Goal: Task Accomplishment & Management: Complete application form

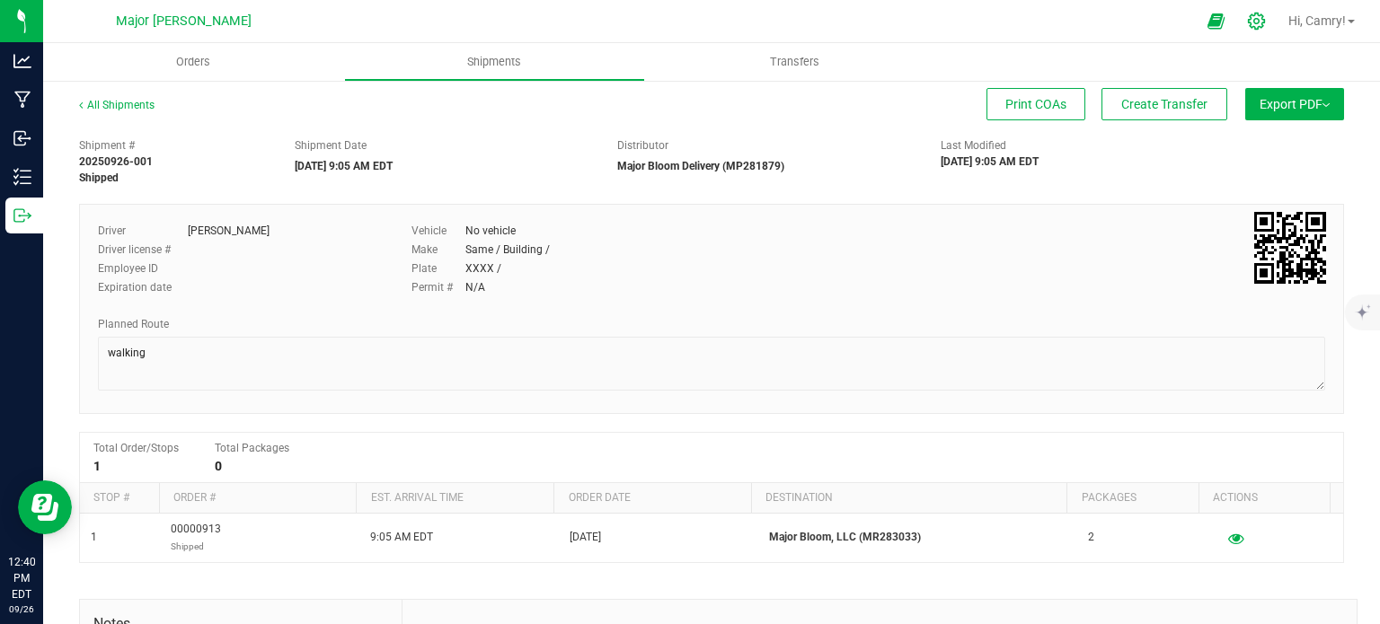
click at [1253, 18] on icon at bounding box center [1256, 21] width 17 height 17
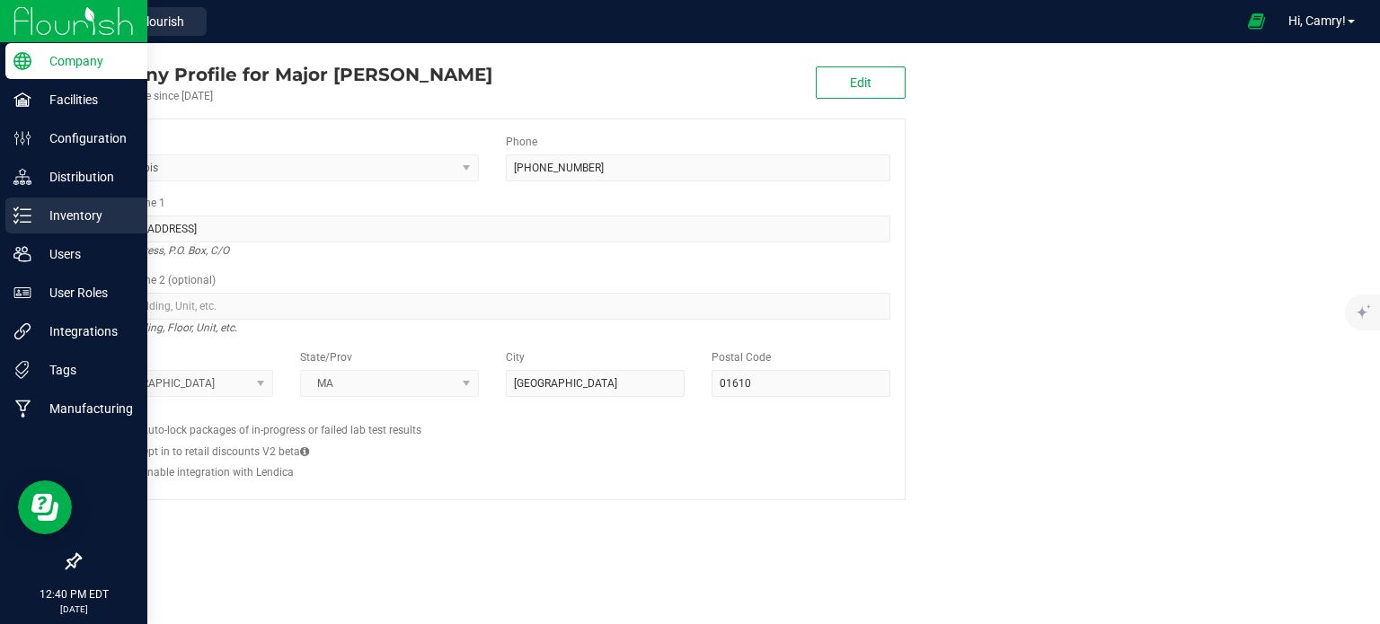
click at [50, 223] on p "Inventory" at bounding box center [85, 216] width 108 height 22
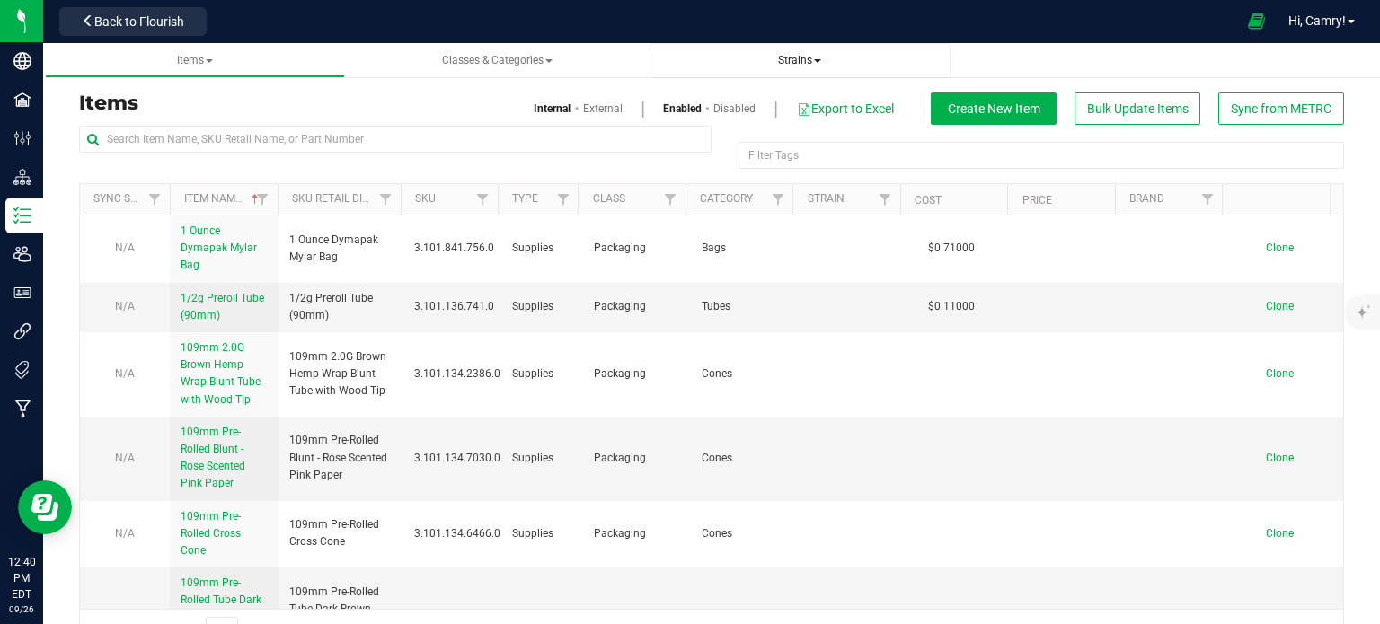
click at [784, 48] on link "Strains" at bounding box center [800, 60] width 301 height 35
click at [793, 58] on span "Strains" at bounding box center [799, 60] width 43 height 13
click at [785, 117] on li "All strains" at bounding box center [800, 109] width 272 height 26
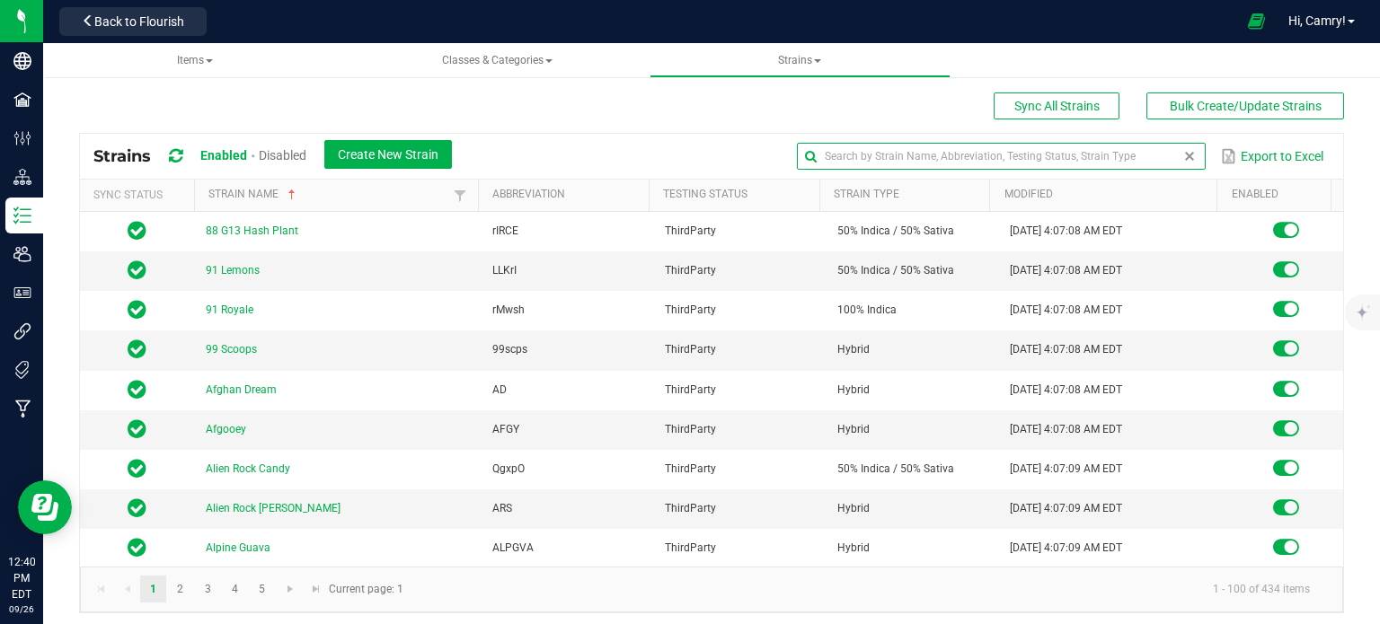
click at [1132, 159] on input "text" at bounding box center [1001, 156] width 409 height 27
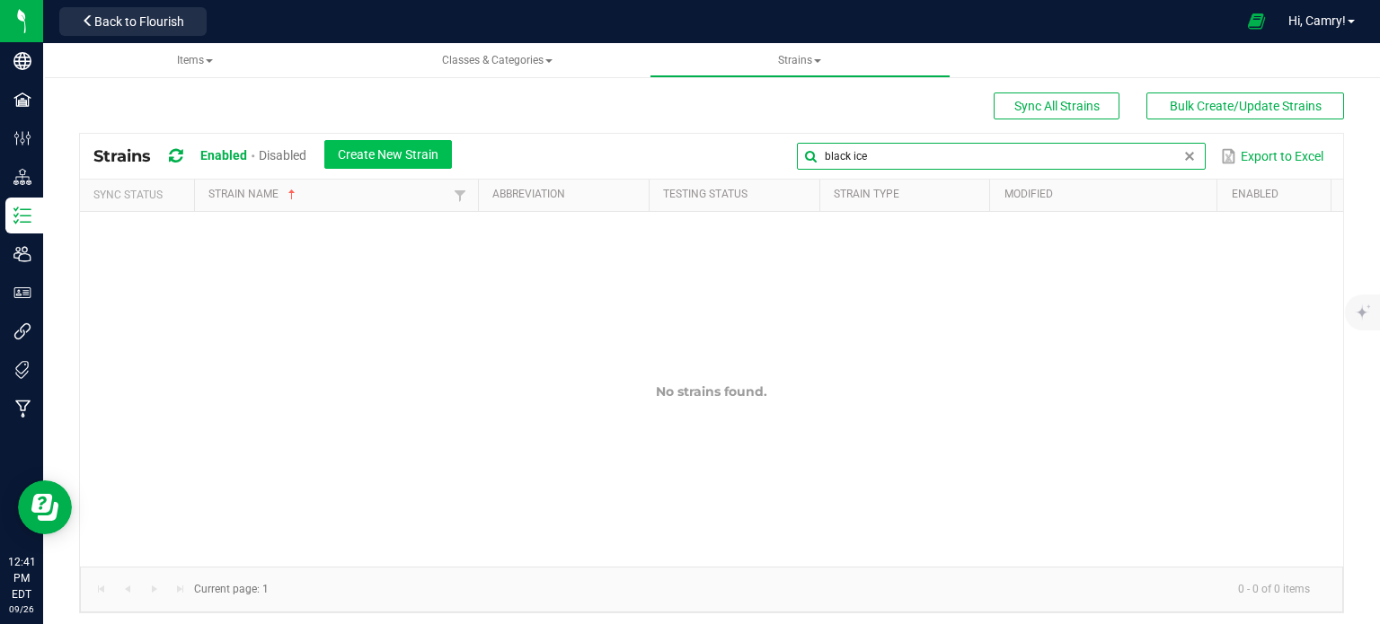
type input "black ice"
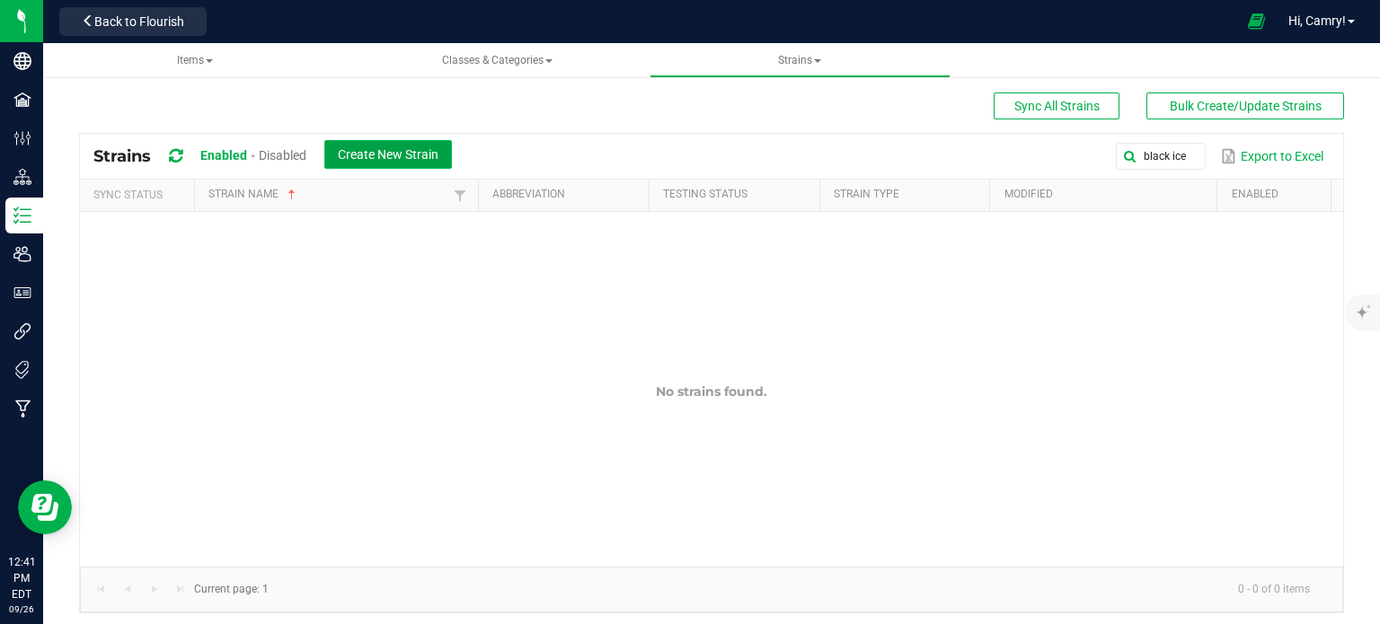
click at [442, 148] on button "Create New Strain" at bounding box center [388, 154] width 128 height 29
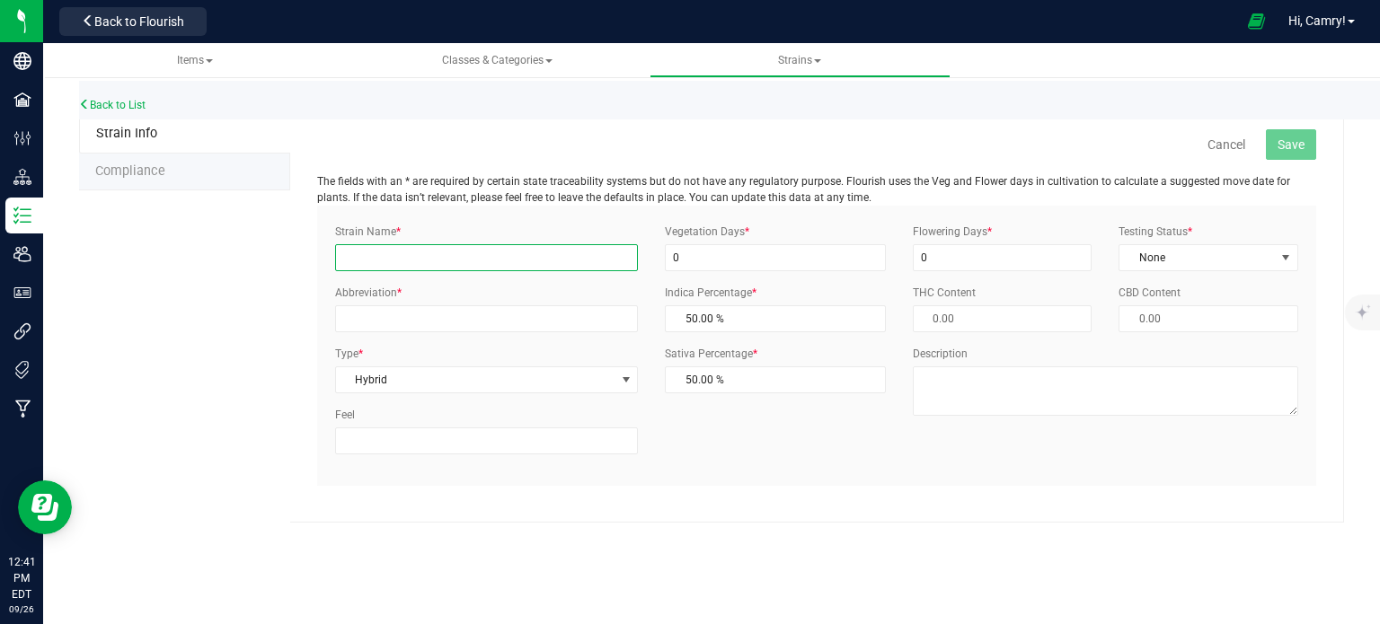
click at [434, 262] on input "Strain Name *" at bounding box center [486, 257] width 303 height 27
type input "Black Ice"
drag, startPoint x: 758, startPoint y: 272, endPoint x: 744, endPoint y: 263, distance: 17.0
click at [744, 263] on div "Vegetation Days * 0 Indica Percentage * 50.00 % 50 Sativa Percentage * 50.00 % …" at bounding box center [775, 315] width 248 height 183
click at [744, 263] on input "0" at bounding box center [775, 257] width 221 height 27
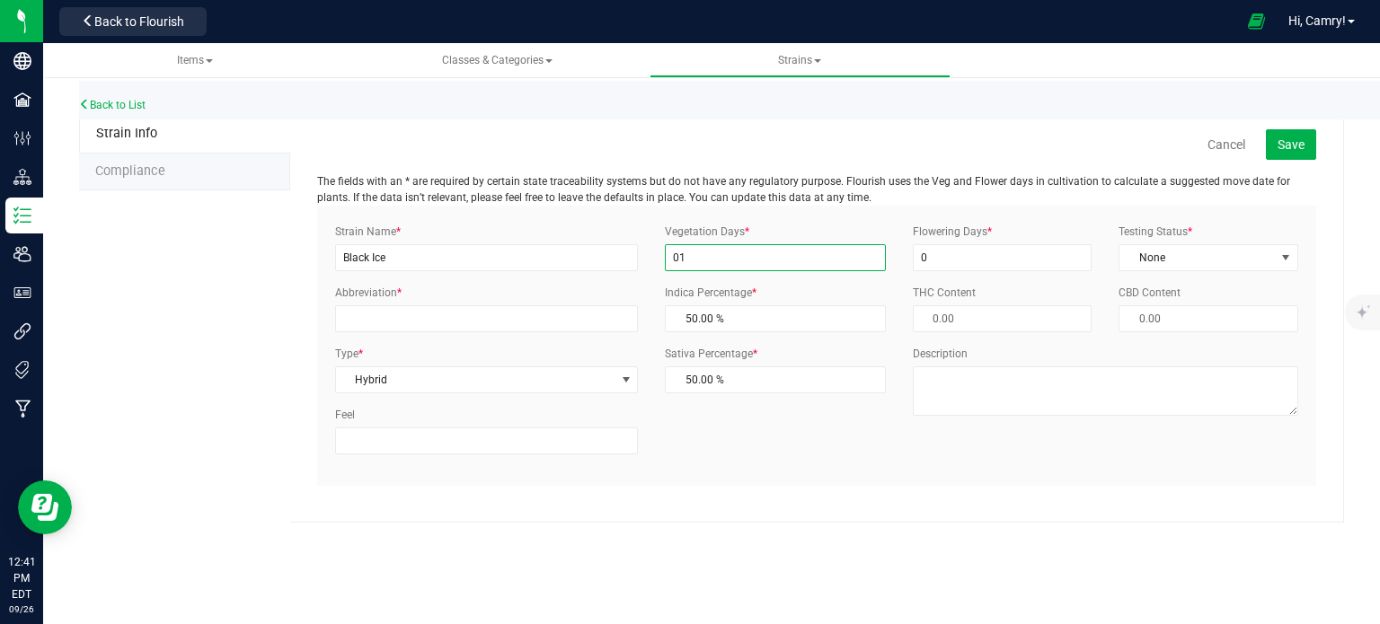
type input "0"
type input "1"
click at [935, 248] on input "0" at bounding box center [1003, 257] width 180 height 27
type input "1"
click at [1133, 244] on span "None" at bounding box center [1209, 257] width 180 height 27
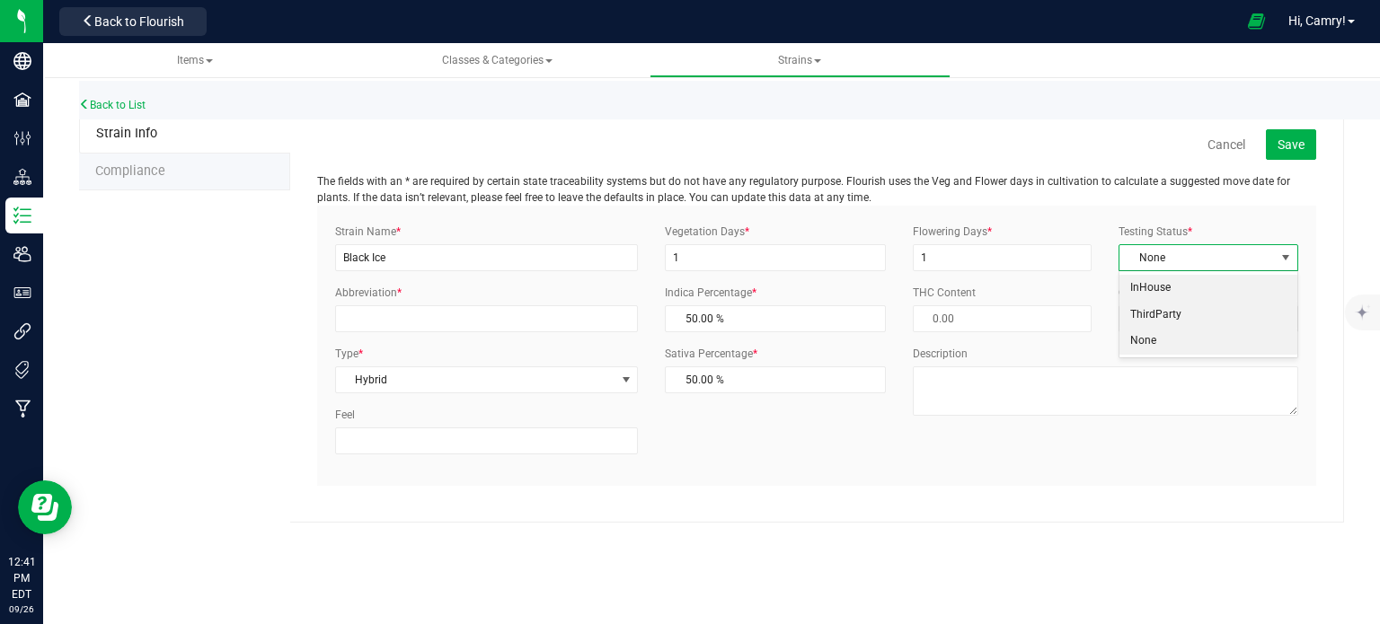
click at [1133, 304] on li "ThirdParty" at bounding box center [1209, 315] width 178 height 27
click at [518, 315] on input "Abbreviation *" at bounding box center [486, 319] width 303 height 27
type input "BLIC"
click at [444, 374] on span "Hybrid" at bounding box center [475, 379] width 279 height 25
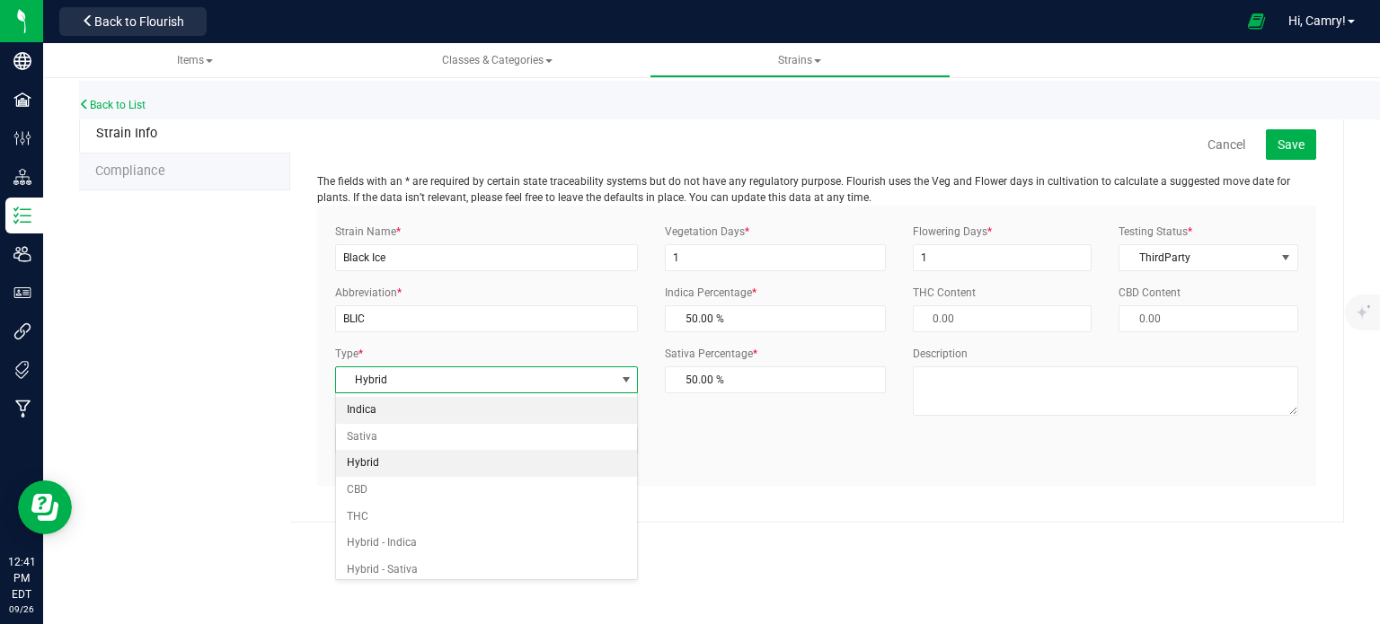
click at [438, 416] on li "Indica" at bounding box center [487, 410] width 302 height 27
type input "100.00 %"
type input "0.00 %"
drag, startPoint x: 1308, startPoint y: 150, endPoint x: 1295, endPoint y: 152, distance: 13.6
click at [1308, 150] on button "Save" at bounding box center [1291, 144] width 50 height 31
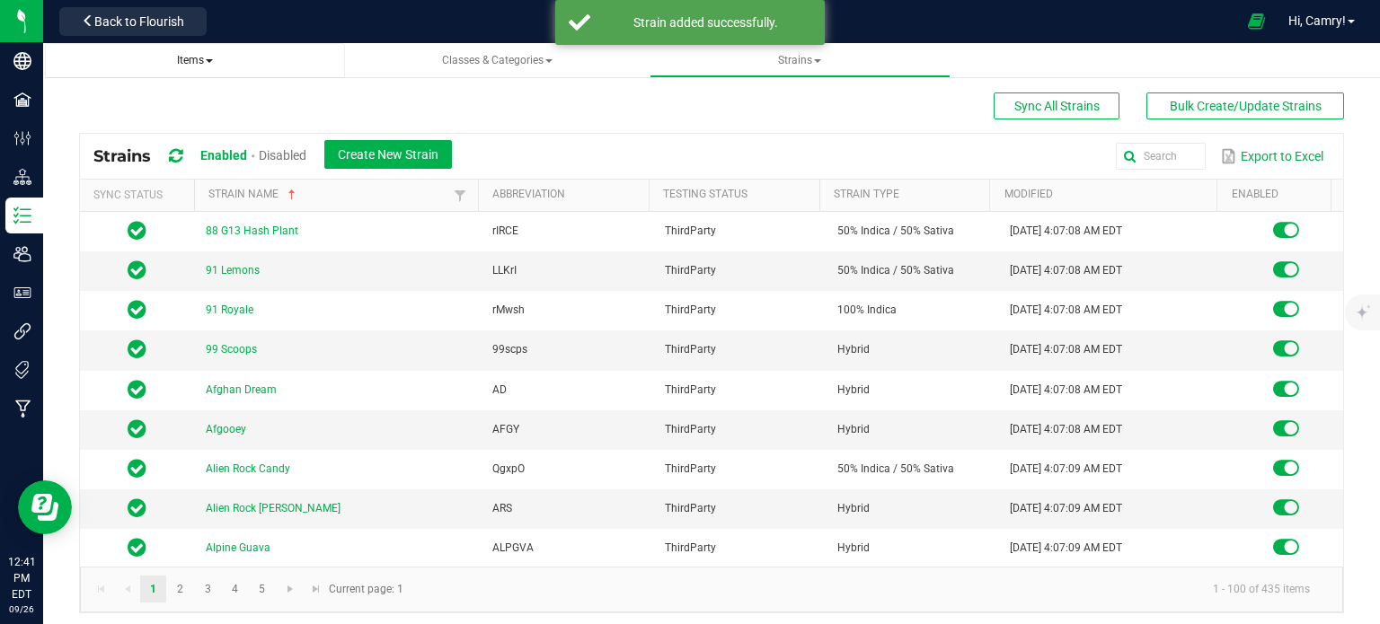
click at [178, 58] on span "Items" at bounding box center [195, 60] width 36 height 13
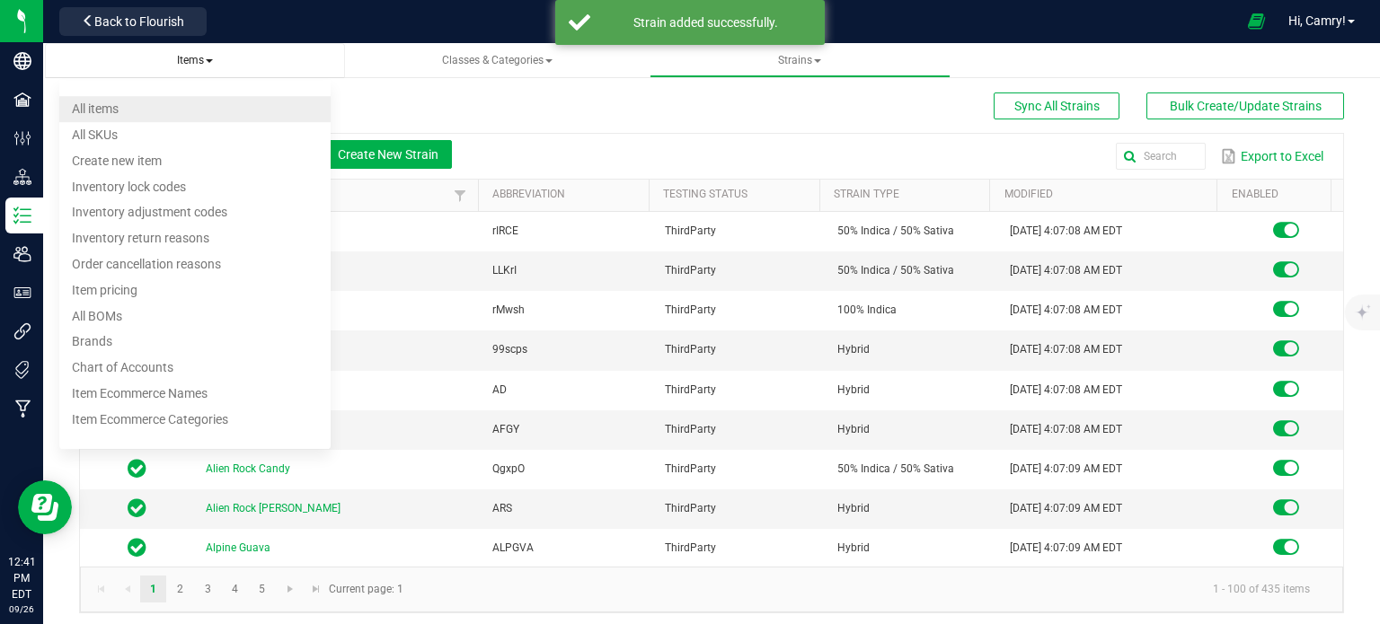
click at [159, 102] on li "All items" at bounding box center [195, 109] width 272 height 26
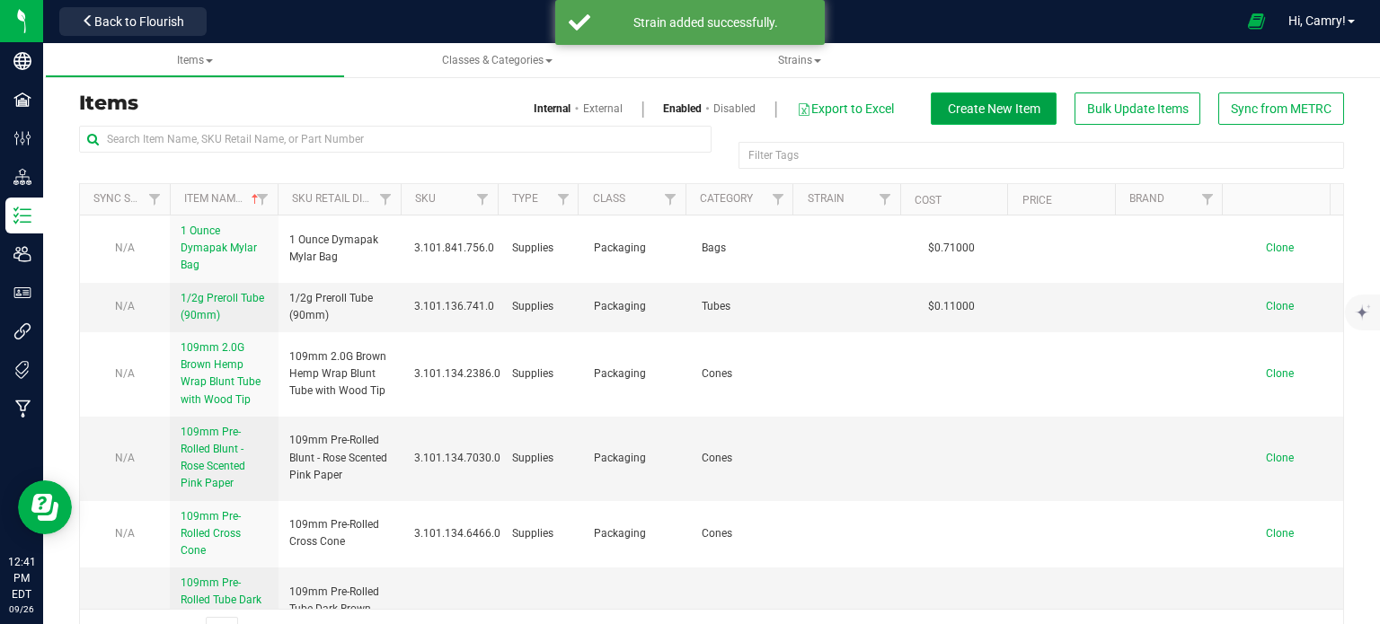
click at [931, 114] on button "Create New Item" at bounding box center [994, 109] width 126 height 32
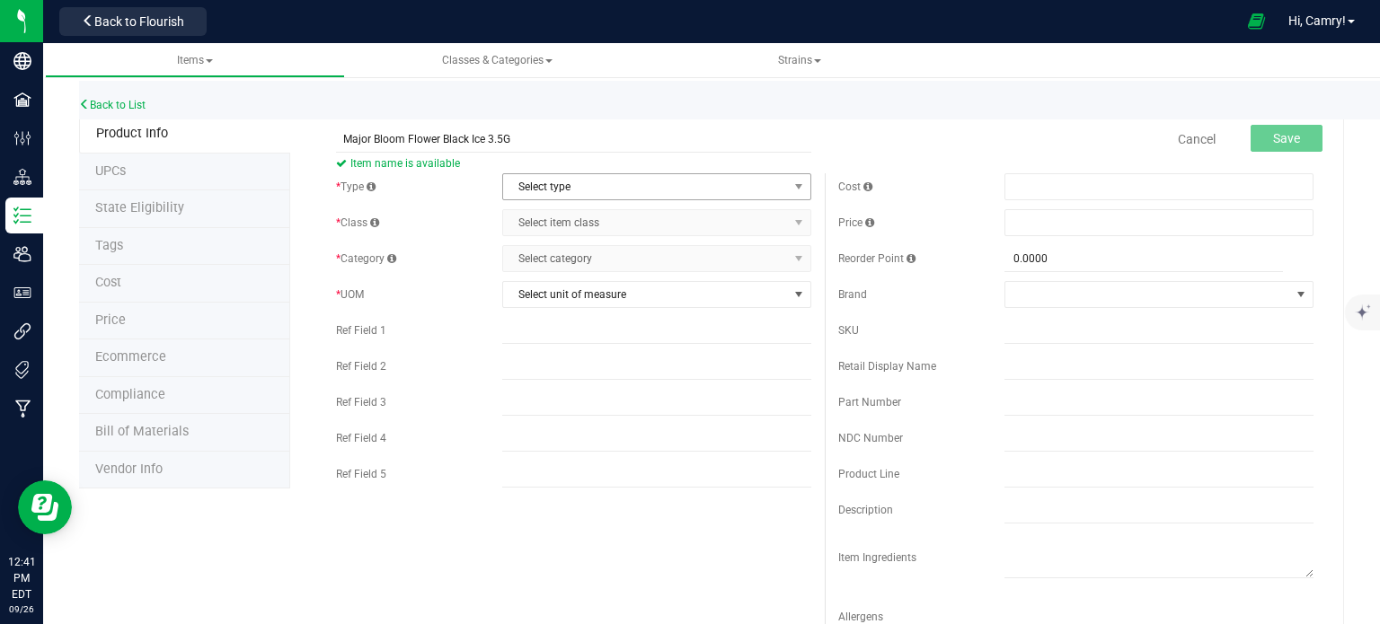
type input "Major Bloom Flower Black Ice 3.5G"
click at [569, 175] on span "Select type" at bounding box center [645, 186] width 285 height 25
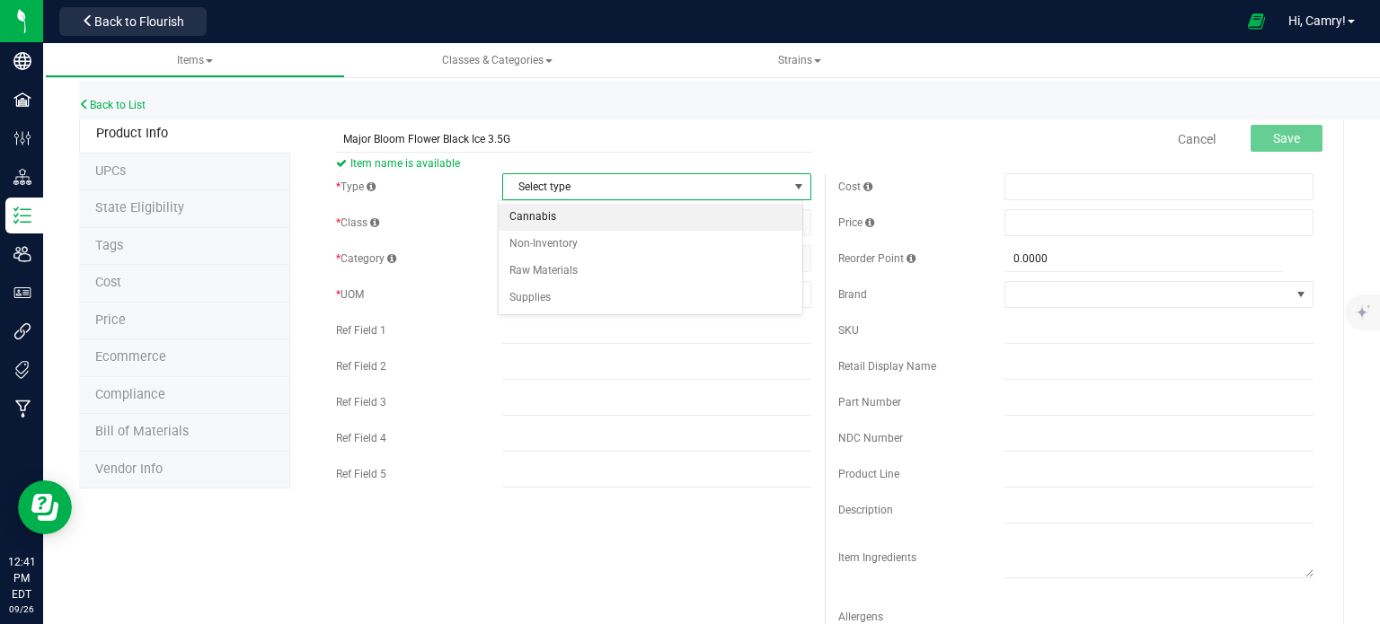
click at [579, 213] on li "Cannabis" at bounding box center [651, 217] width 304 height 27
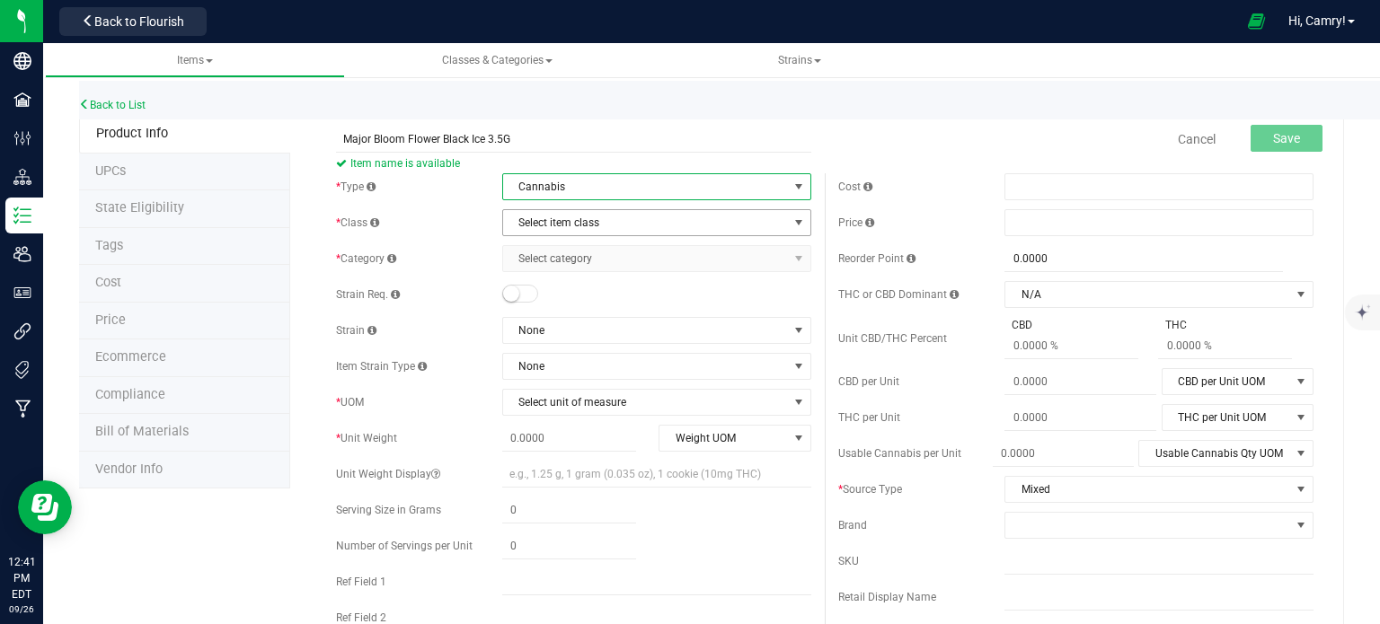
click at [585, 218] on span "Select item class" at bounding box center [645, 222] width 285 height 25
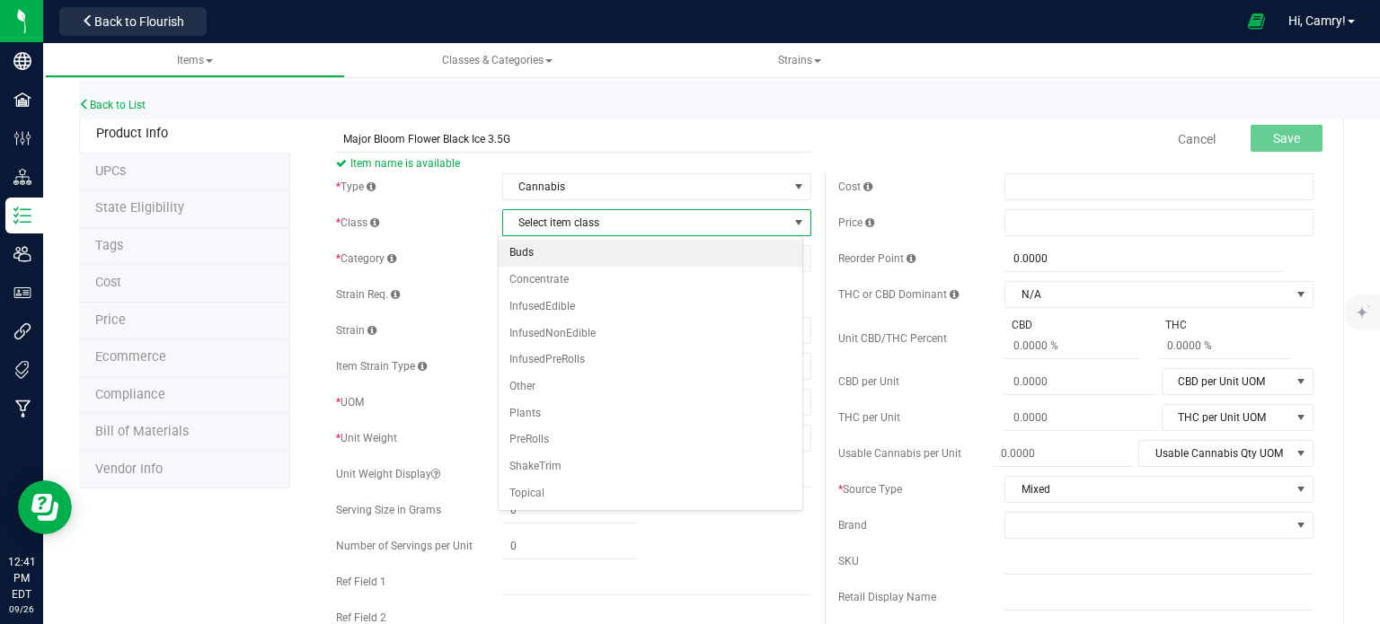
click at [563, 257] on li "Buds" at bounding box center [651, 253] width 304 height 27
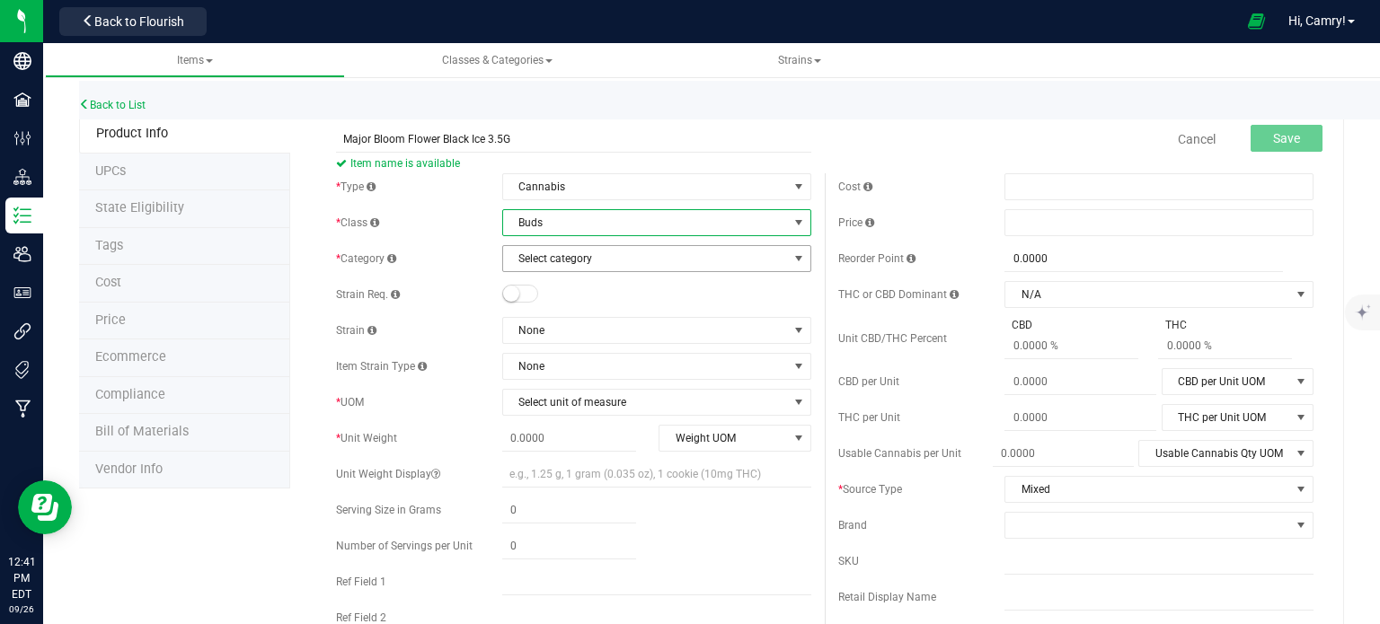
click at [589, 255] on span "Select category" at bounding box center [645, 258] width 285 height 25
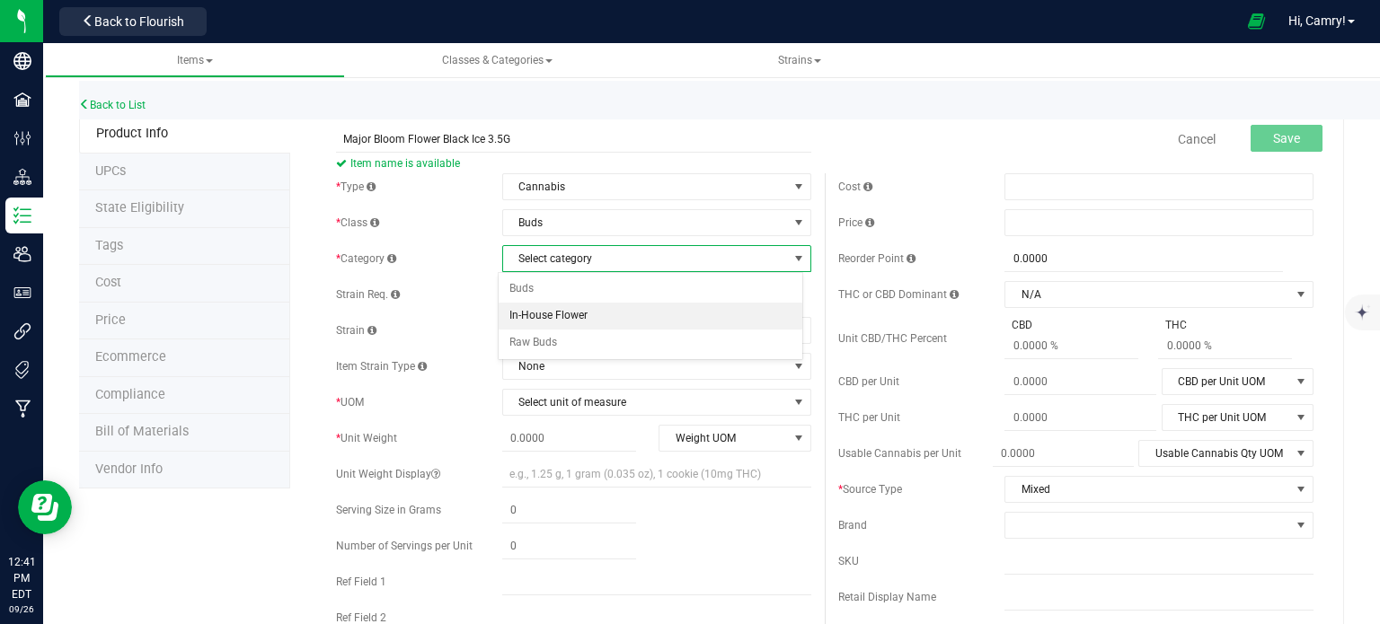
click at [596, 312] on li "In-House Flower" at bounding box center [651, 316] width 304 height 27
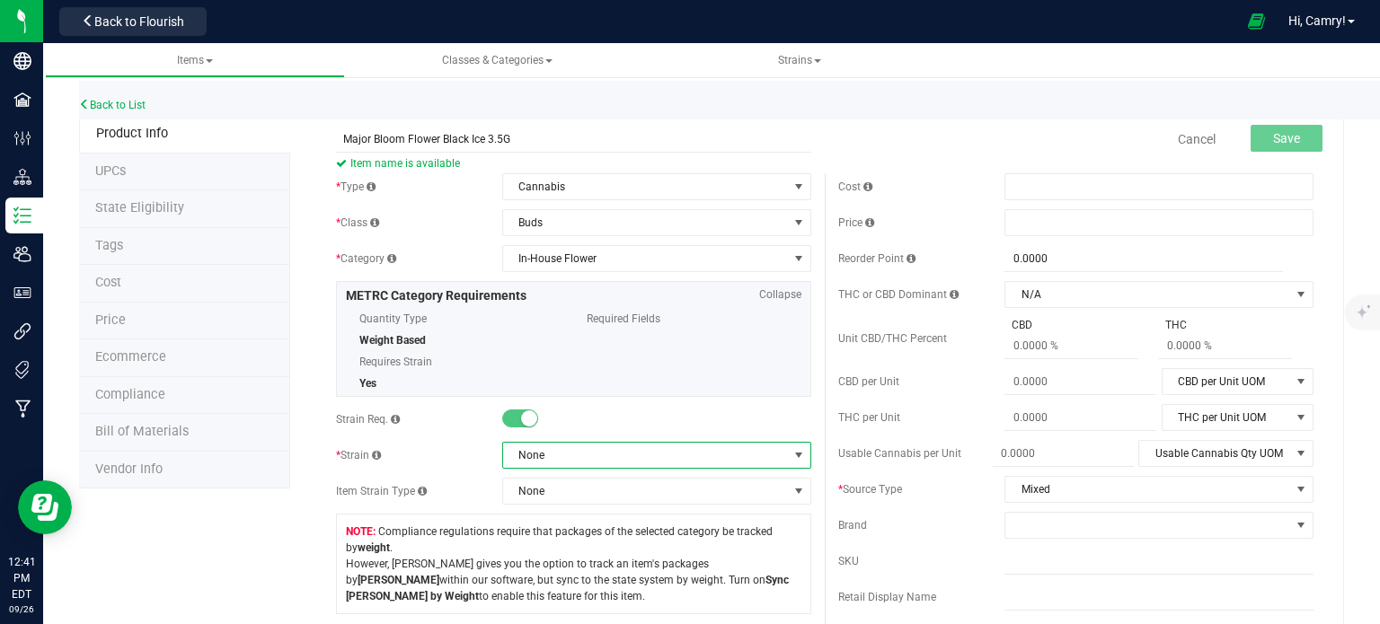
click at [573, 459] on span "None" at bounding box center [645, 455] width 285 height 25
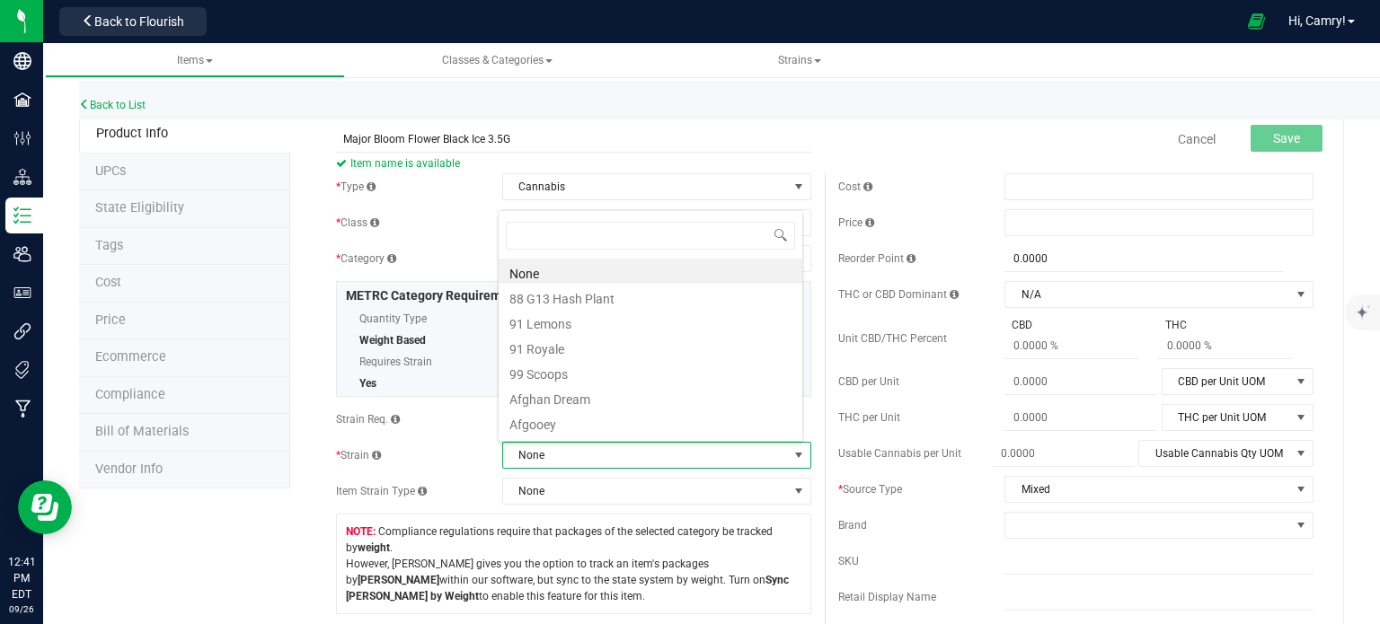
scroll to position [26, 301]
type input "black"
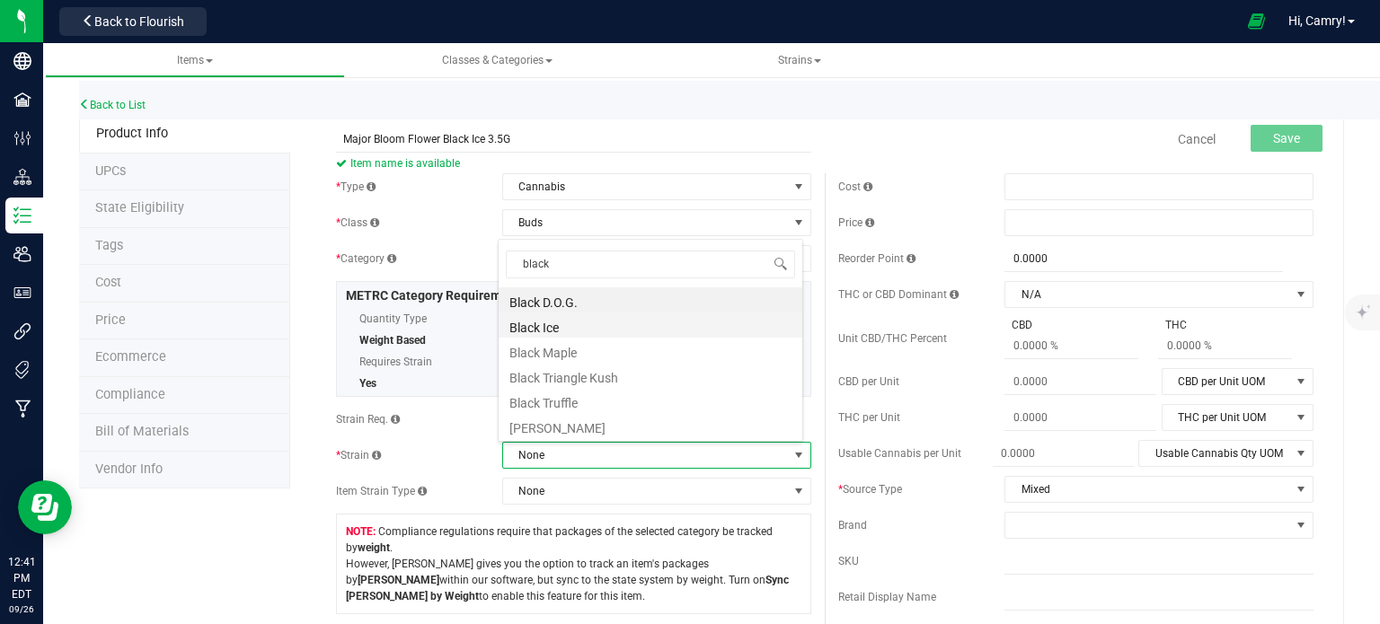
click at [613, 319] on li "Black Ice" at bounding box center [651, 325] width 304 height 25
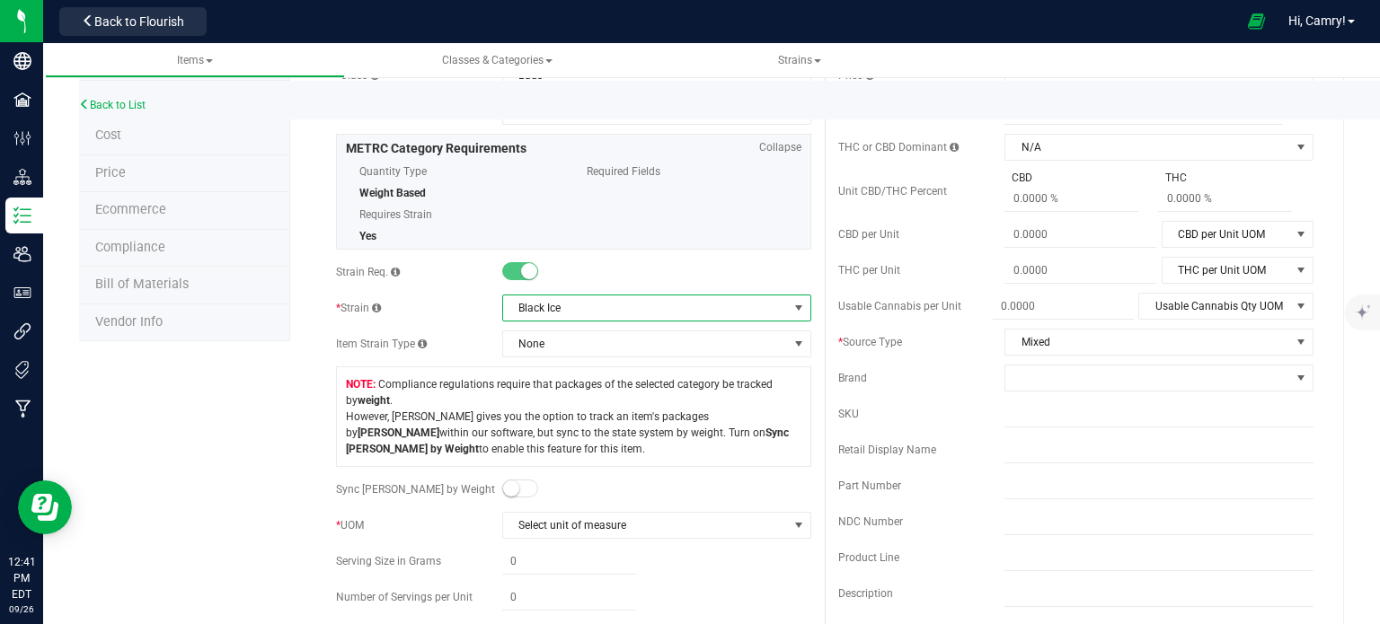
scroll to position [359, 0]
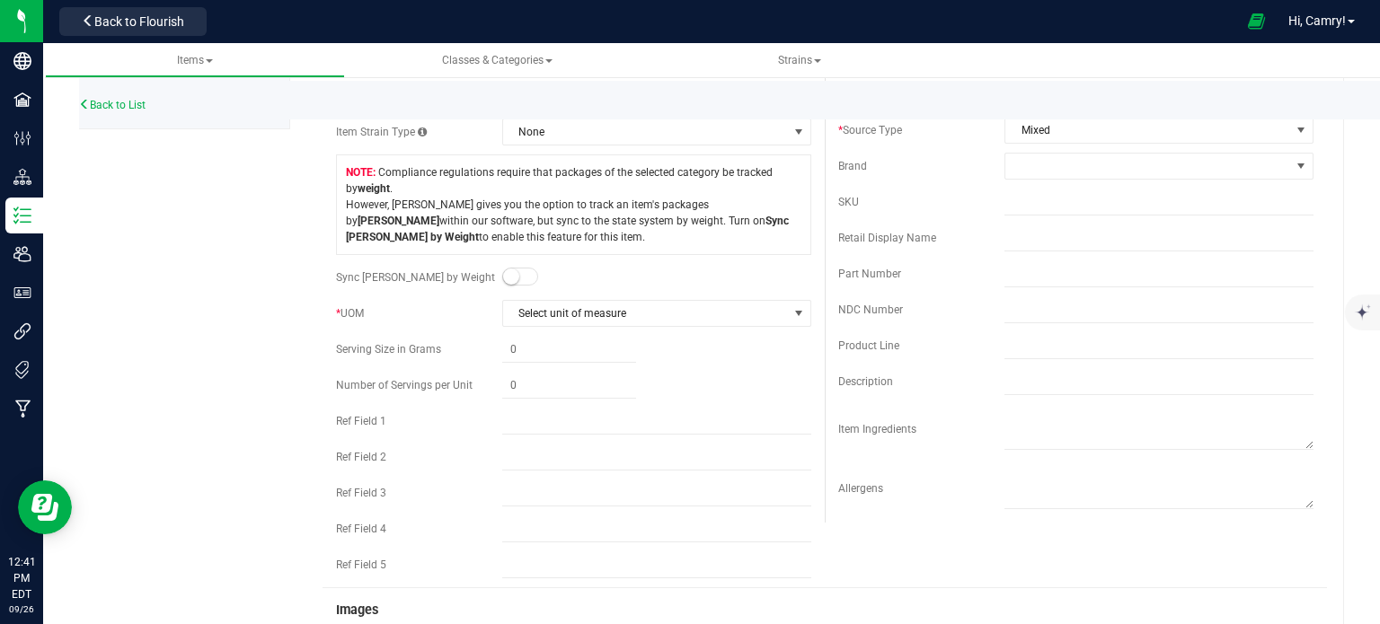
click at [516, 279] on span at bounding box center [520, 277] width 36 height 18
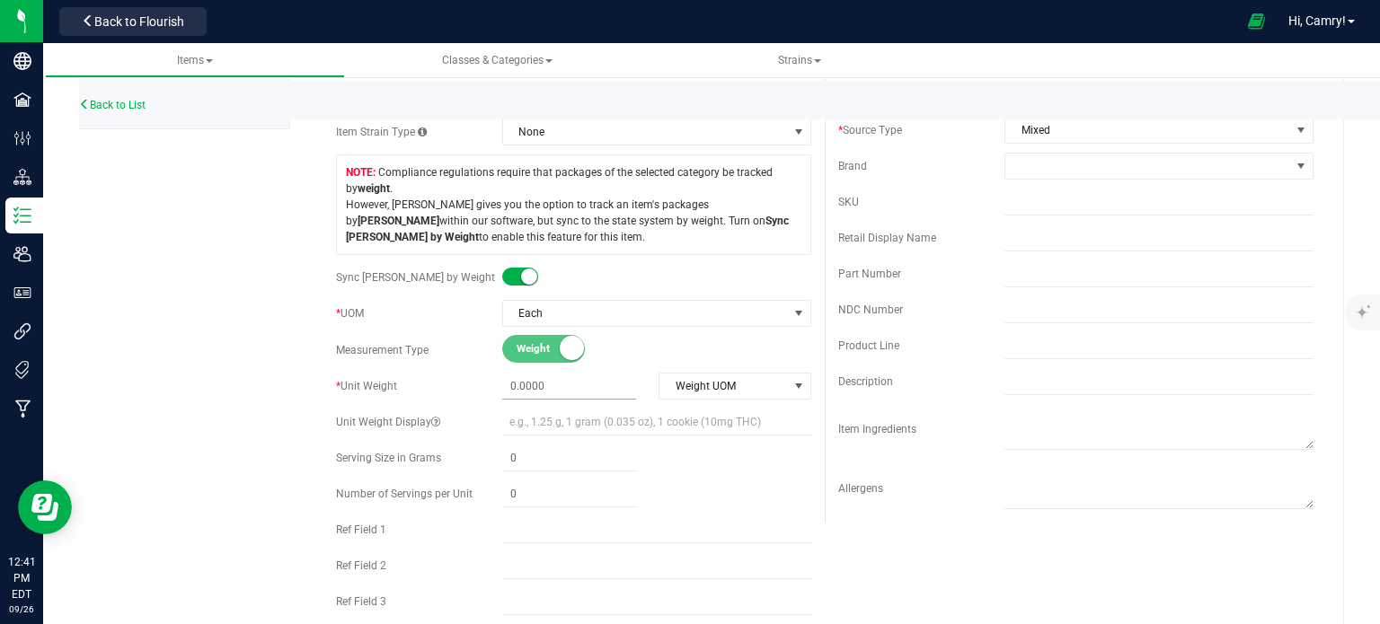
click at [543, 384] on span at bounding box center [569, 387] width 134 height 26
type input "4"
type input "3.5"
type input "3.5000"
click at [718, 399] on div "* Type Cannabis Select type Cannabis Non-Inventory Raw Materials Supplies * Cla…" at bounding box center [574, 255] width 502 height 882
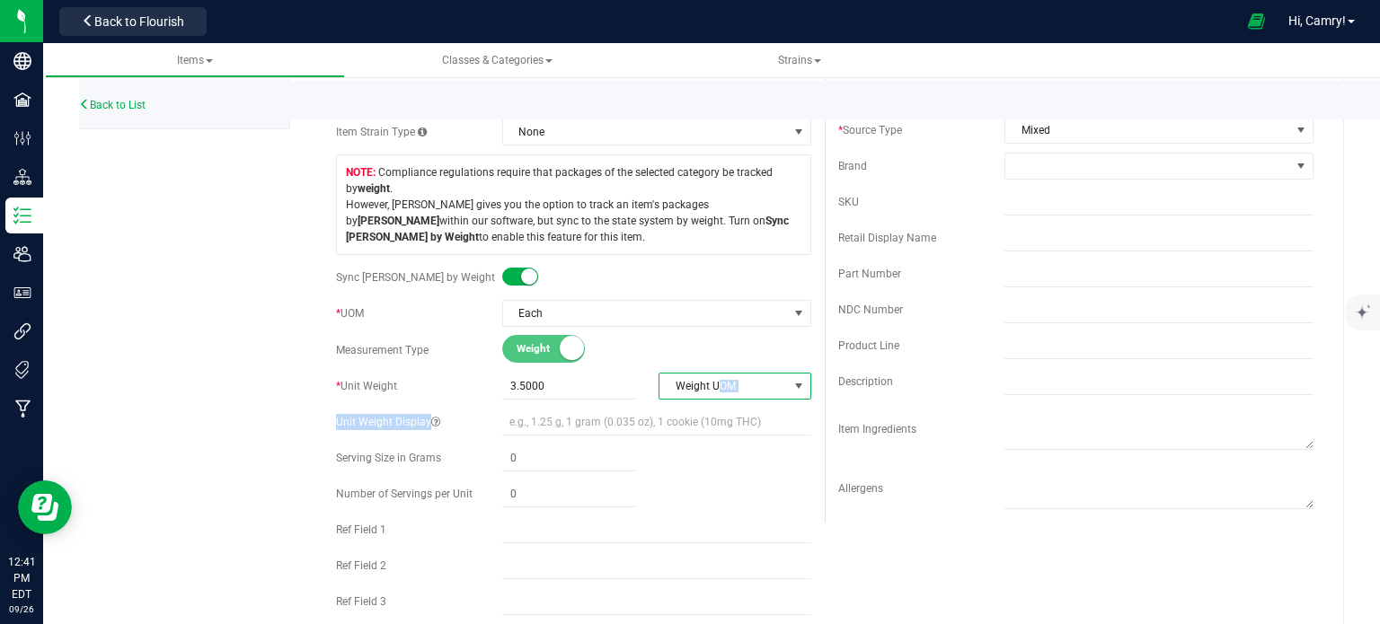
click at [730, 395] on span "Weight UOM" at bounding box center [724, 386] width 128 height 25
click at [712, 413] on li "Gram" at bounding box center [728, 416] width 148 height 27
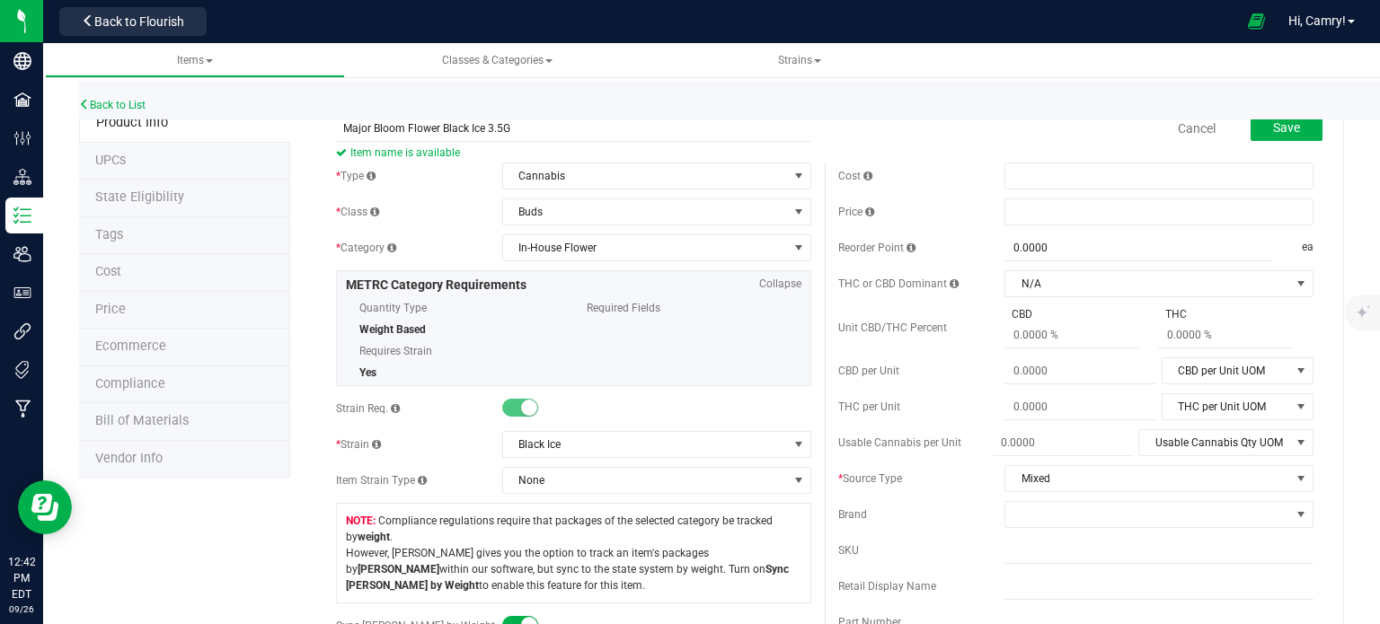
scroll to position [0, 0]
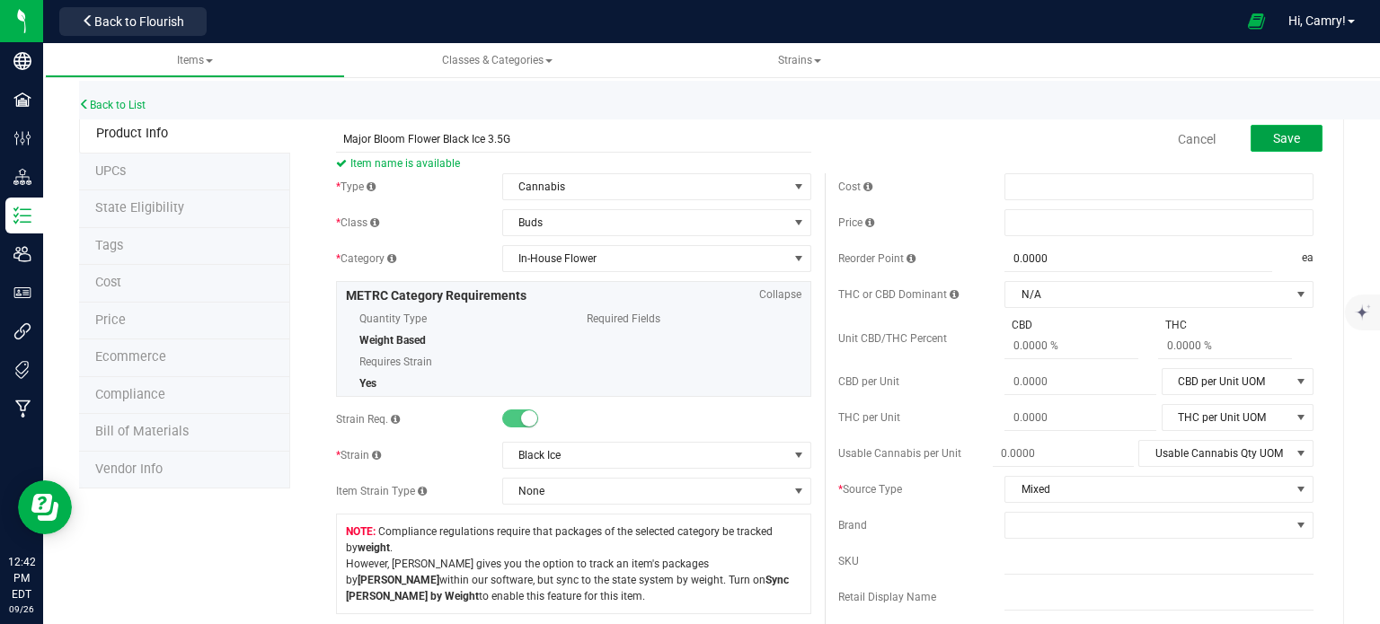
click at [1287, 142] on span "Save" at bounding box center [1286, 138] width 27 height 14
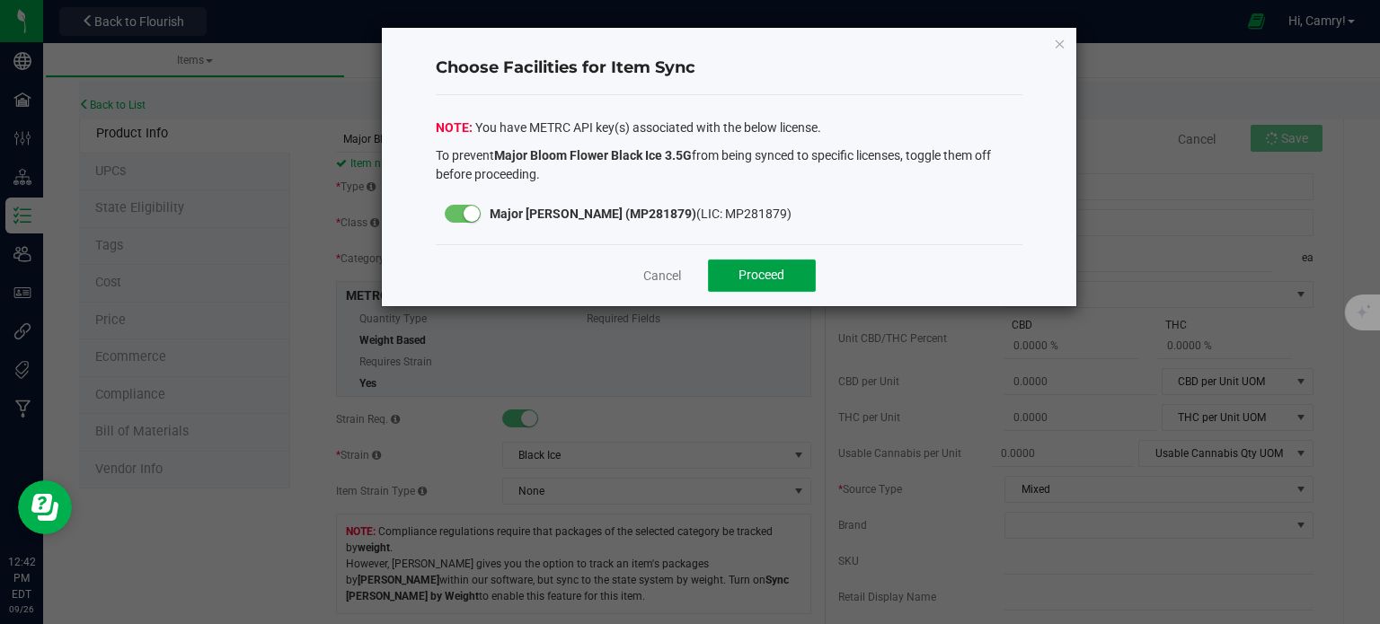
click at [769, 272] on span "Proceed" at bounding box center [762, 275] width 46 height 14
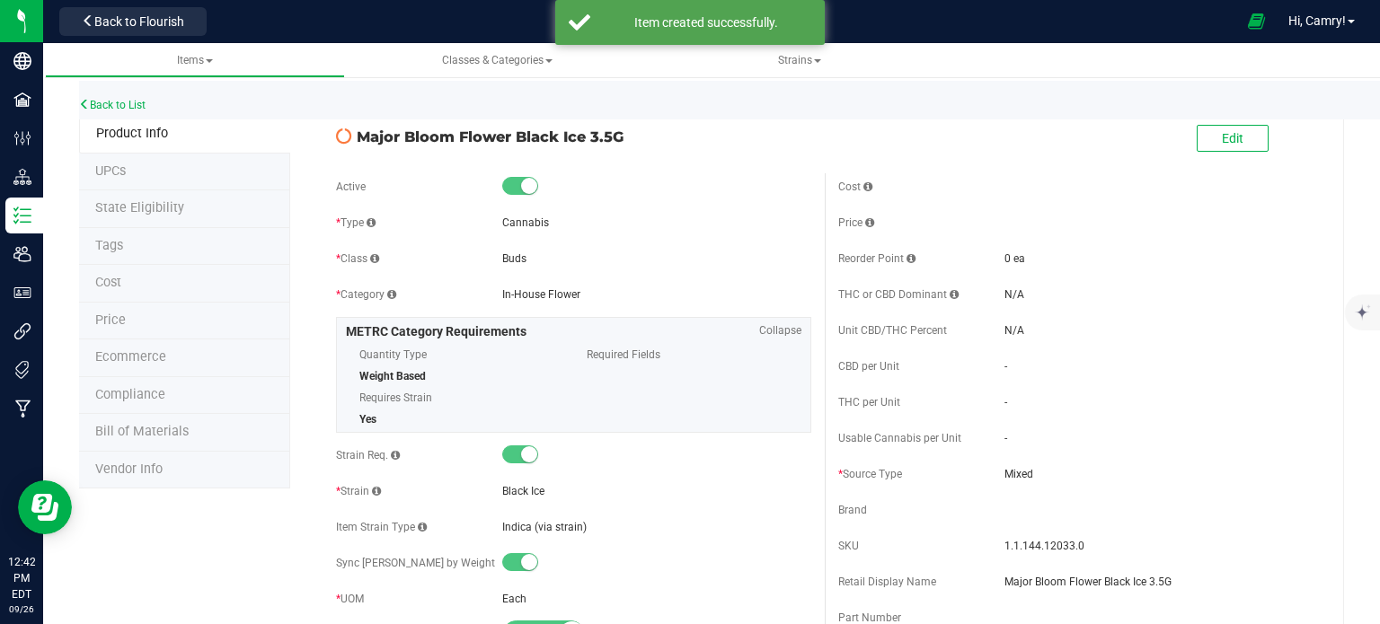
click at [125, 428] on span "Bill of Materials" at bounding box center [141, 431] width 93 height 15
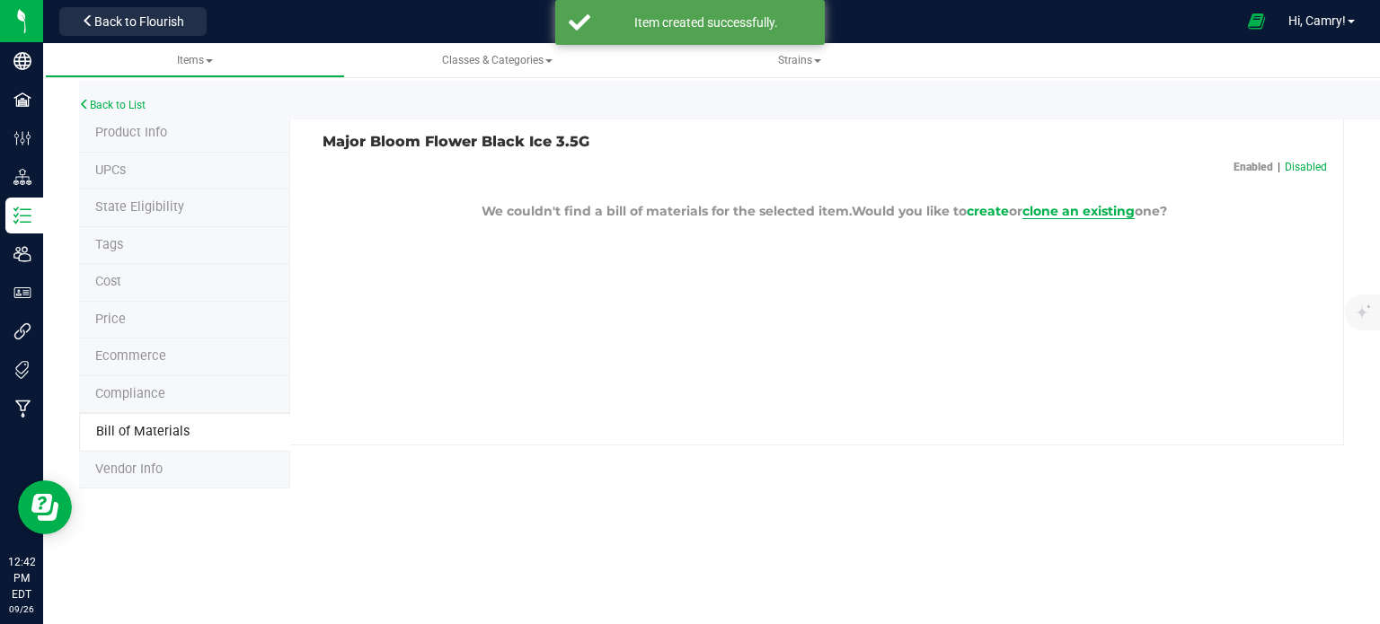
click at [1029, 212] on span "clone an existing" at bounding box center [1079, 211] width 112 height 16
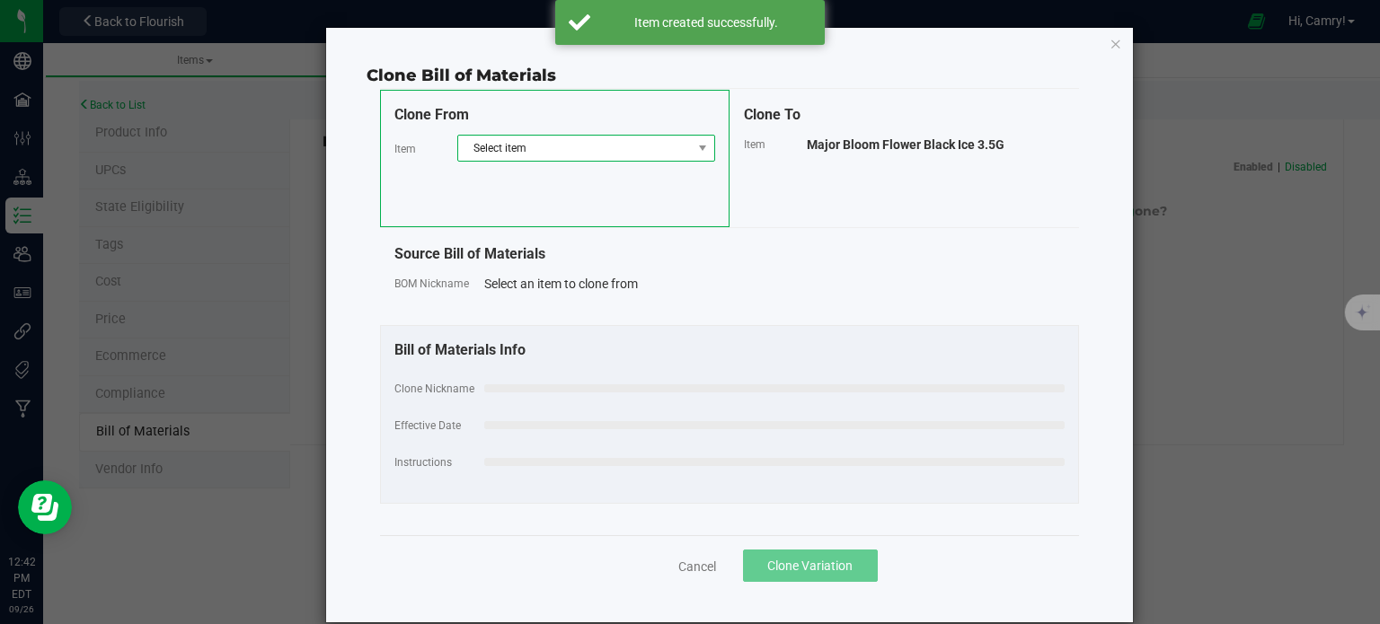
click at [541, 152] on span "Select item" at bounding box center [575, 148] width 234 height 25
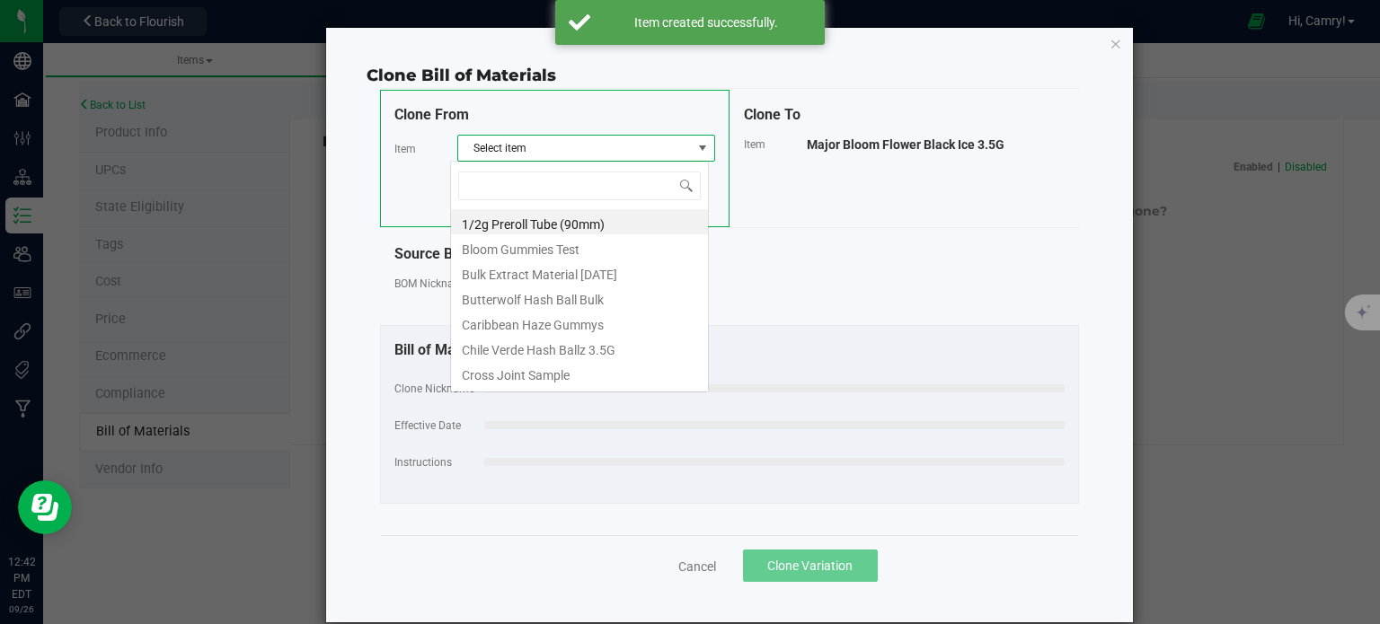
scroll to position [26, 258]
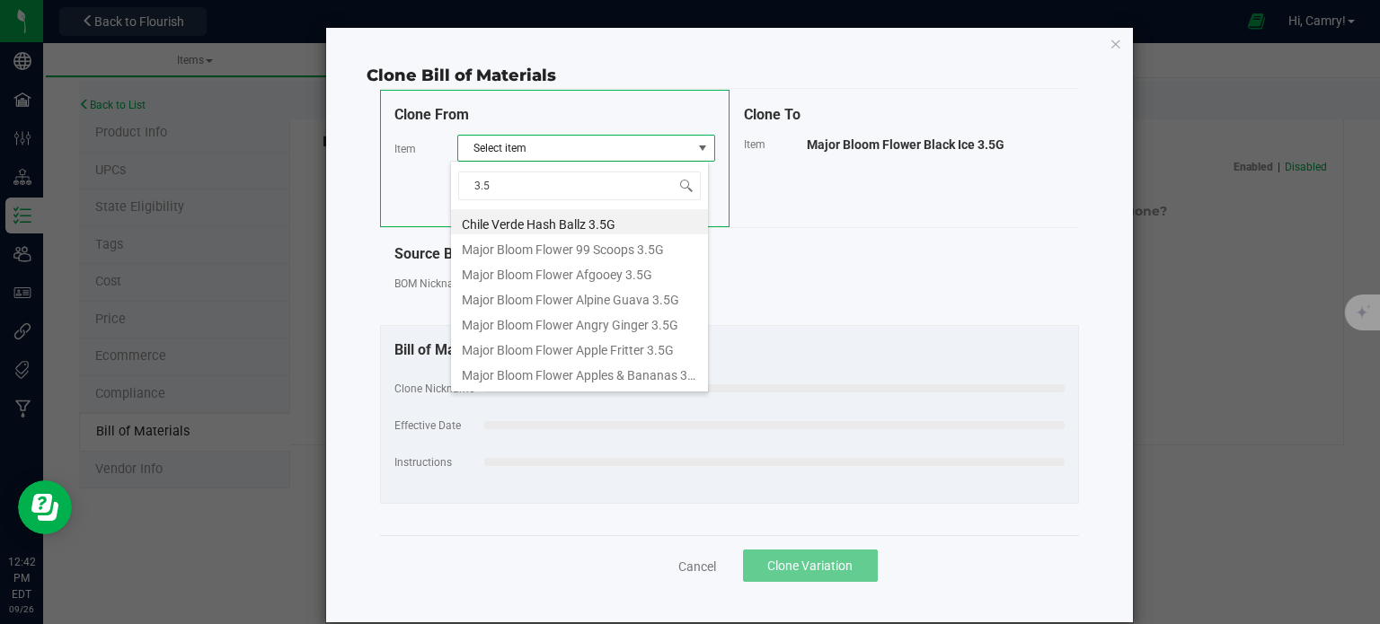
type input "3.5G"
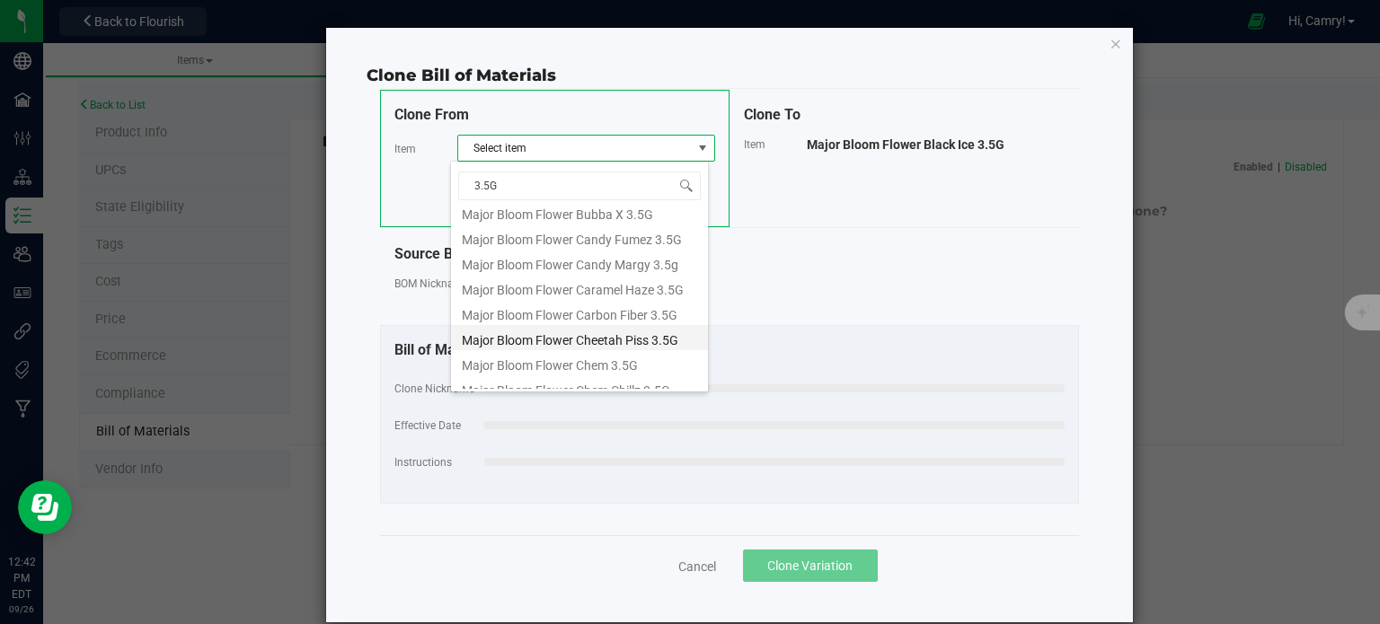
scroll to position [449, 0]
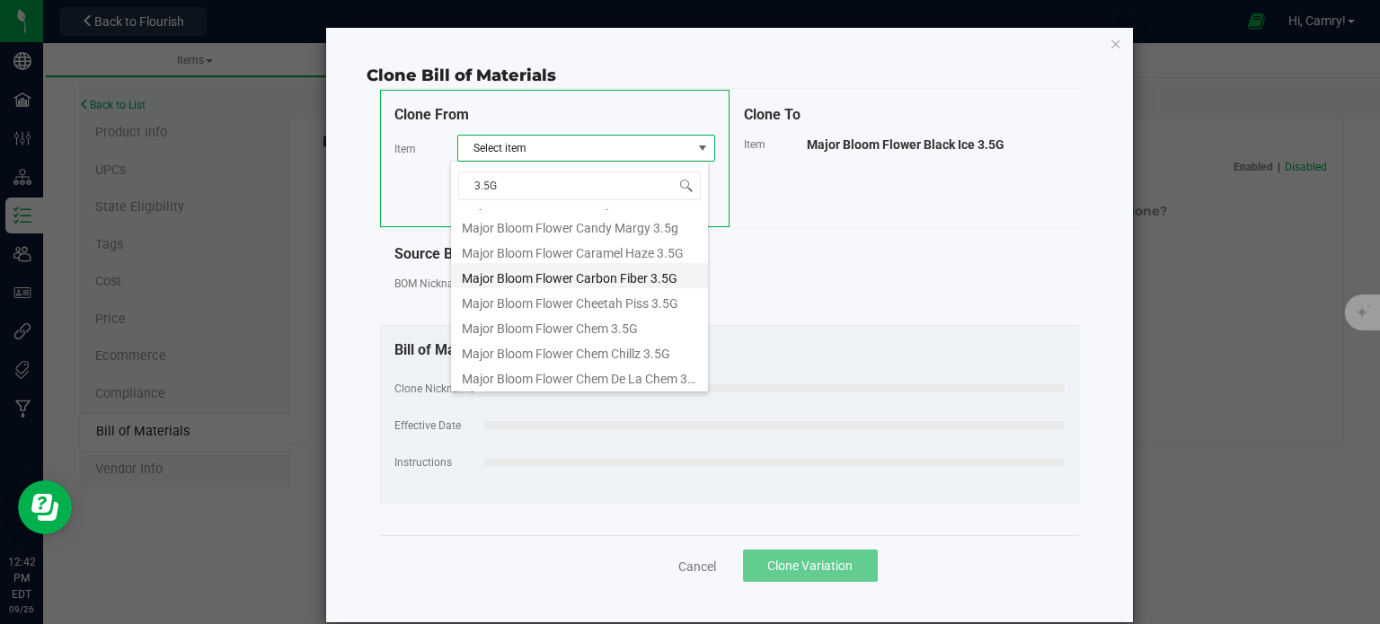
click at [638, 284] on li "Major Bloom Flower Carbon Fiber 3.5G" at bounding box center [579, 275] width 257 height 25
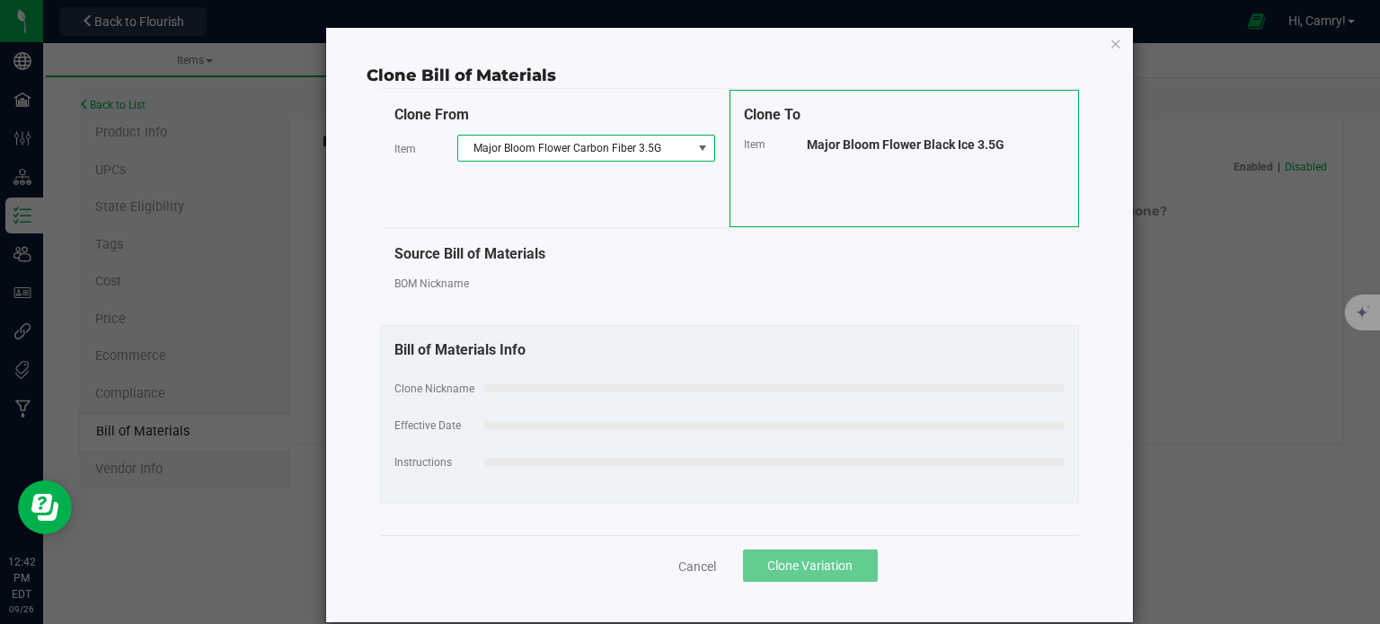
select select "883"
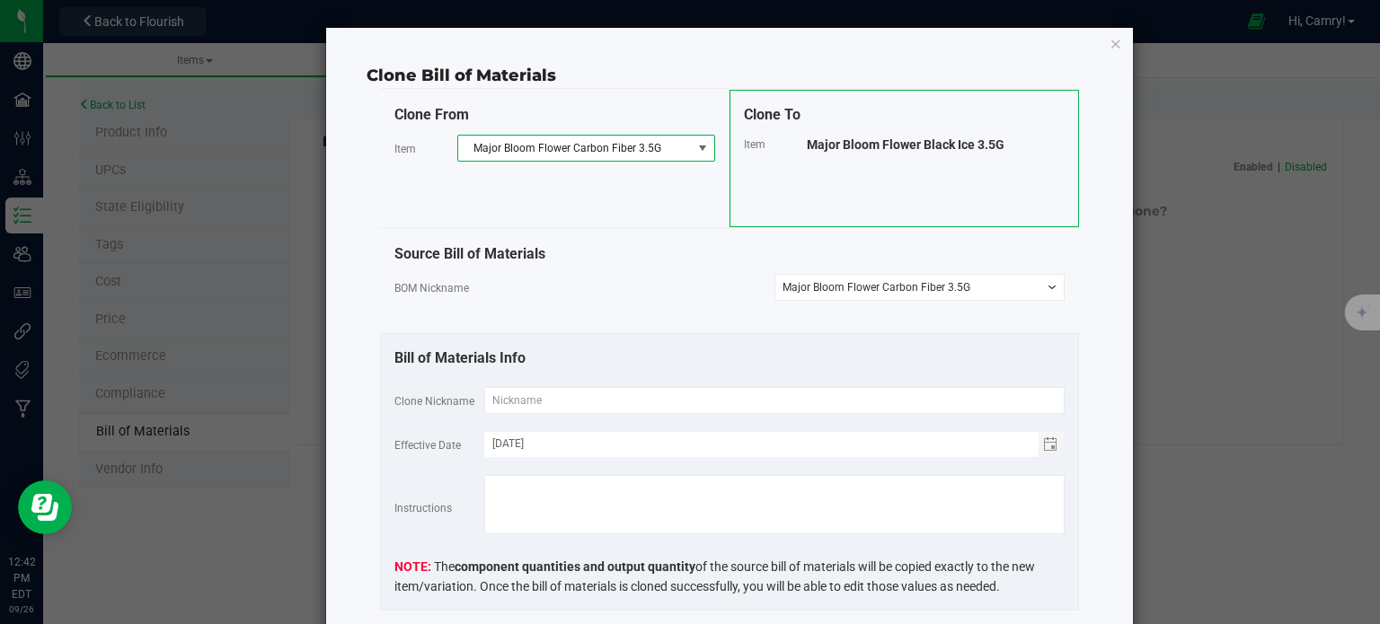
click at [928, 140] on span "Major Bloom Flower Black Ice 3.5G" at bounding box center [906, 144] width 198 height 14
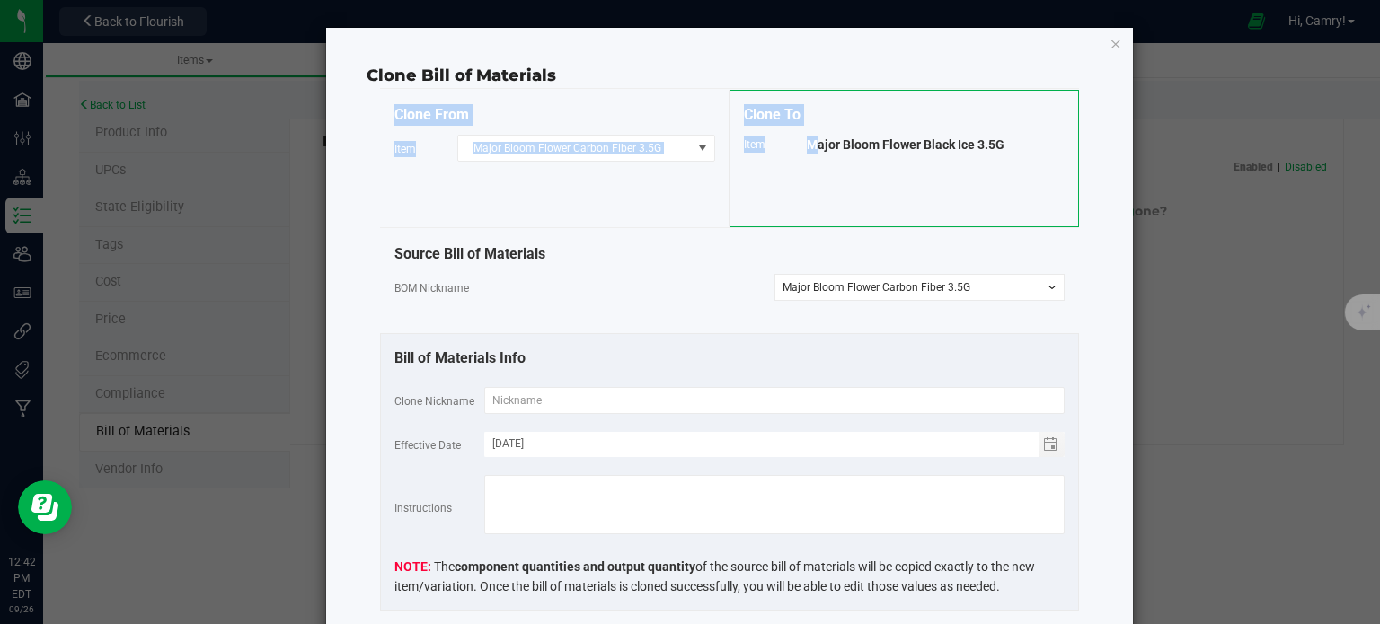
click at [929, 140] on span "Major Bloom Flower Black Ice 3.5G" at bounding box center [906, 144] width 198 height 14
copy div "Clone From Item Major Bloom Flower Carbon Fiber 3.5G Clone To Item"
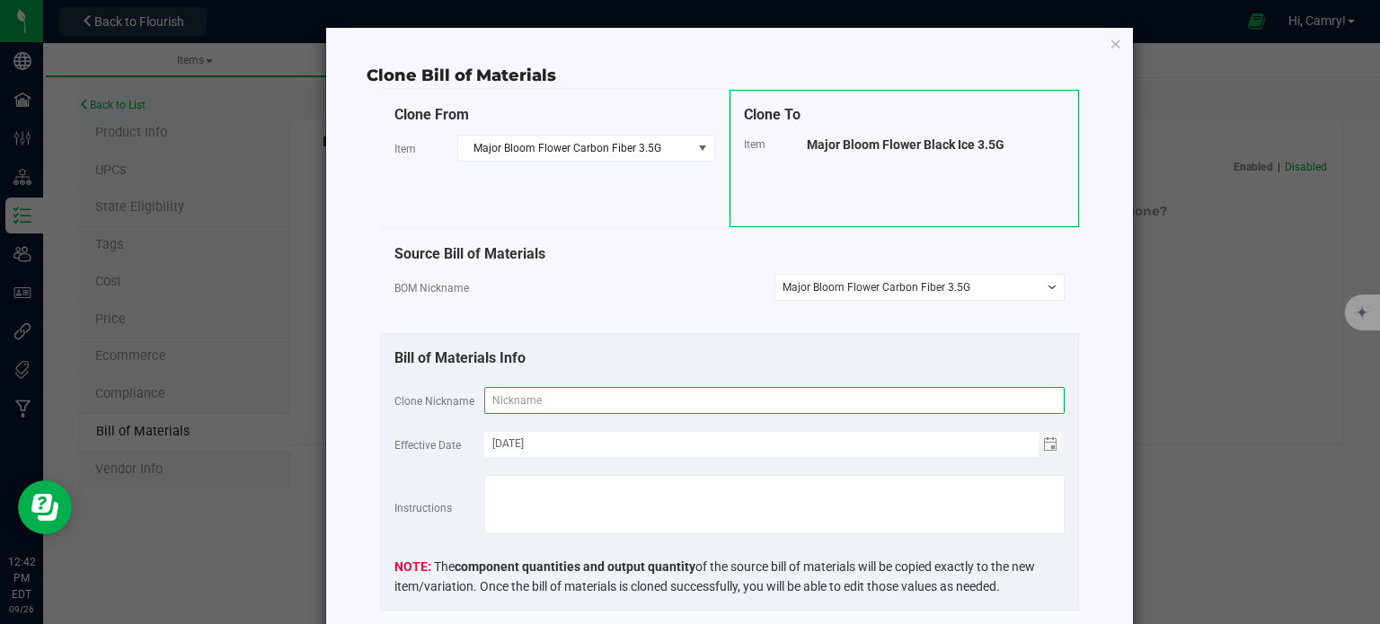
click at [609, 405] on input "text" at bounding box center [774, 400] width 580 height 27
paste input "Major Bloom Flower Black Ice 3.5G"
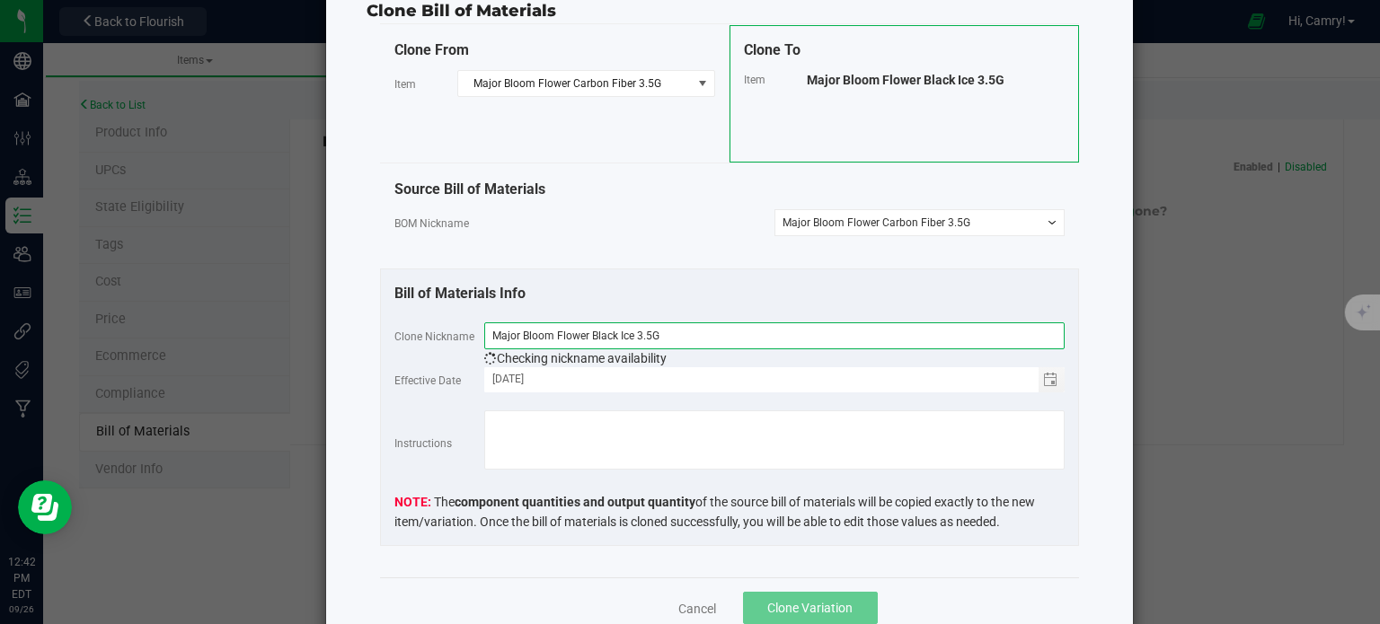
scroll to position [132, 0]
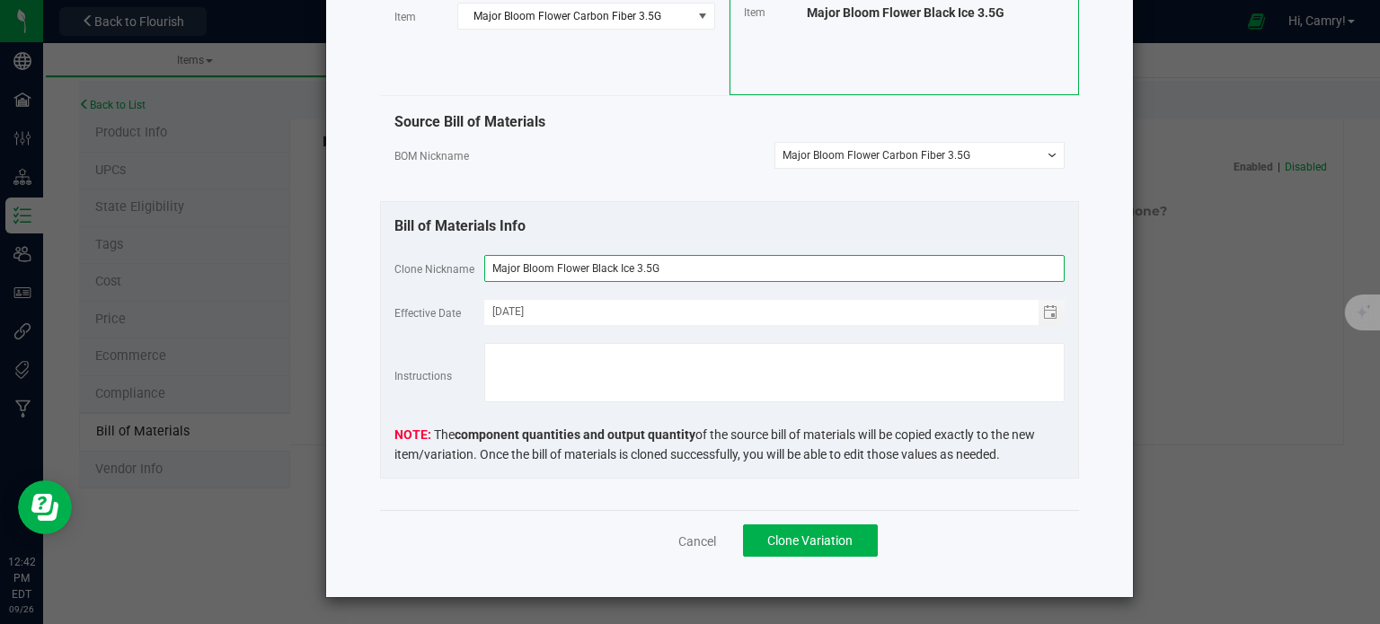
type input "Major Bloom Flower Black Ice 3.5G"
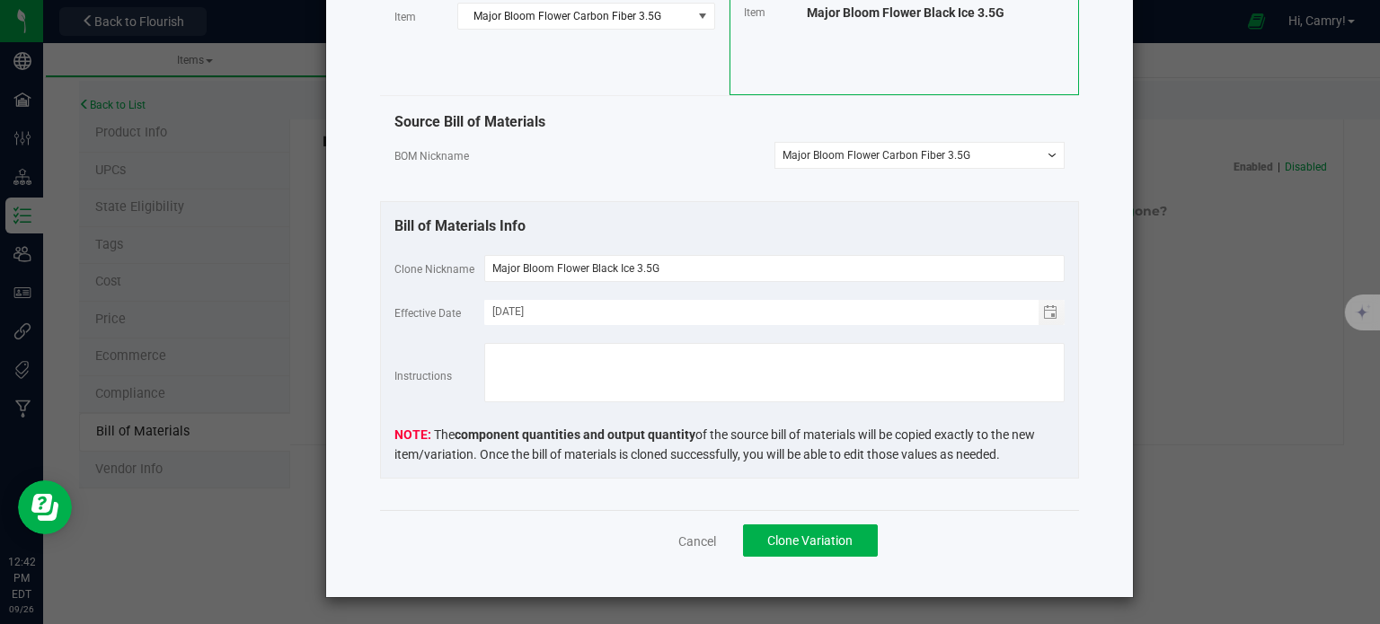
click at [737, 218] on div "Bill of Materials Info" at bounding box center [729, 227] width 670 height 22
click at [817, 547] on button "Clone Variation" at bounding box center [810, 541] width 135 height 32
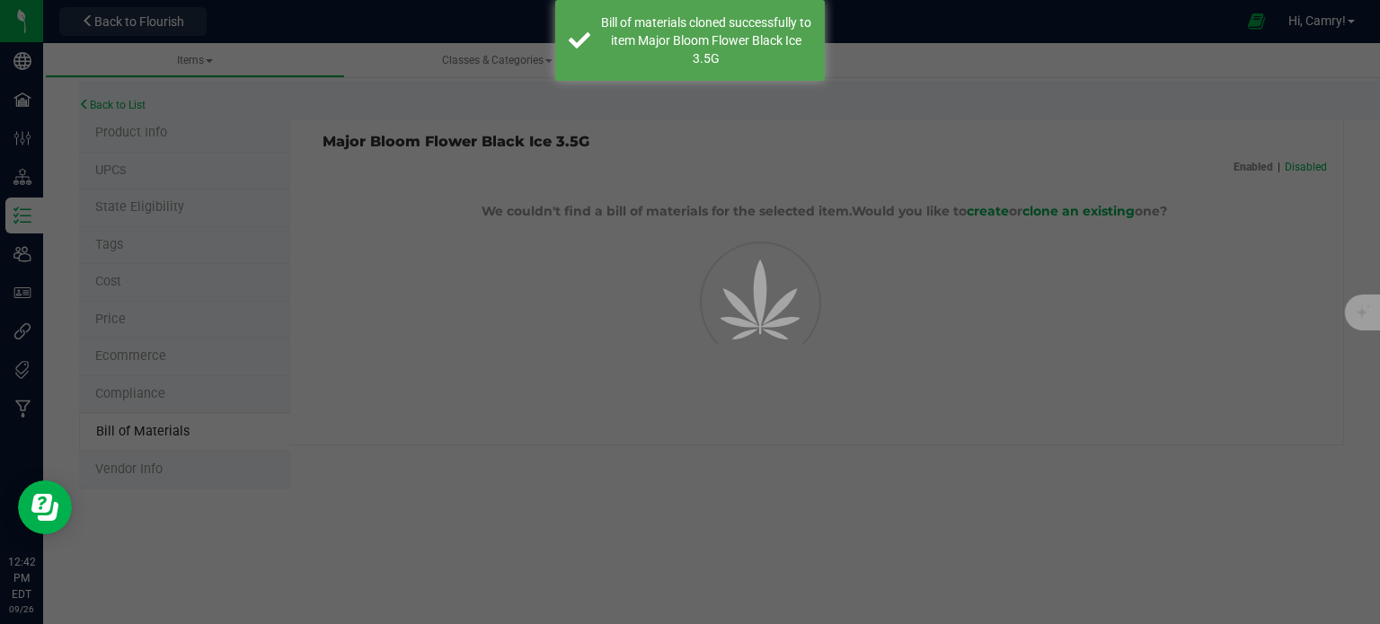
select select "918"
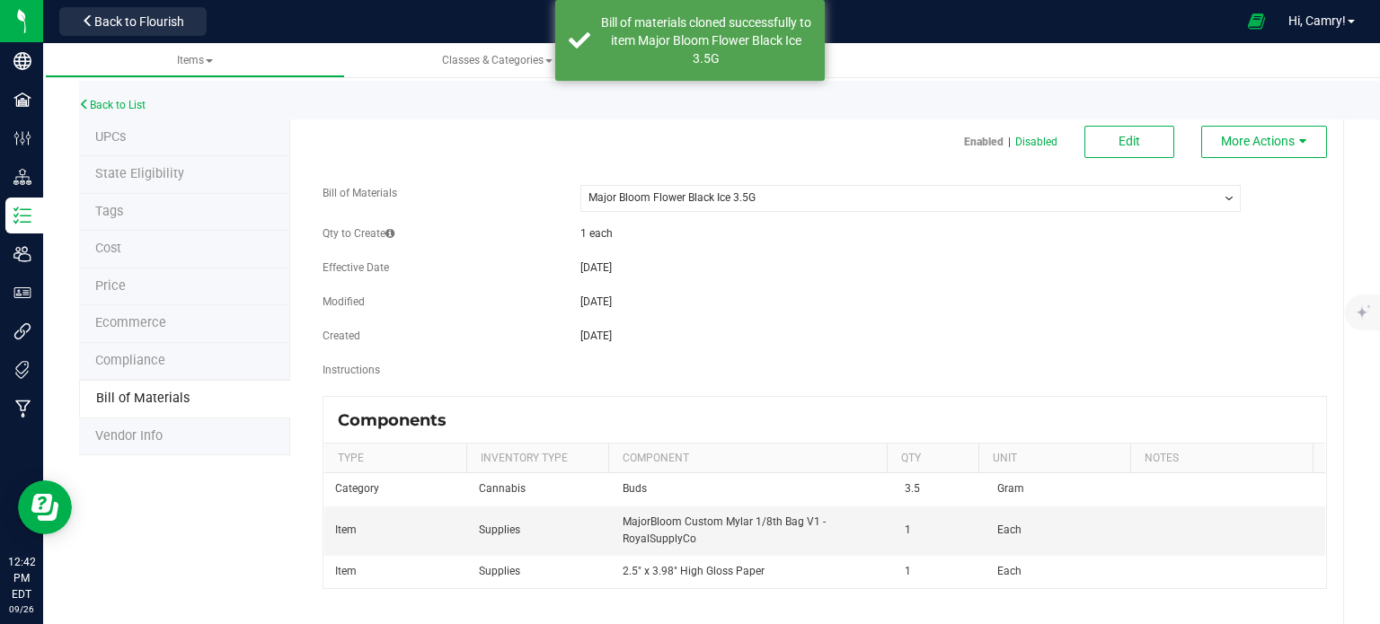
scroll to position [51, 0]
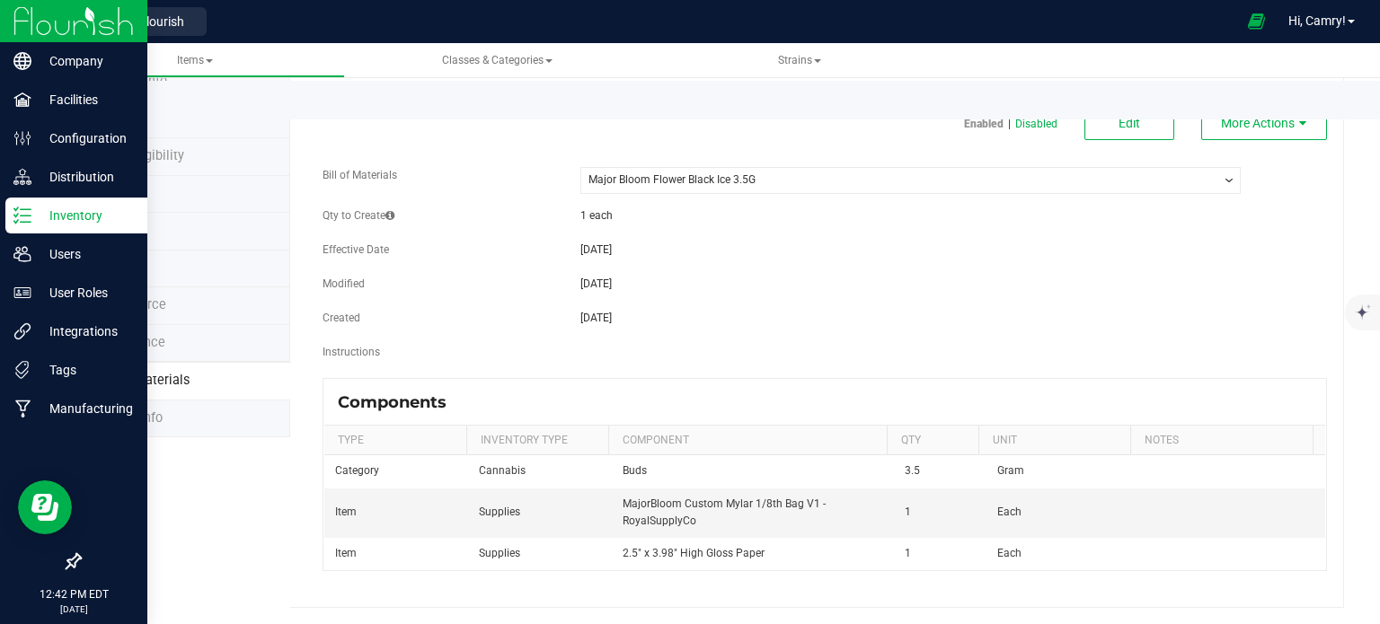
drag, startPoint x: 43, startPoint y: 218, endPoint x: 41, endPoint y: 205, distance: 13.6
click at [43, 218] on p "Inventory" at bounding box center [85, 216] width 108 height 22
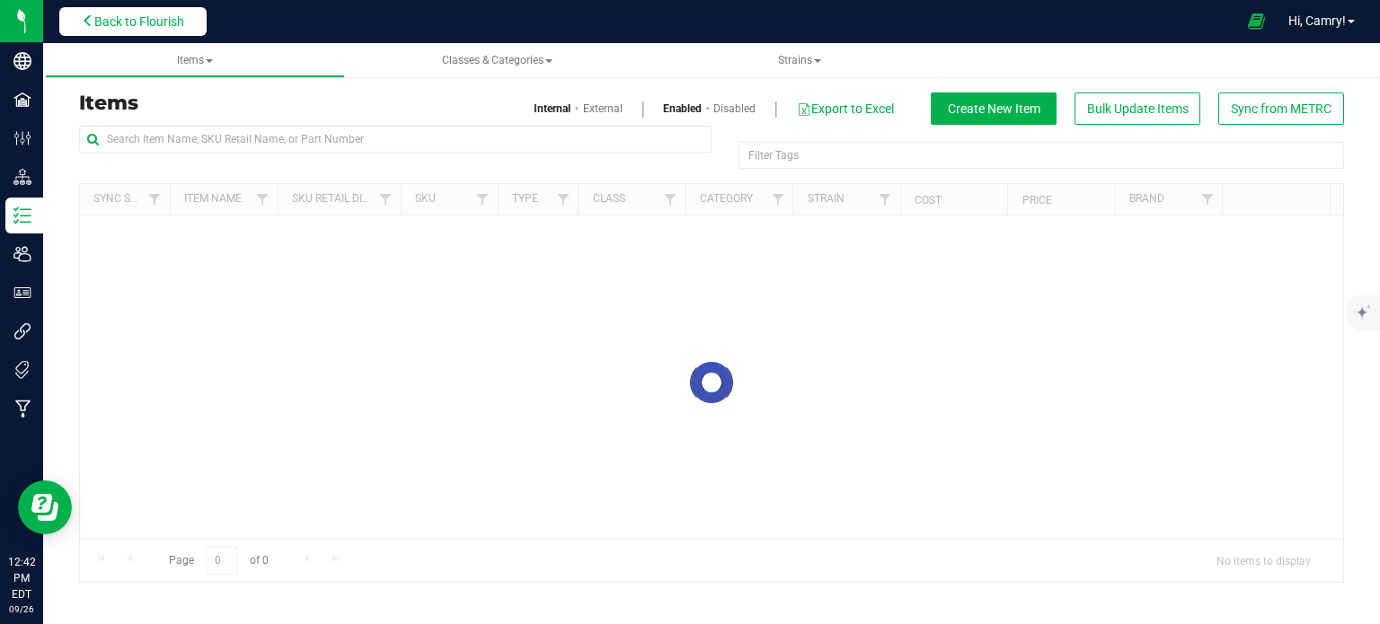
click at [155, 17] on span "Back to Flourish" at bounding box center [139, 21] width 90 height 14
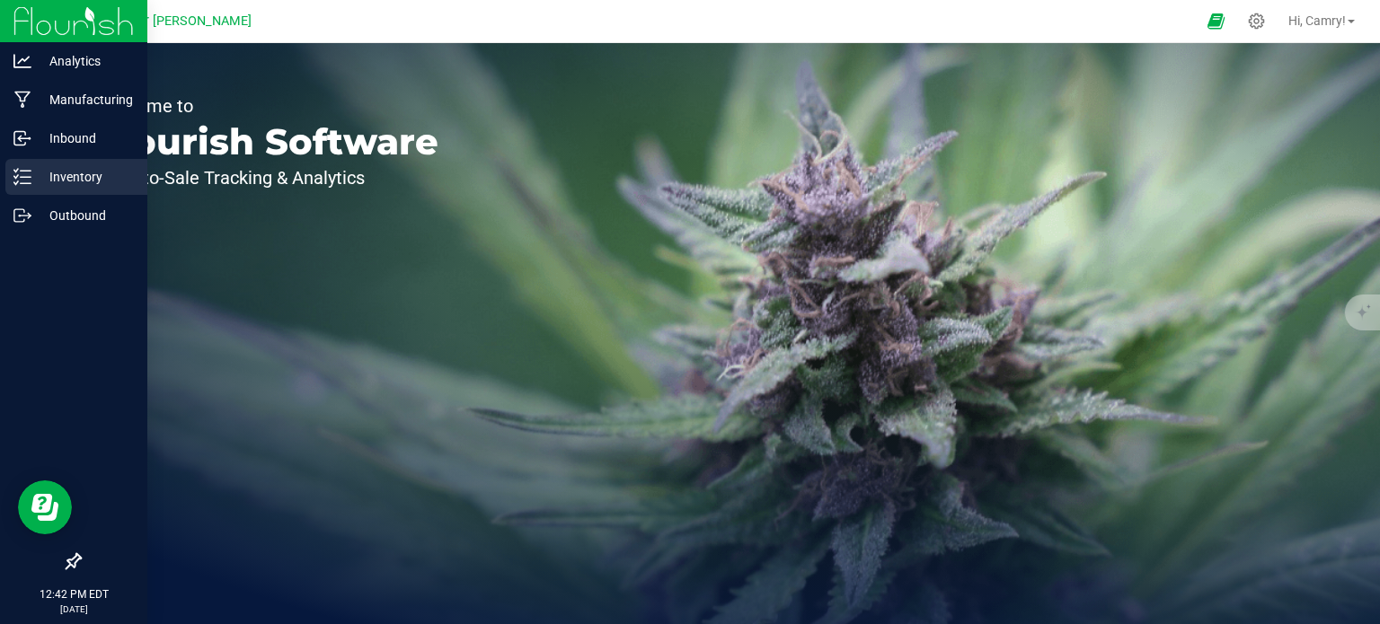
click at [51, 182] on p "Inventory" at bounding box center [85, 177] width 108 height 22
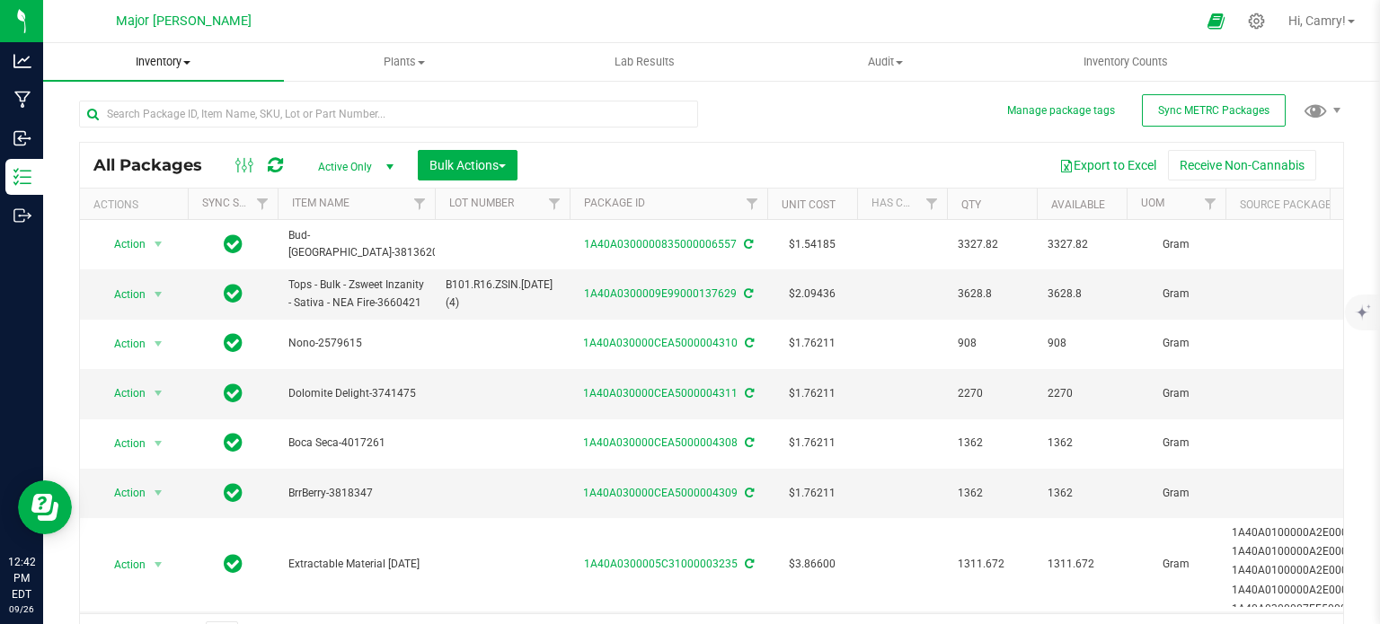
drag, startPoint x: 190, startPoint y: 63, endPoint x: 199, endPoint y: 94, distance: 32.5
click at [190, 64] on span "Inventory" at bounding box center [163, 62] width 241 height 16
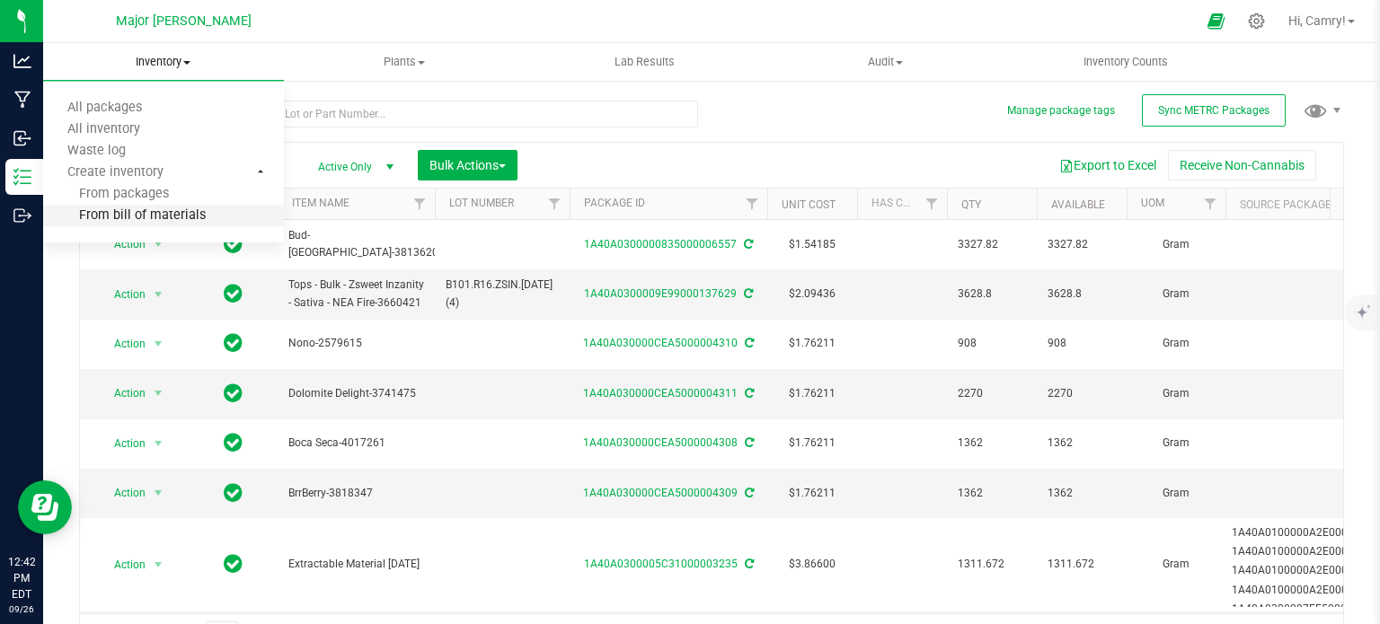
click at [182, 214] on span "From bill of materials" at bounding box center [124, 215] width 163 height 15
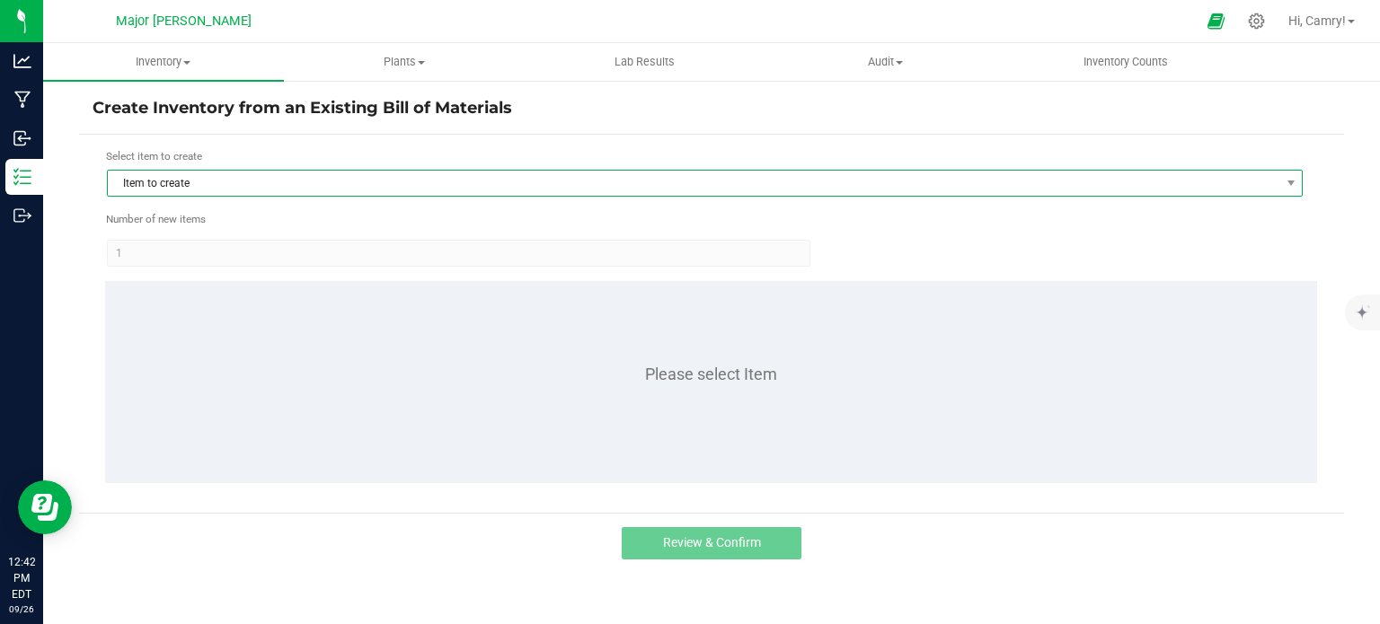
click at [838, 173] on span "Item to create" at bounding box center [694, 183] width 1172 height 25
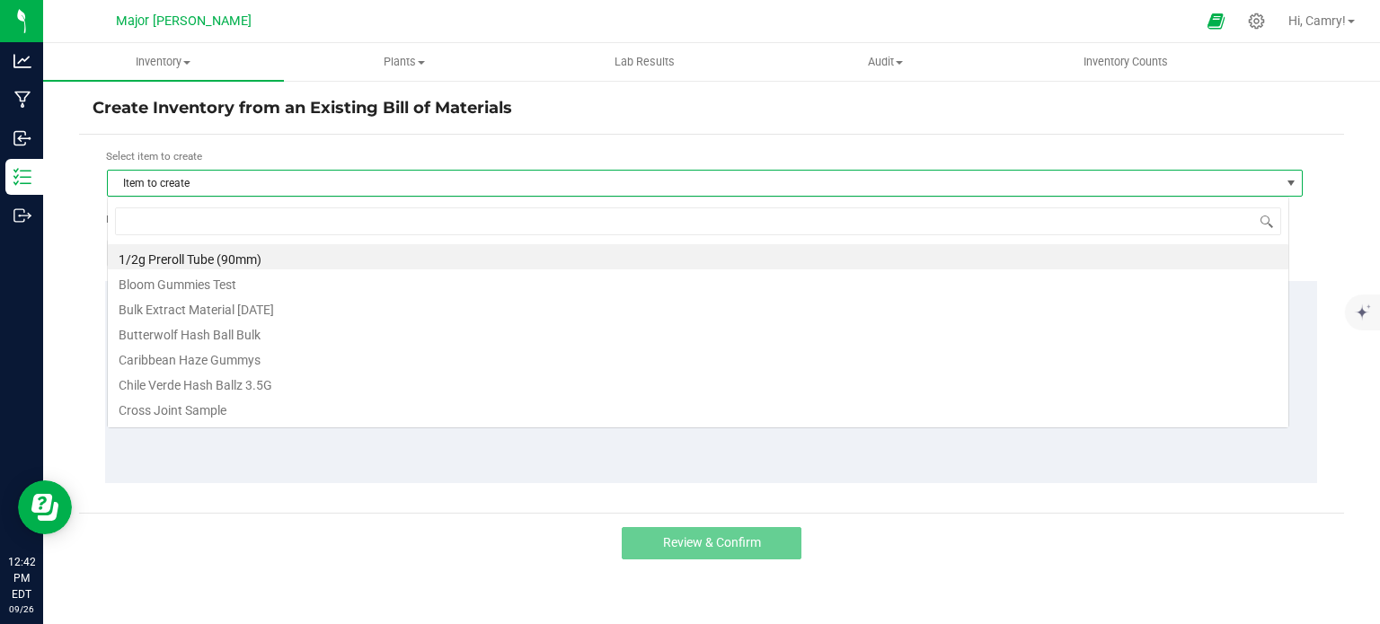
scroll to position [26, 1182]
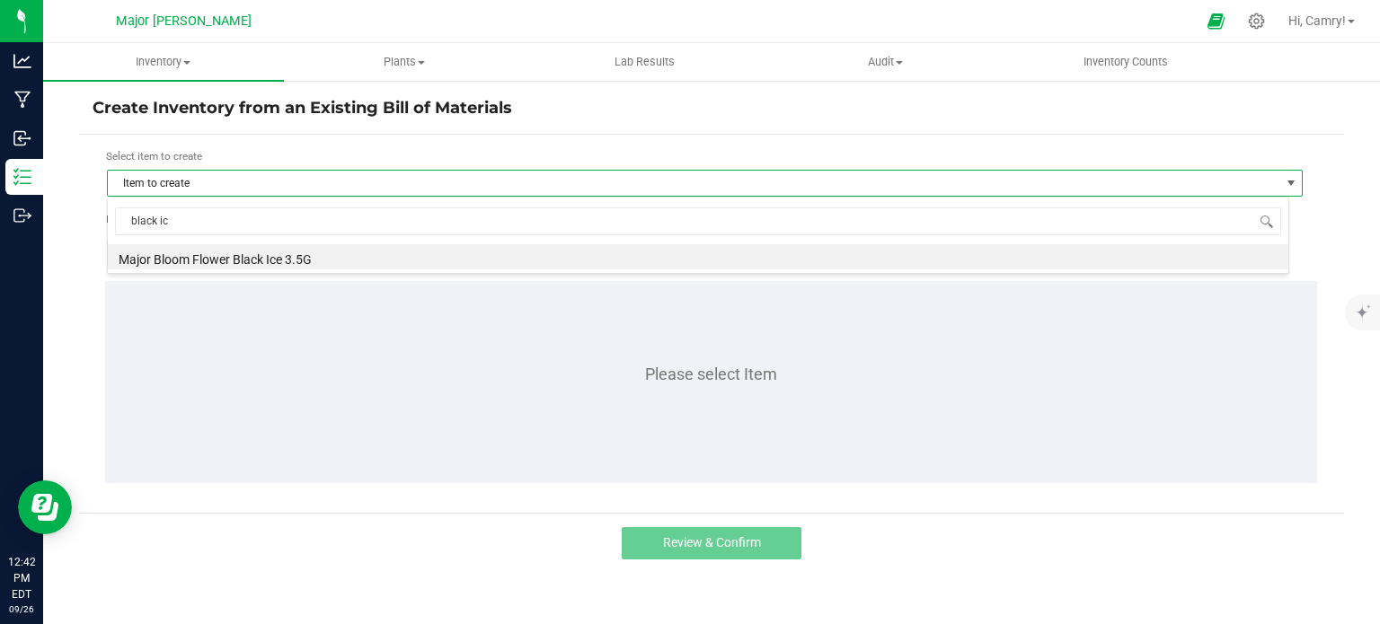
type input "black ice"
click at [807, 254] on li "Major Bloom Flower Black Ice 3.5G" at bounding box center [698, 256] width 1181 height 25
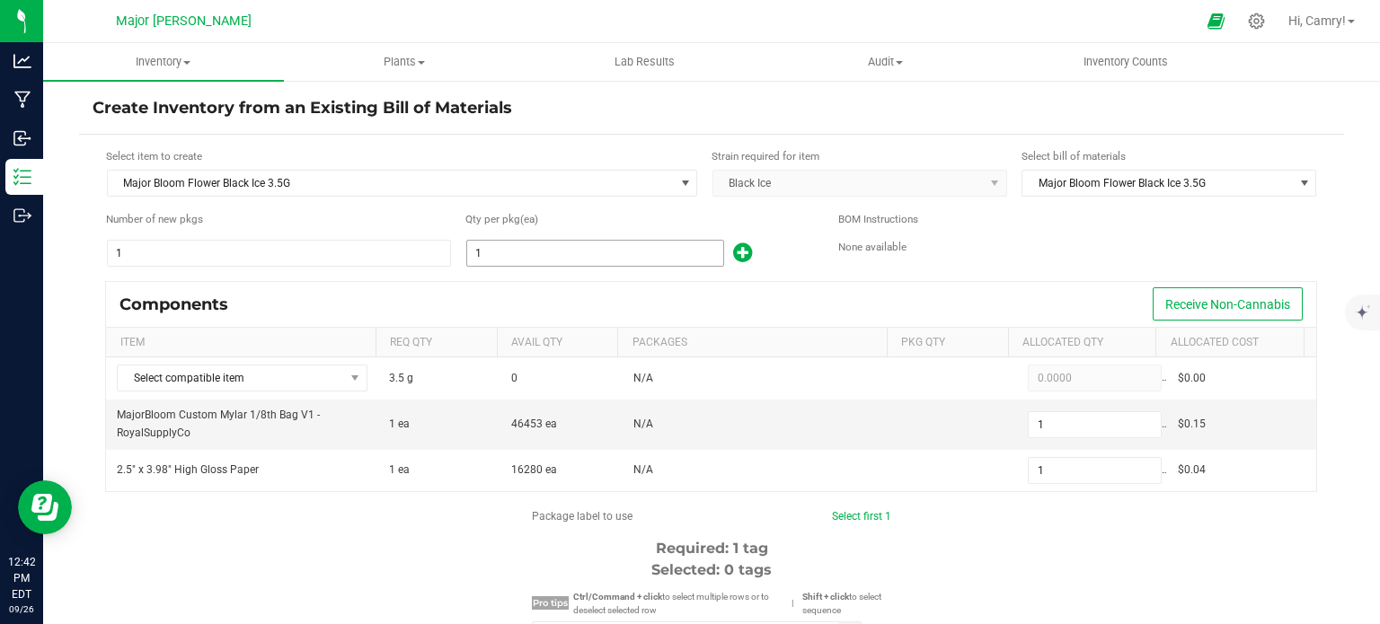
click at [598, 260] on input "1" at bounding box center [595, 253] width 256 height 25
type input "2"
type input "24"
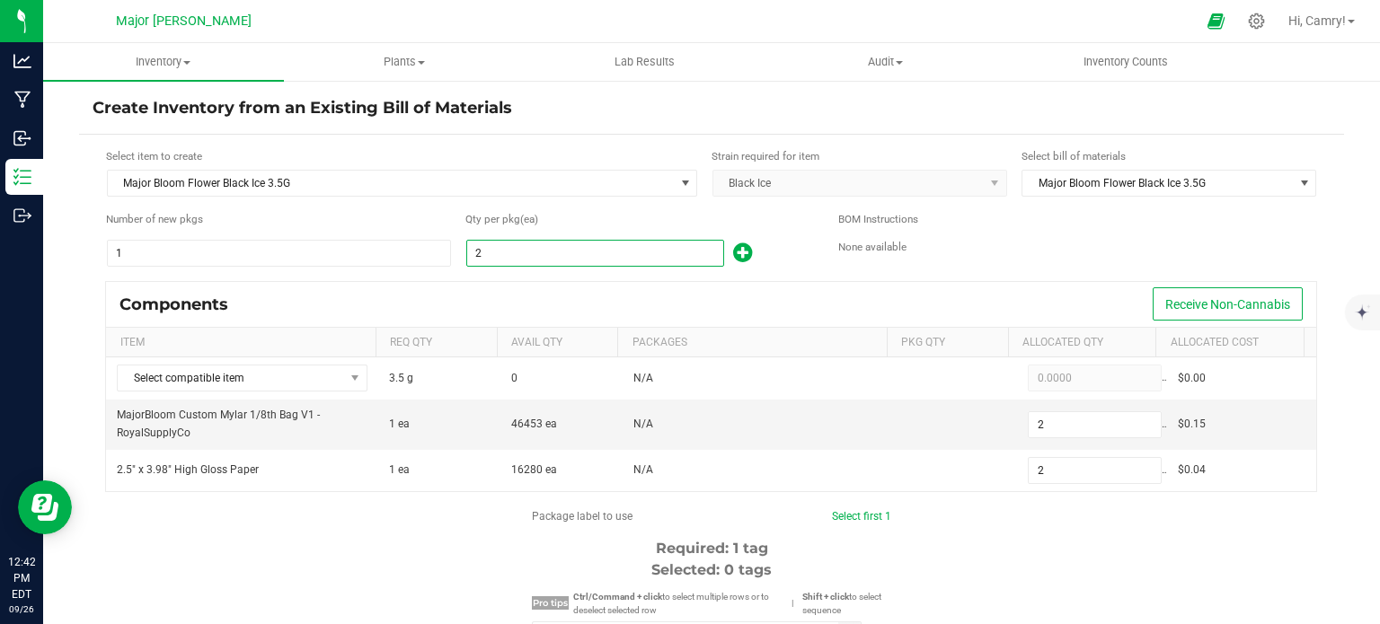
type input "24"
type input "240"
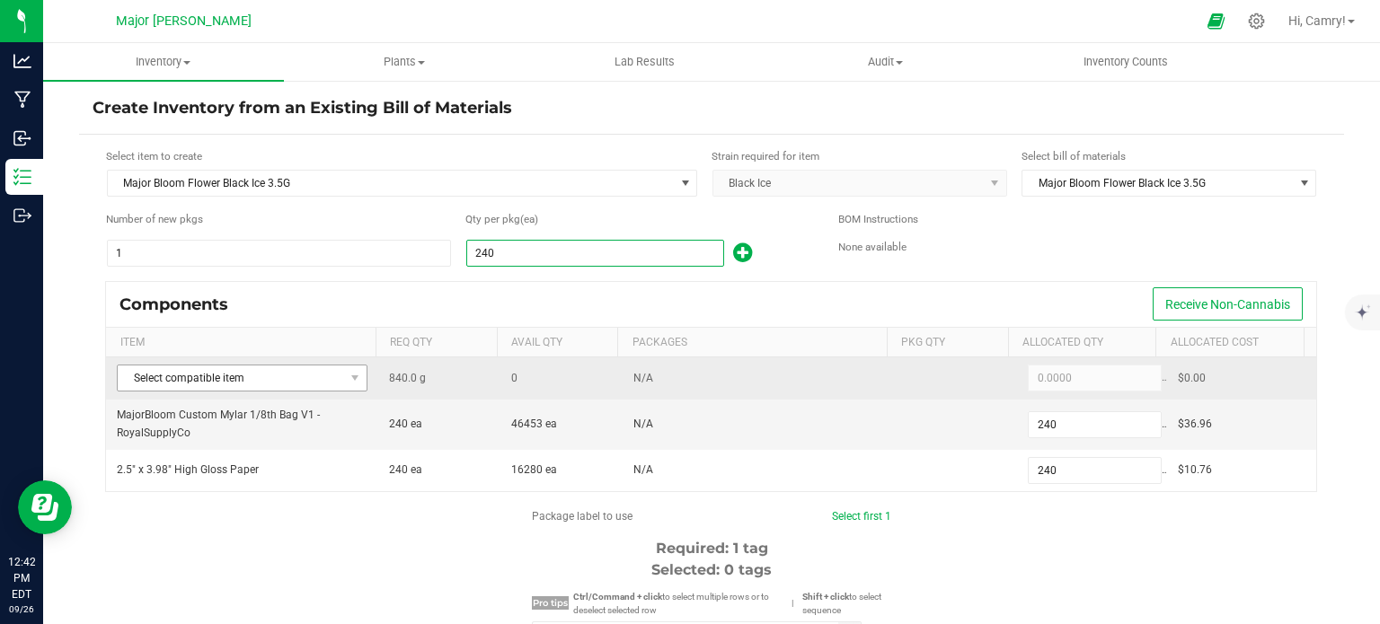
type input "240"
click at [328, 369] on span "Select compatible item" at bounding box center [231, 378] width 226 height 25
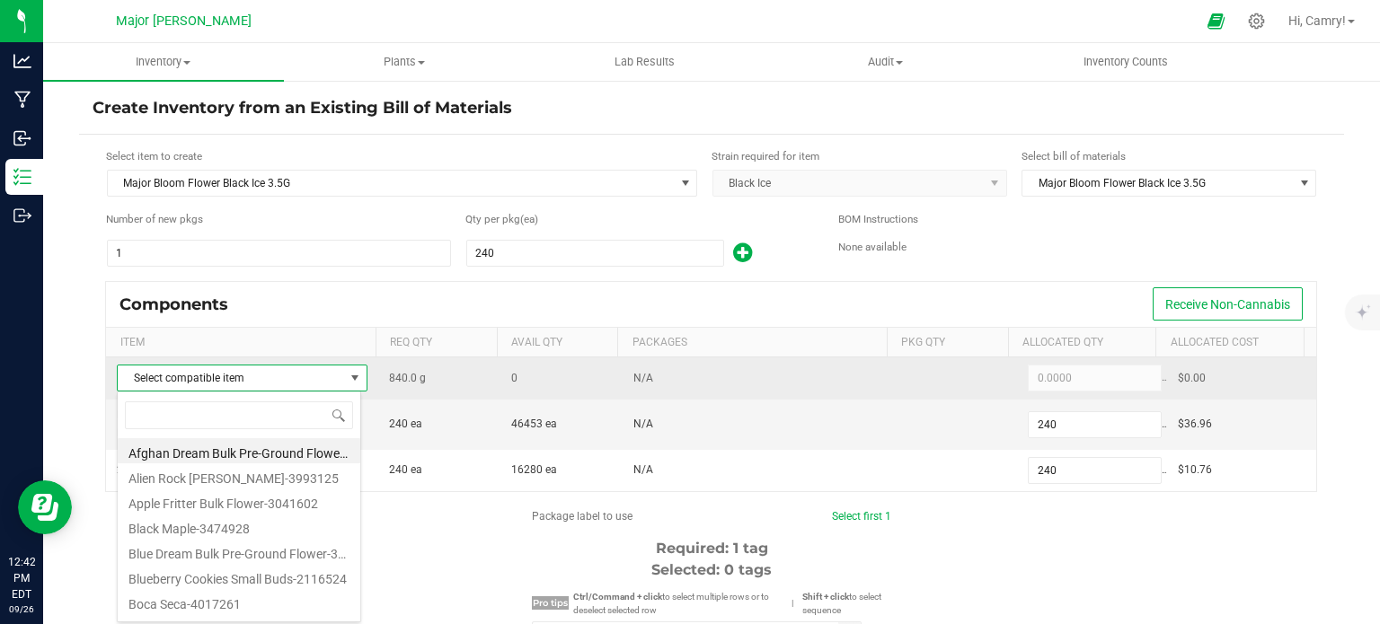
scroll to position [26, 244]
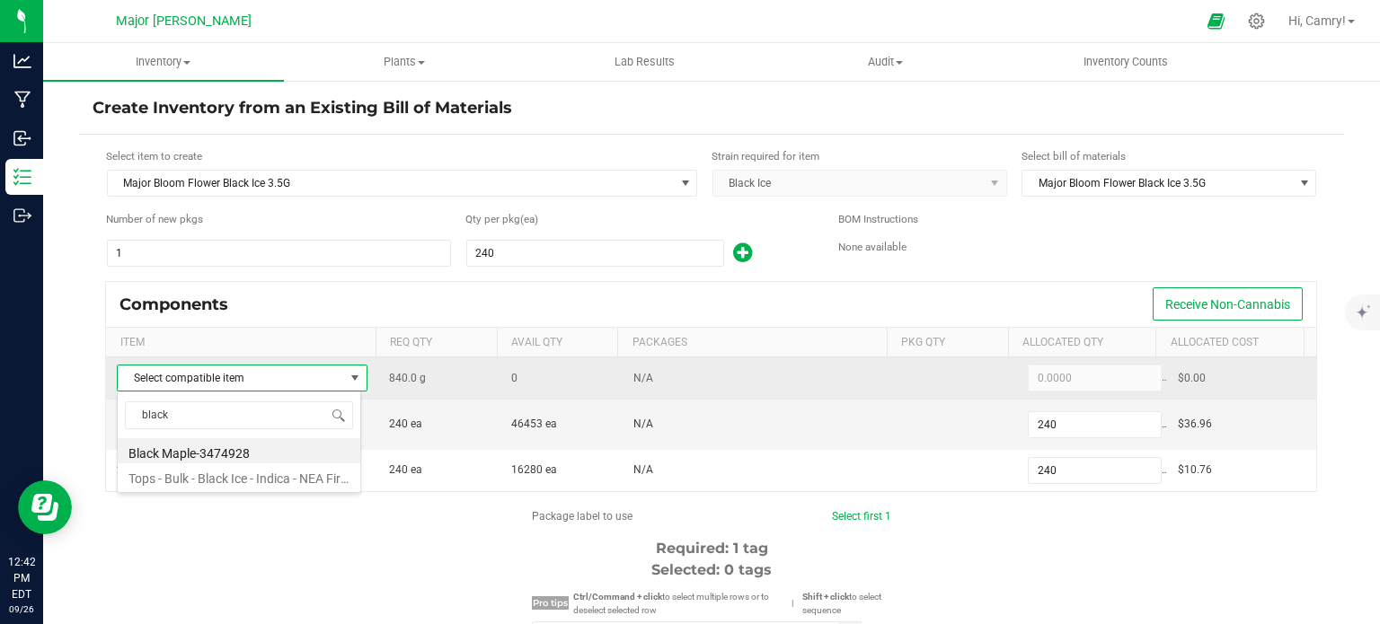
type input "black"
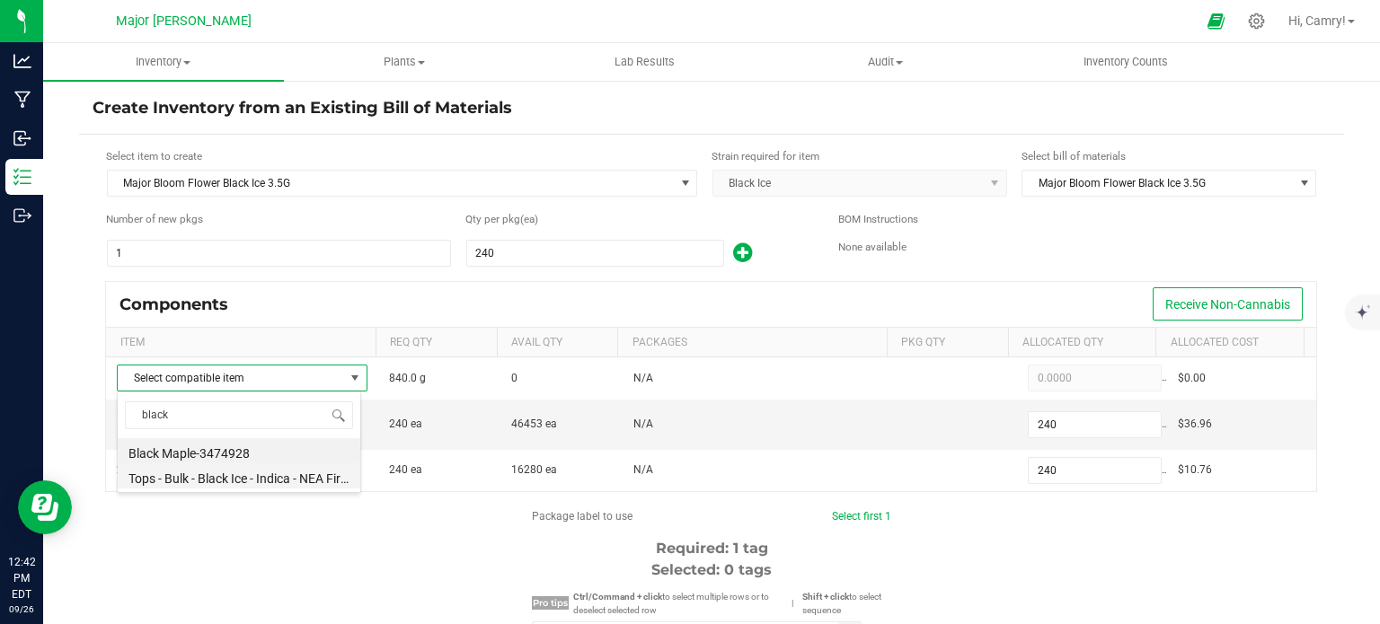
click at [277, 472] on li "Tops - Bulk - Black Ice - Indica - NEA Fire-3658863" at bounding box center [239, 476] width 243 height 25
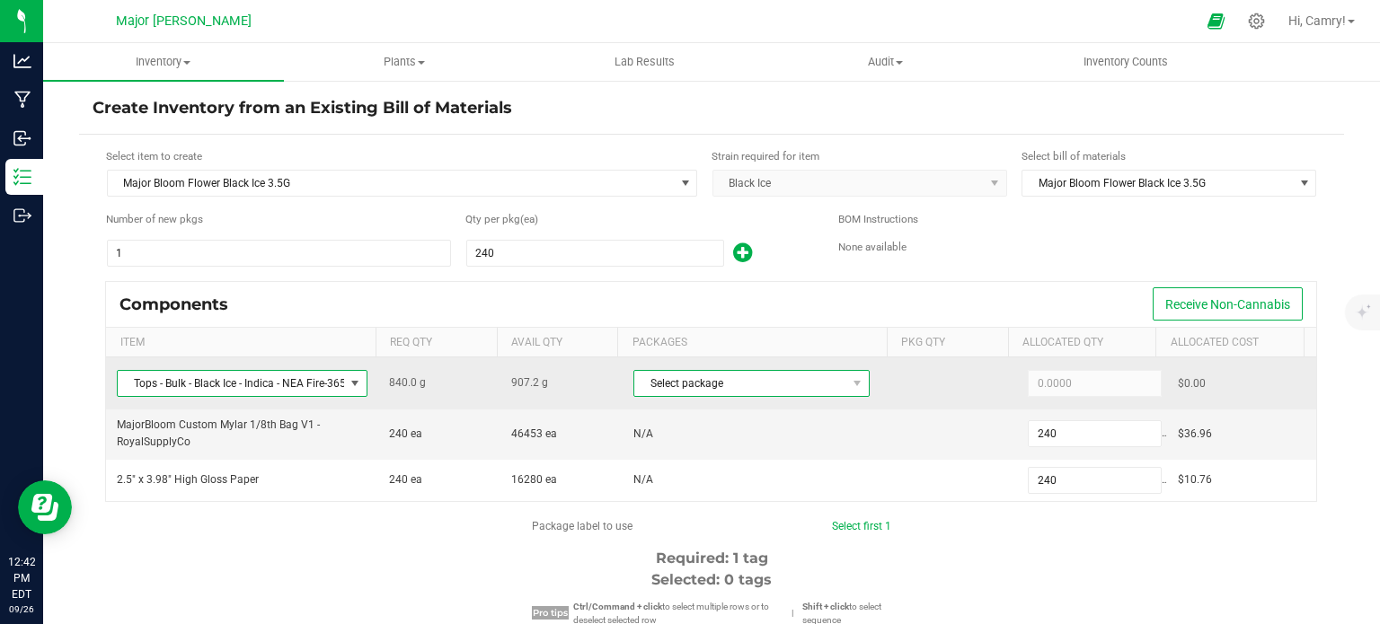
click at [661, 381] on span "Select package" at bounding box center [740, 383] width 212 height 25
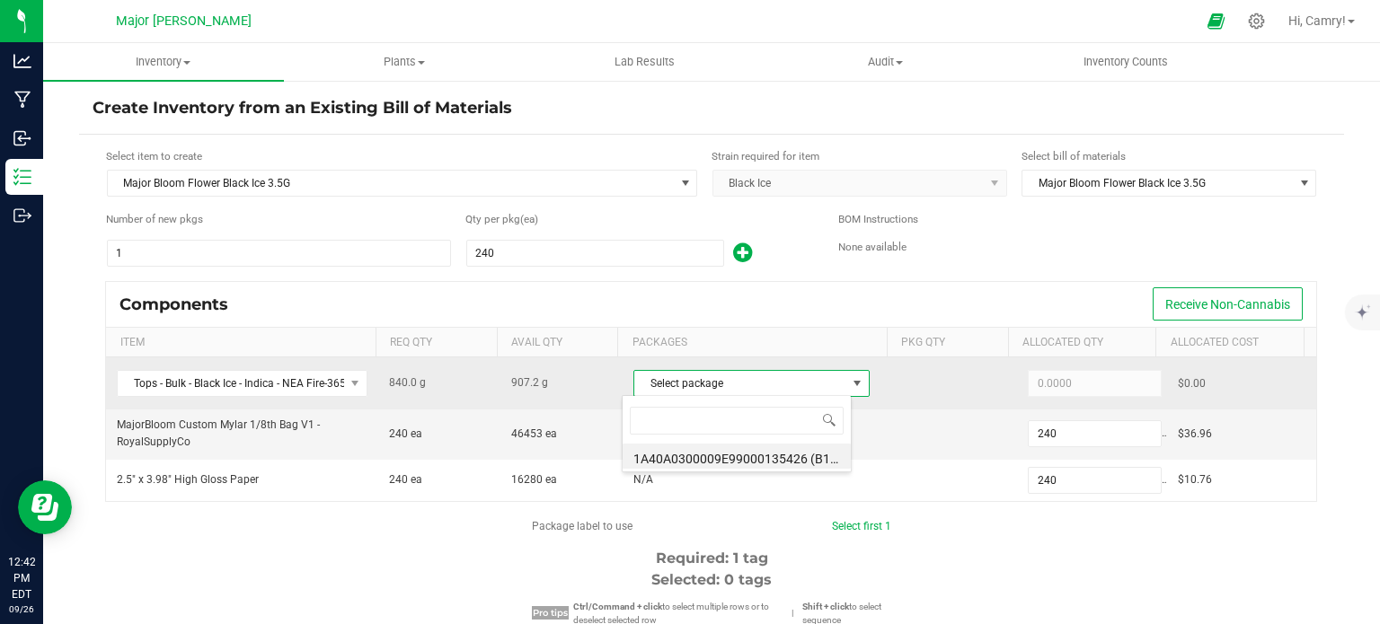
scroll to position [26, 230]
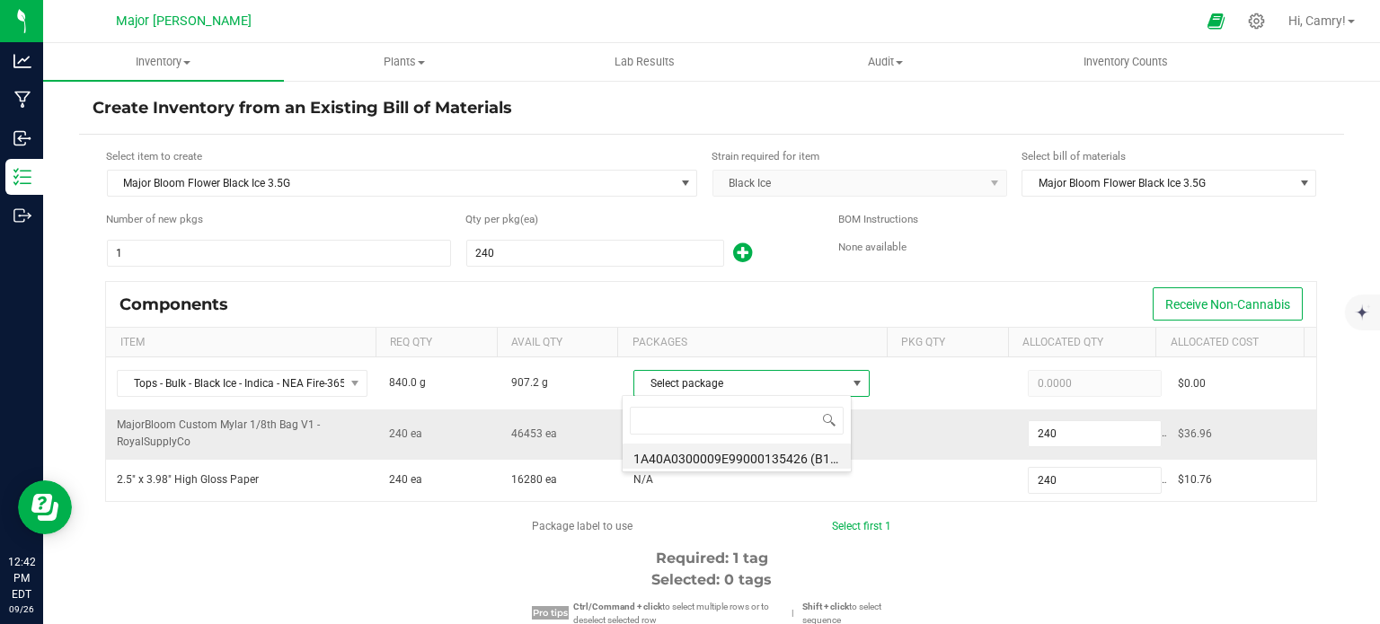
click at [684, 451] on li "1A40A0300009E99000135426 (B101.R16.BLIC.[DATE] (3))" at bounding box center [737, 456] width 228 height 25
type input "840.0000"
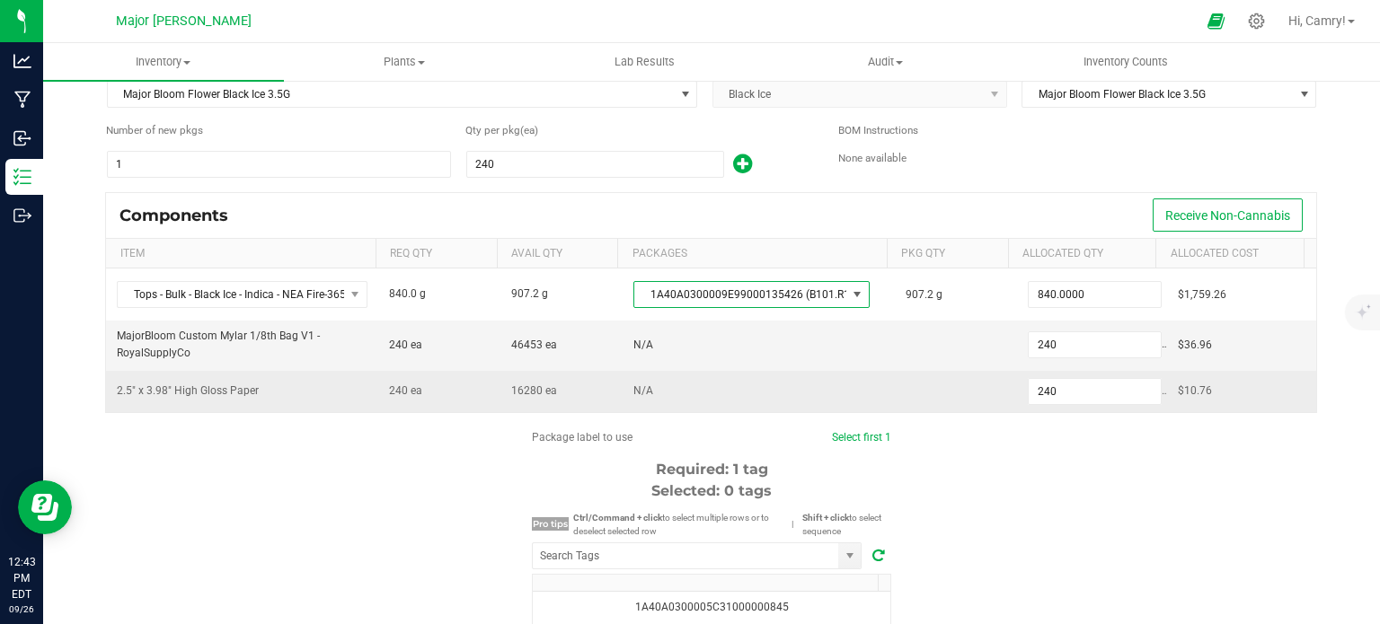
scroll to position [270, 0]
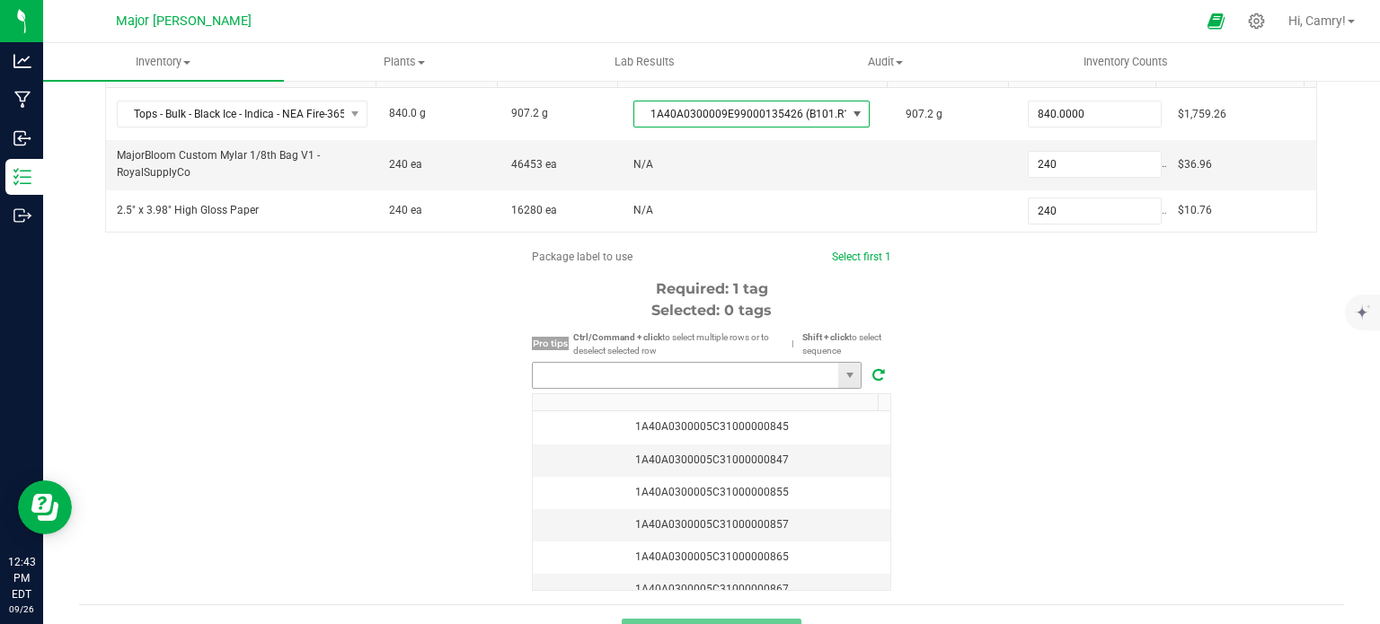
click at [684, 374] on input "NO DATA FOUND" at bounding box center [686, 375] width 306 height 25
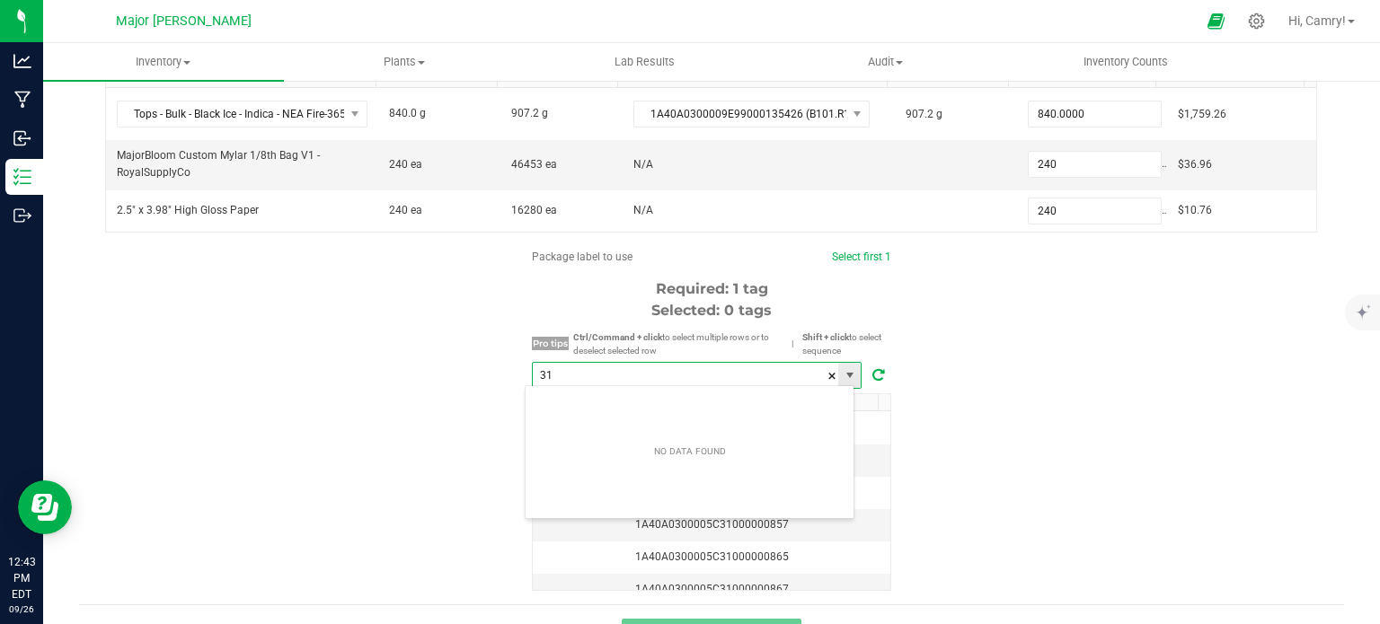
scroll to position [26, 331]
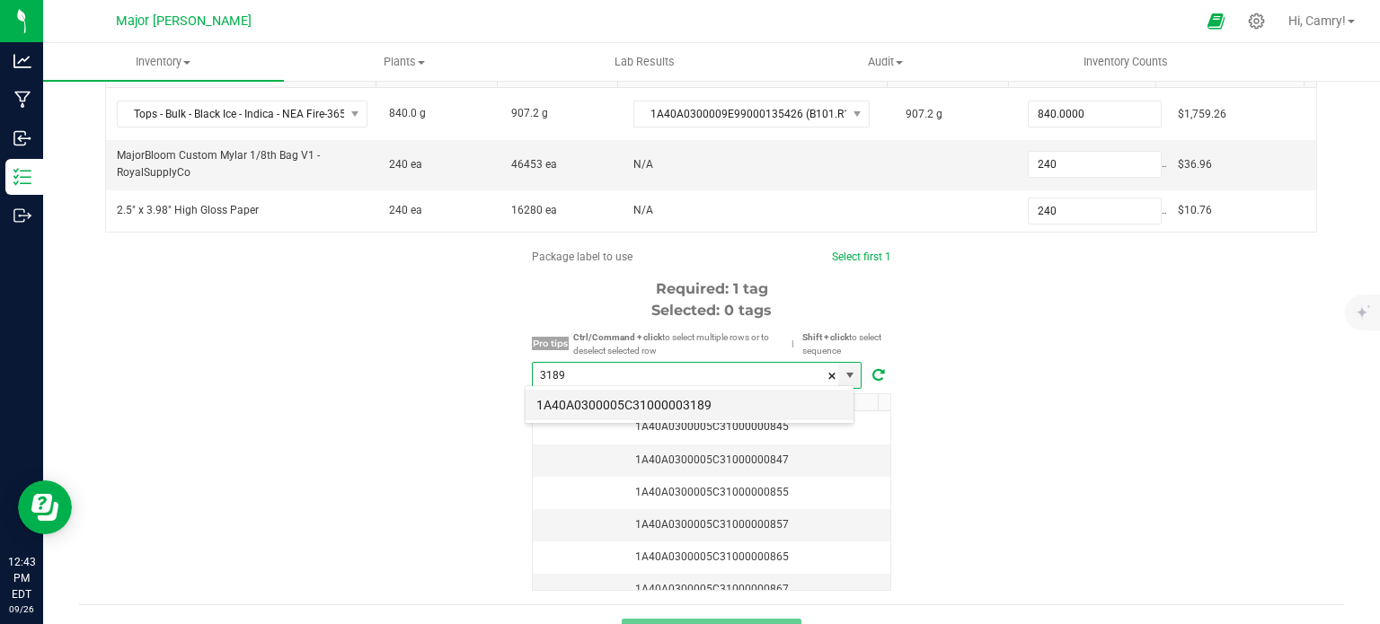
click at [695, 412] on li "1A40A0300005C31000003189" at bounding box center [690, 405] width 328 height 31
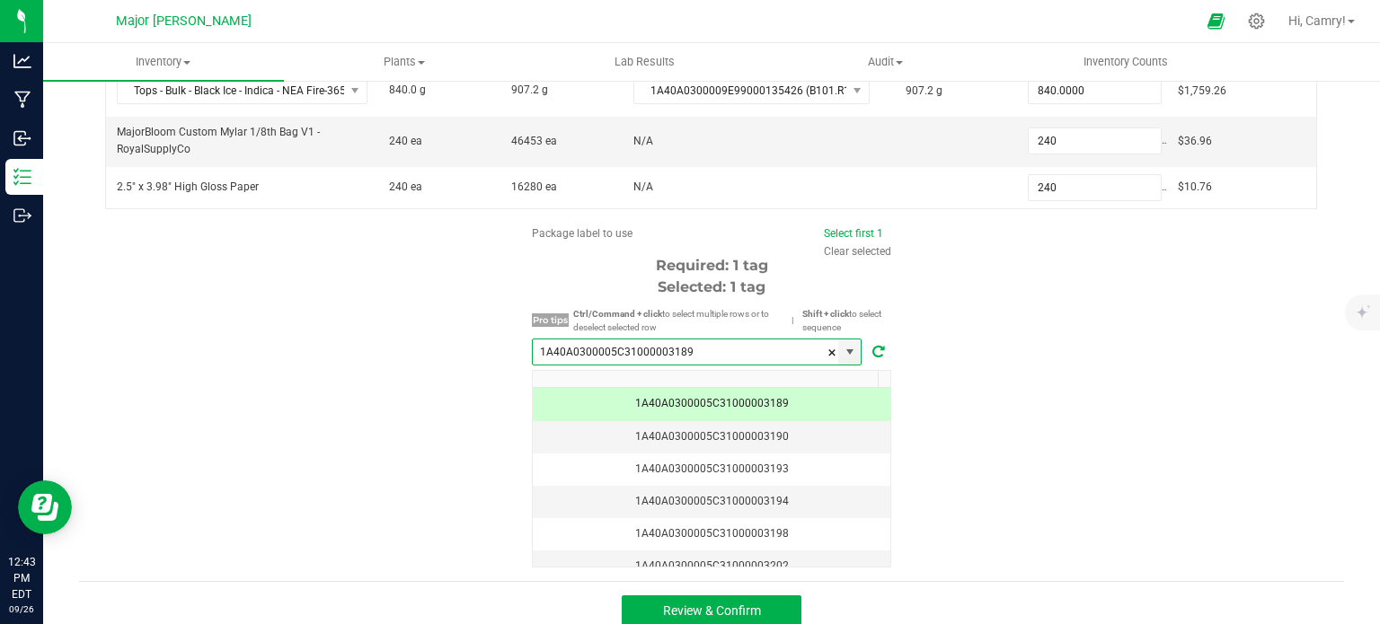
scroll to position [306, 0]
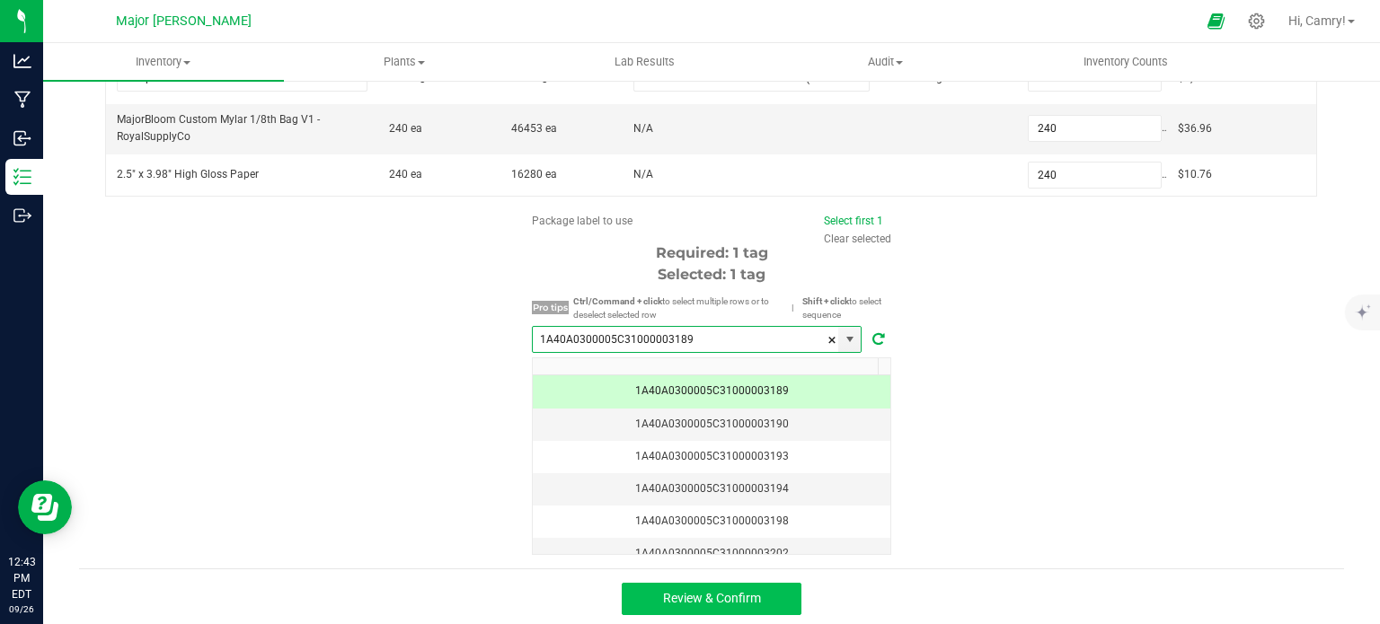
type input "1A40A0300005C31000003189"
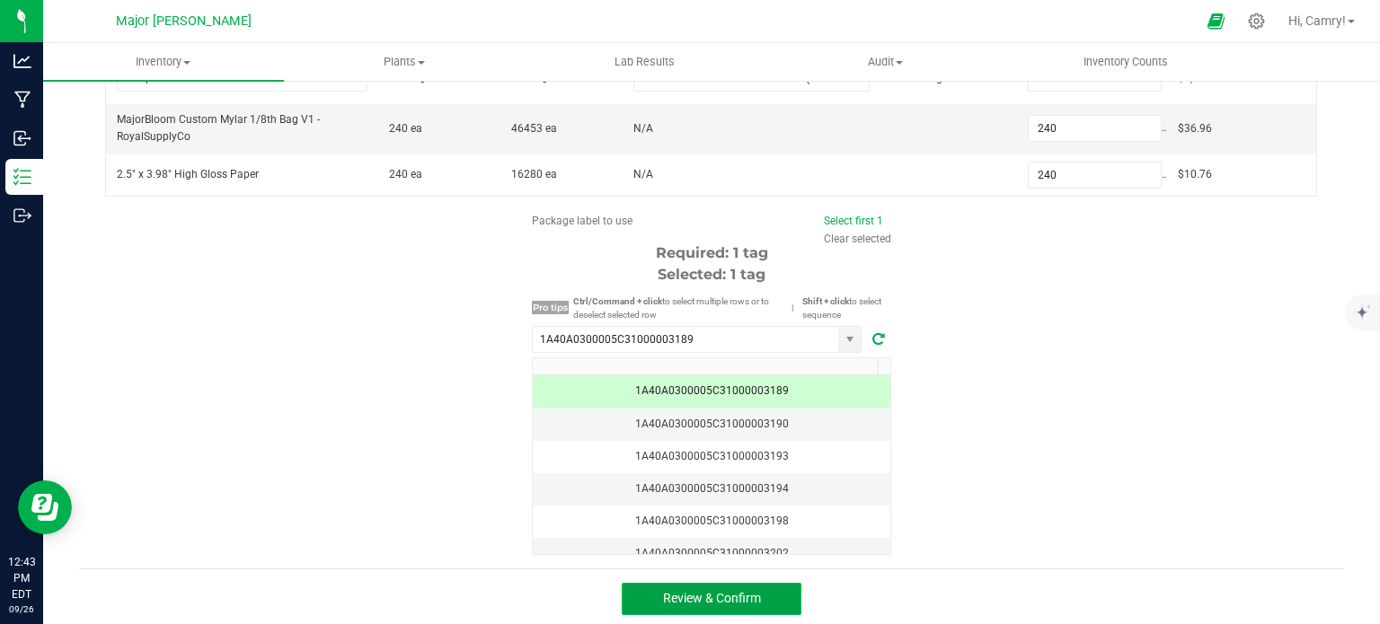
click at [738, 596] on span "Review & Confirm" at bounding box center [712, 598] width 98 height 14
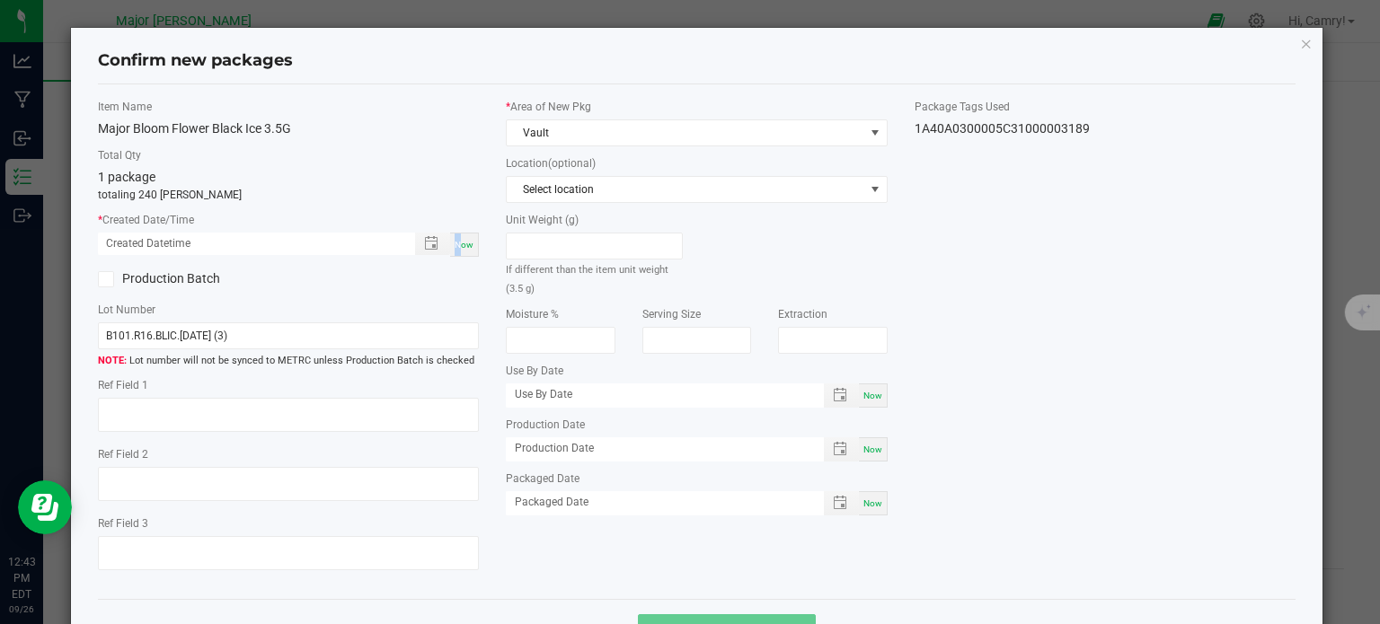
click at [455, 243] on span "Now" at bounding box center [464, 245] width 19 height 10
type input "[DATE] 12:43 PM"
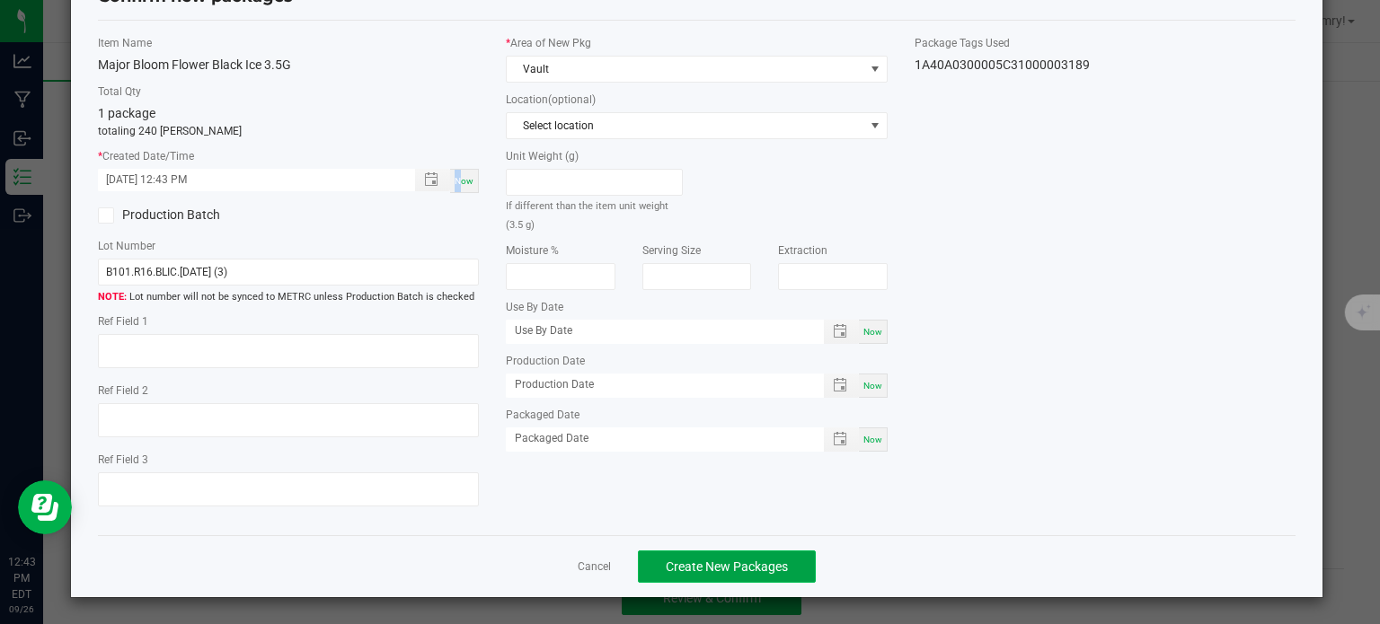
click at [742, 573] on span "Create New Packages" at bounding box center [727, 567] width 122 height 14
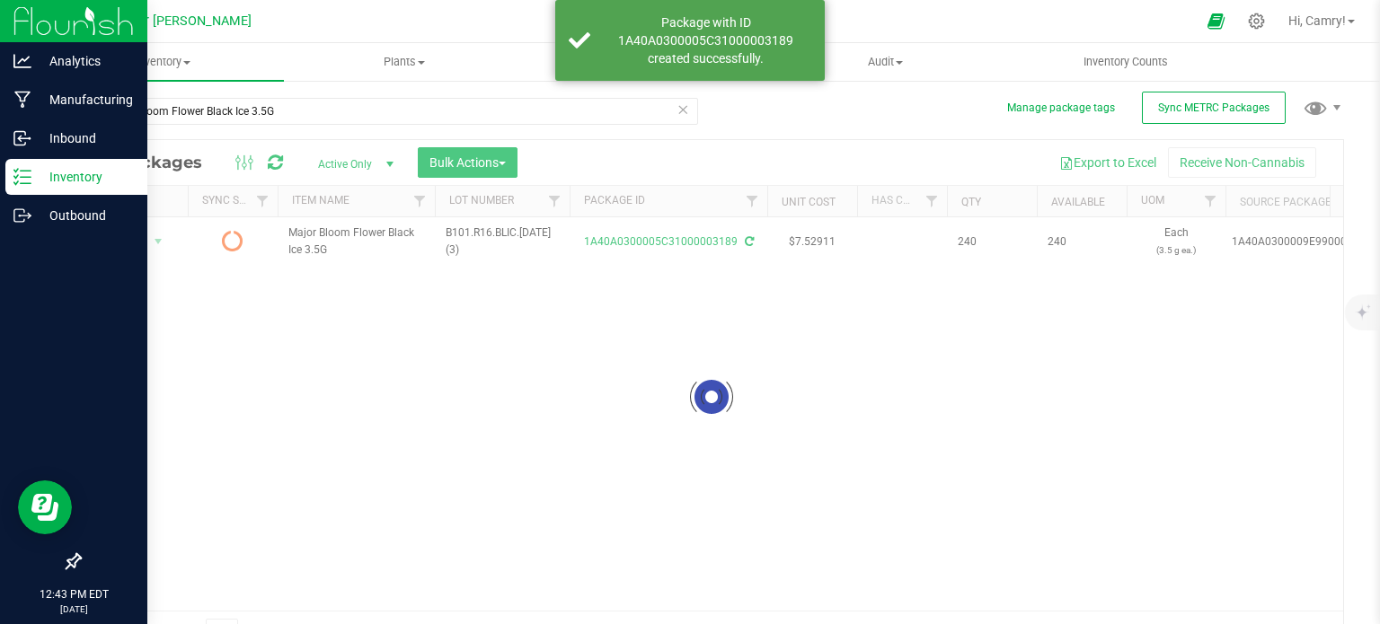
scroll to position [31, 0]
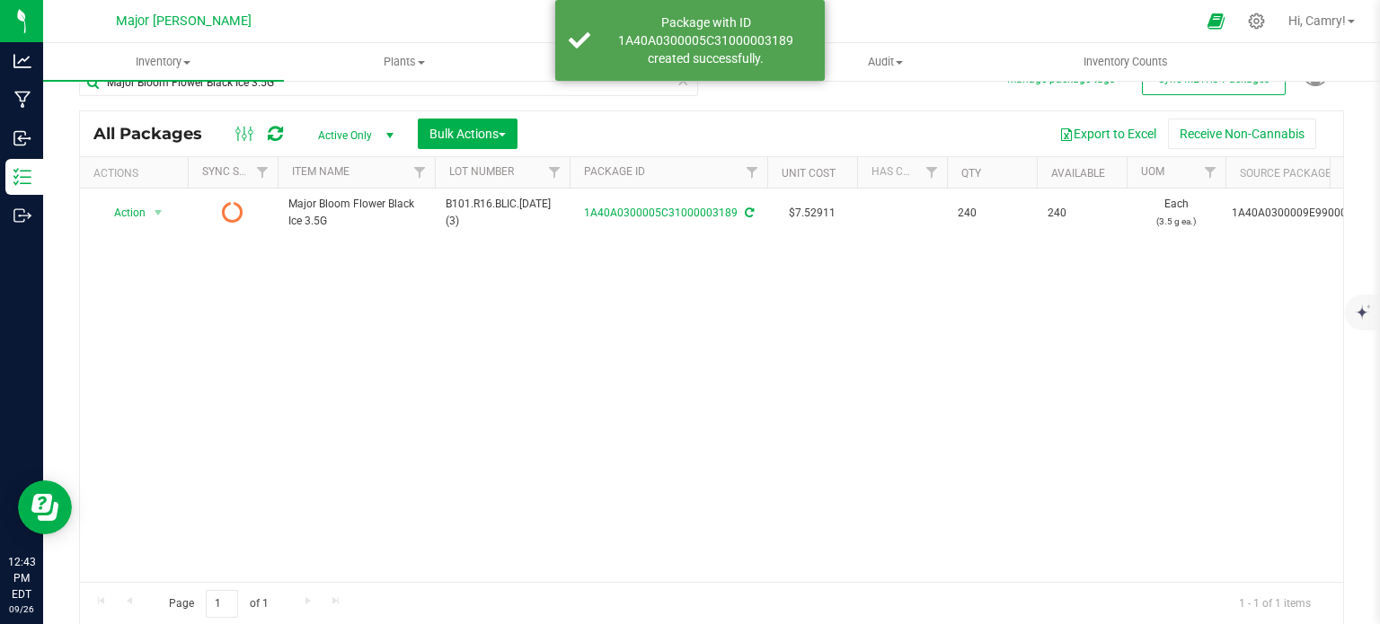
click at [277, 133] on icon at bounding box center [275, 134] width 15 height 18
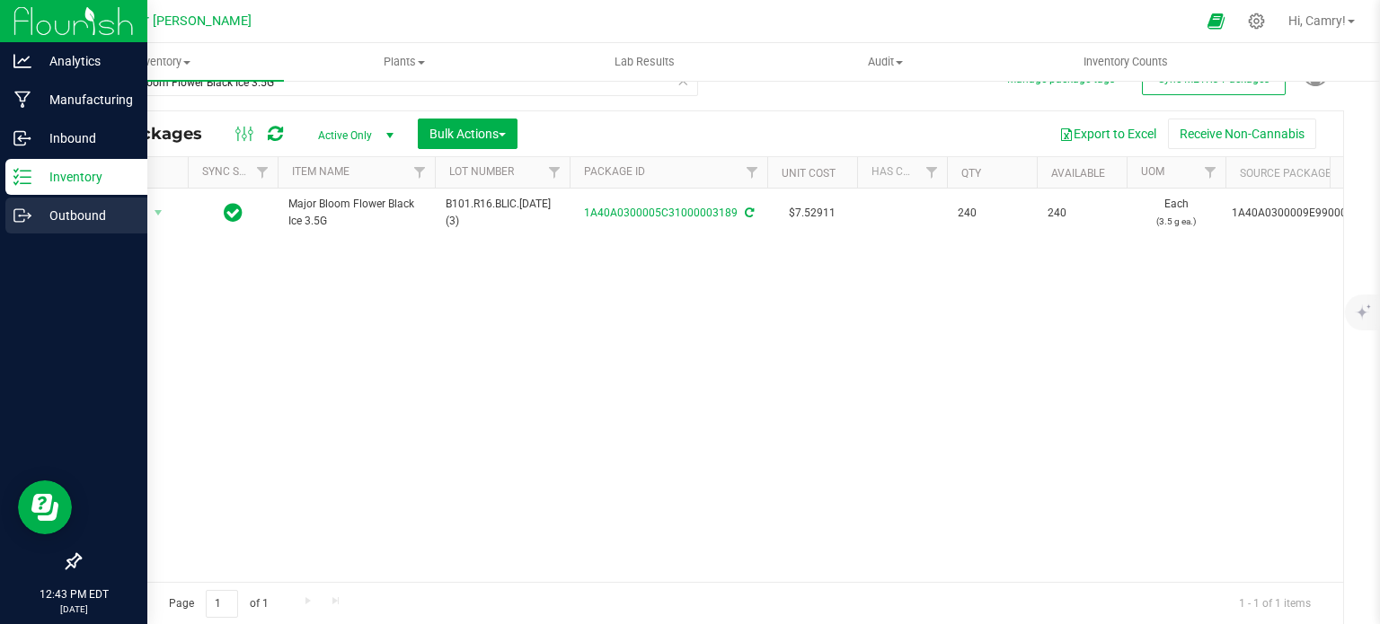
click at [18, 212] on icon at bounding box center [22, 216] width 18 height 18
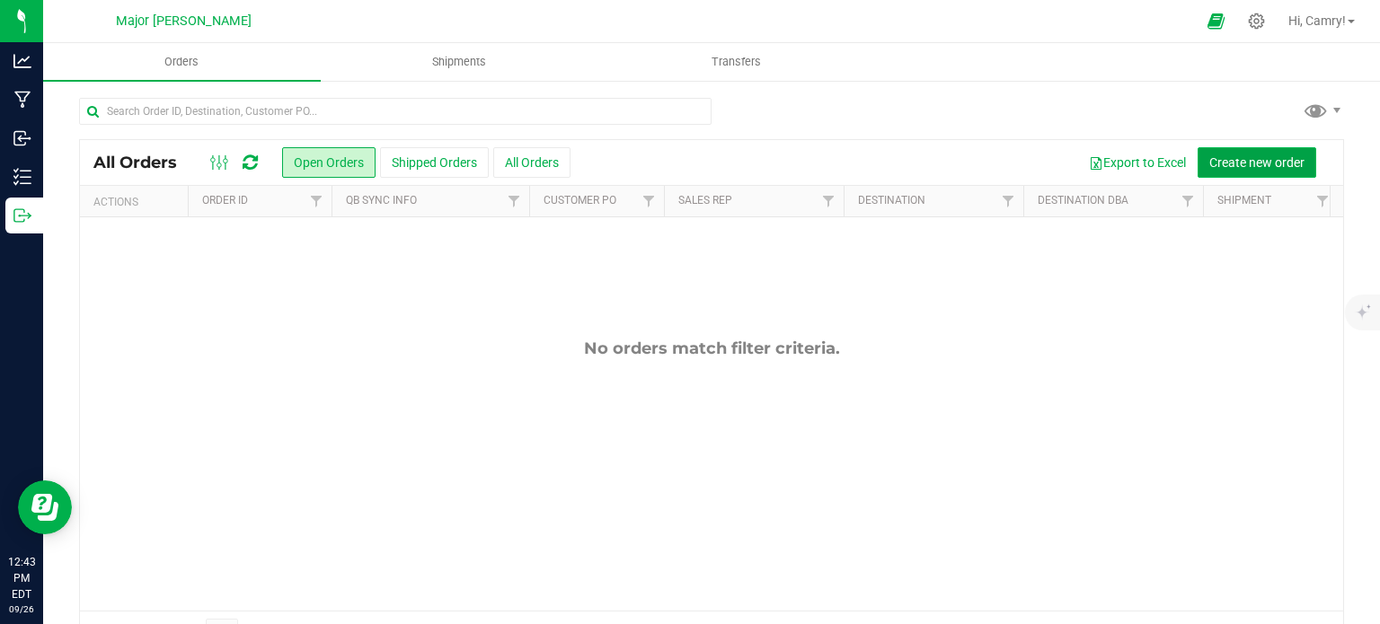
click at [1209, 160] on span "Create new order" at bounding box center [1256, 162] width 95 height 14
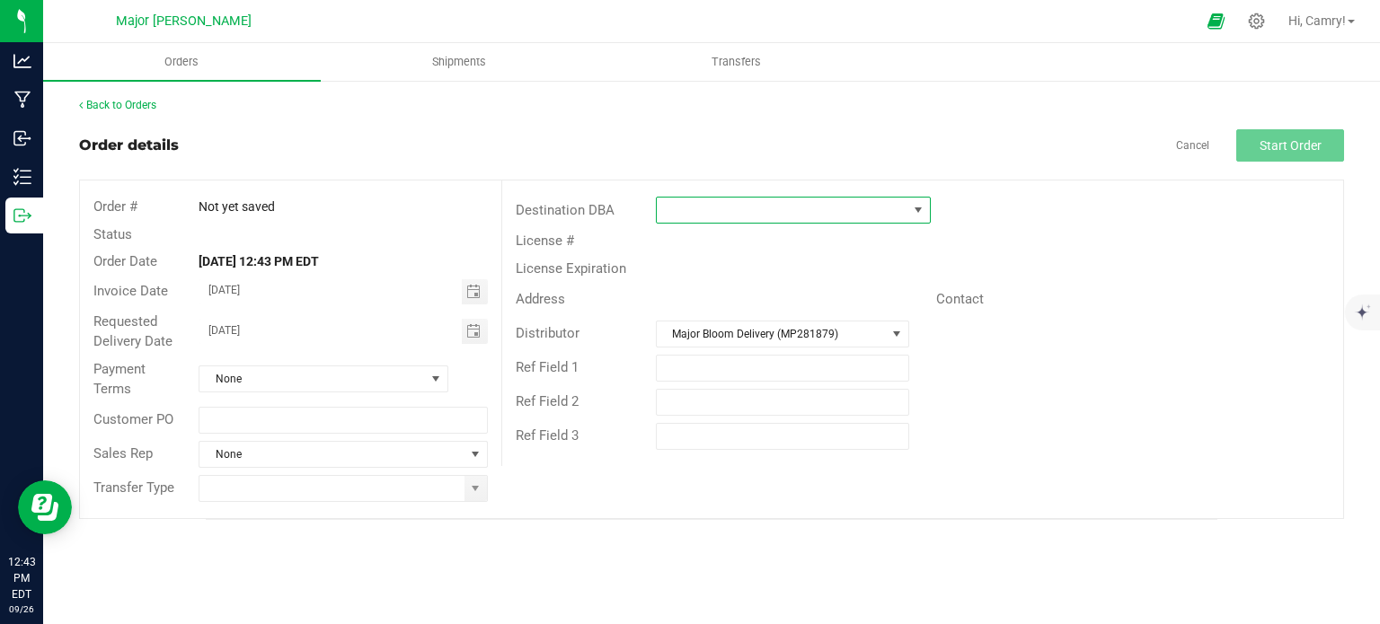
click at [724, 217] on span at bounding box center [782, 210] width 251 height 25
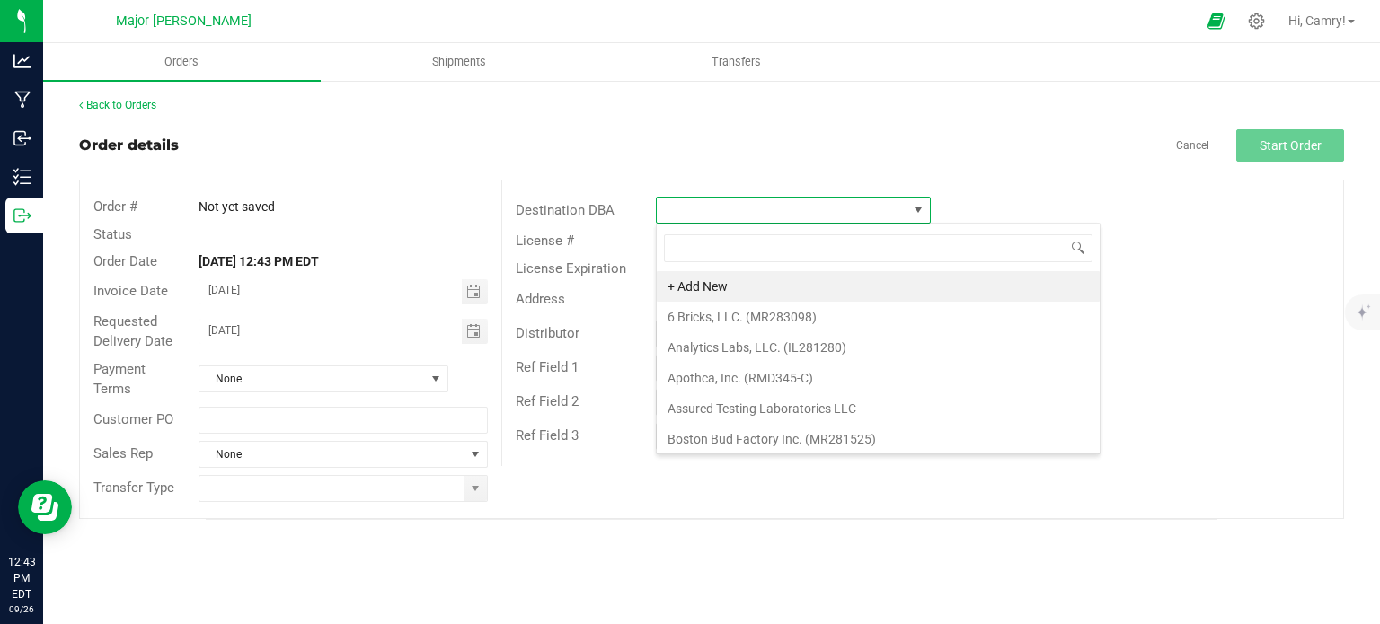
scroll to position [26, 275]
type input "major"
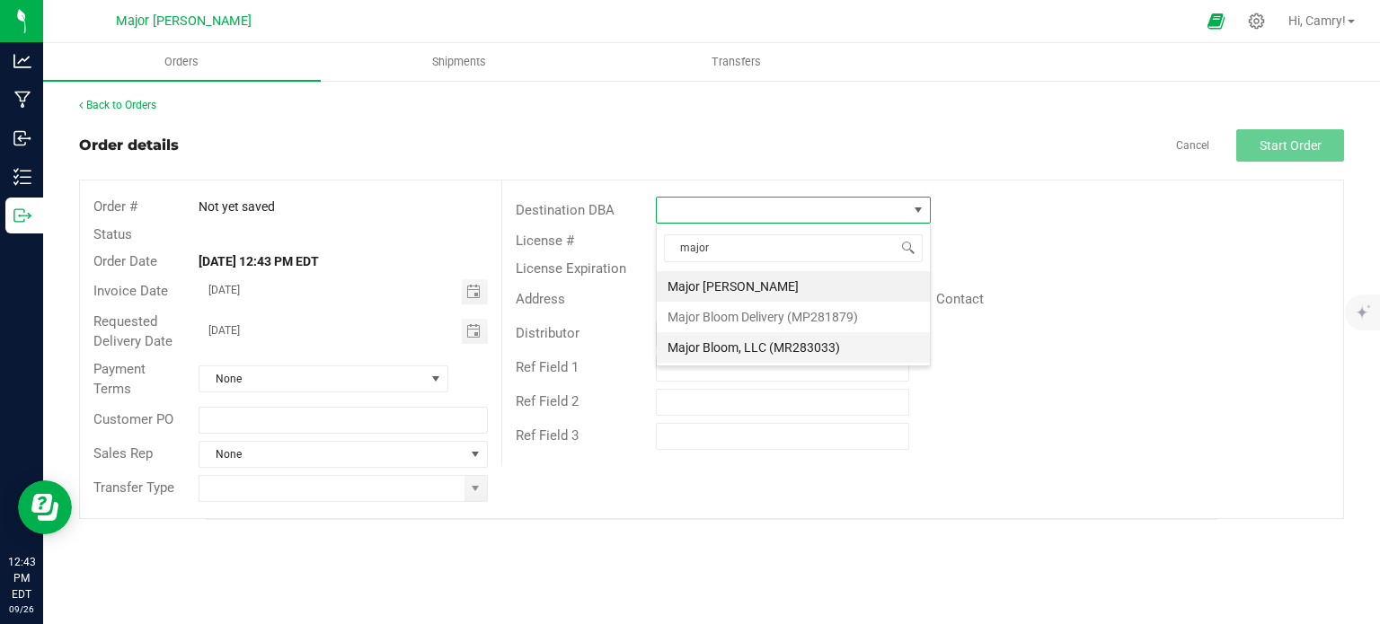
click at [740, 357] on li "Major Bloom, LLC (MR283033)" at bounding box center [793, 347] width 273 height 31
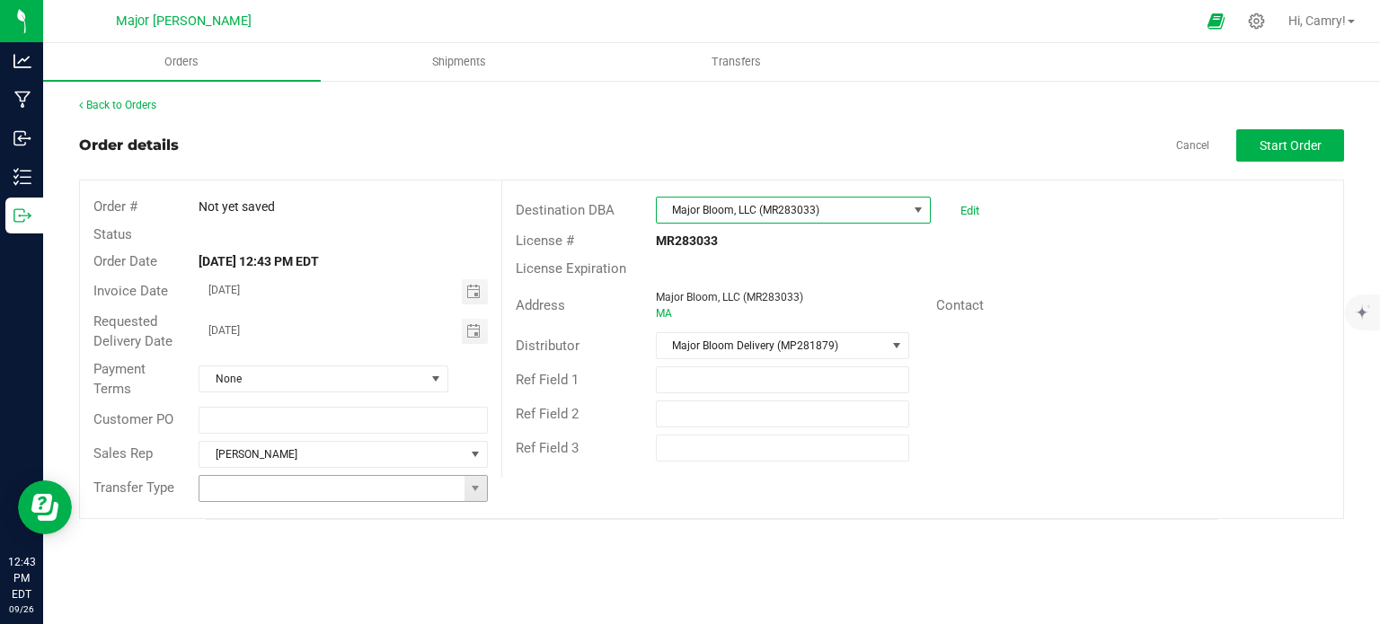
click at [336, 493] on input at bounding box center [331, 488] width 264 height 25
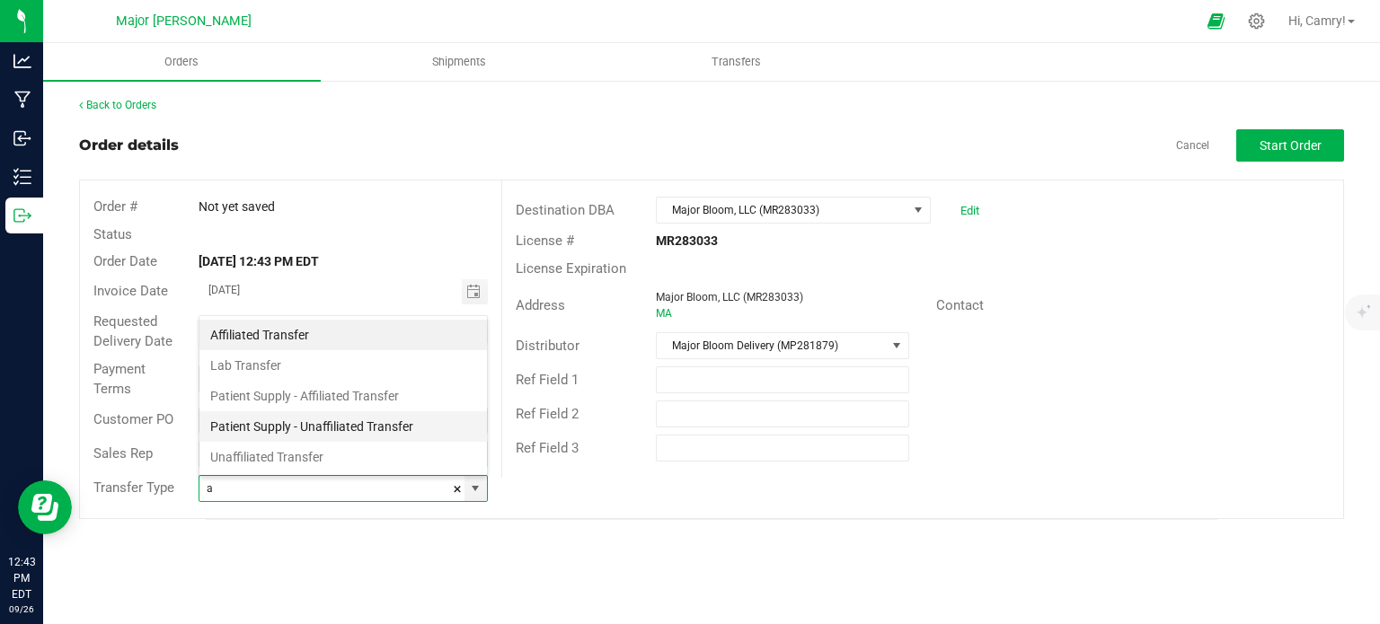
scroll to position [26, 285]
click at [336, 331] on li "Affiliated Transfer" at bounding box center [343, 335] width 288 height 31
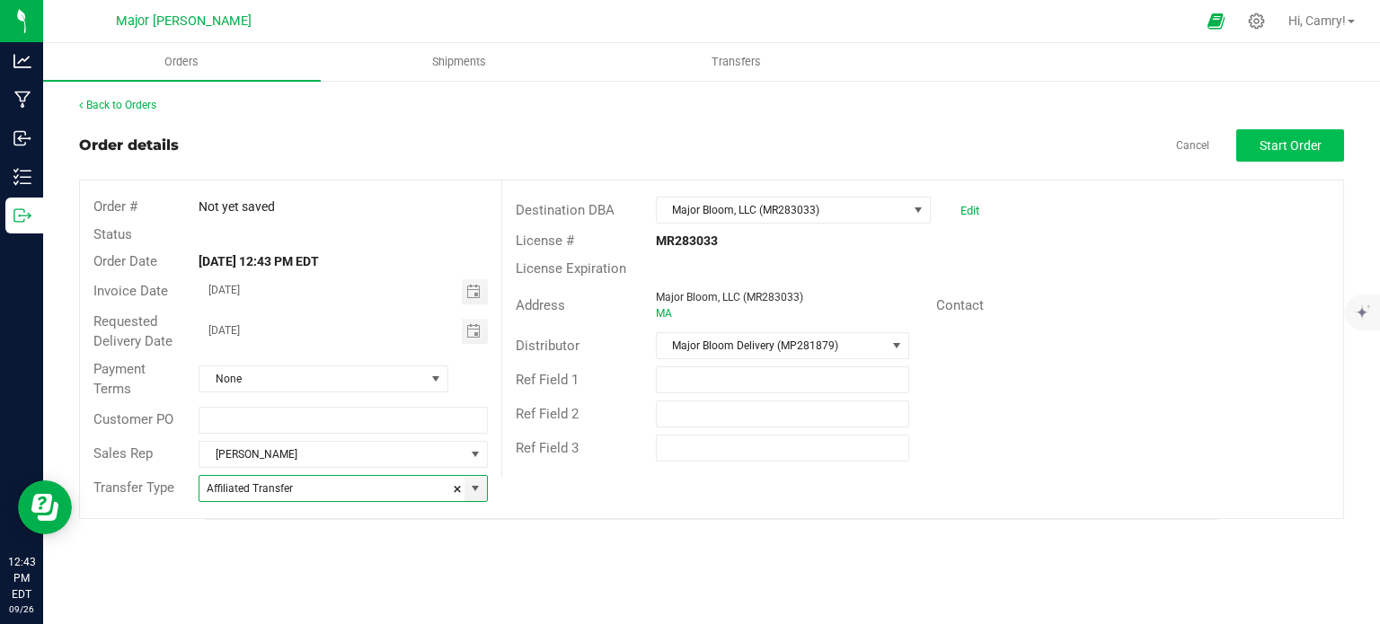
type input "Affiliated Transfer"
click at [1276, 147] on span "Start Order" at bounding box center [1291, 145] width 62 height 14
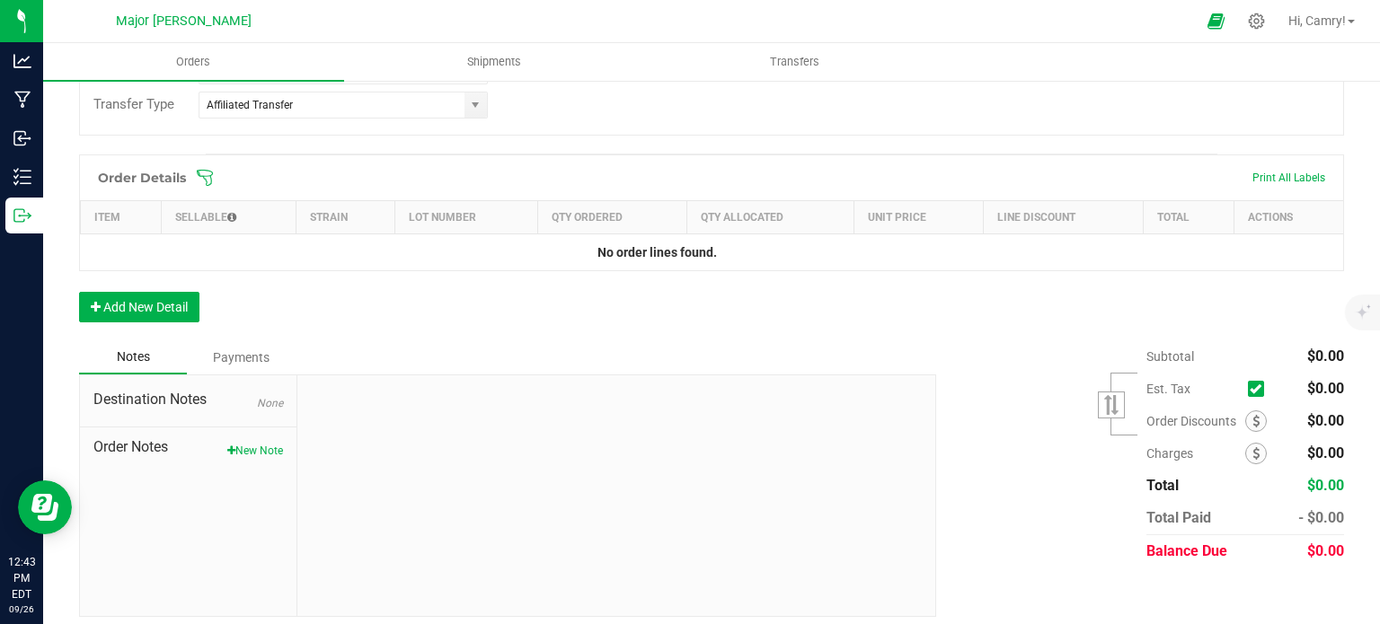
scroll to position [438, 0]
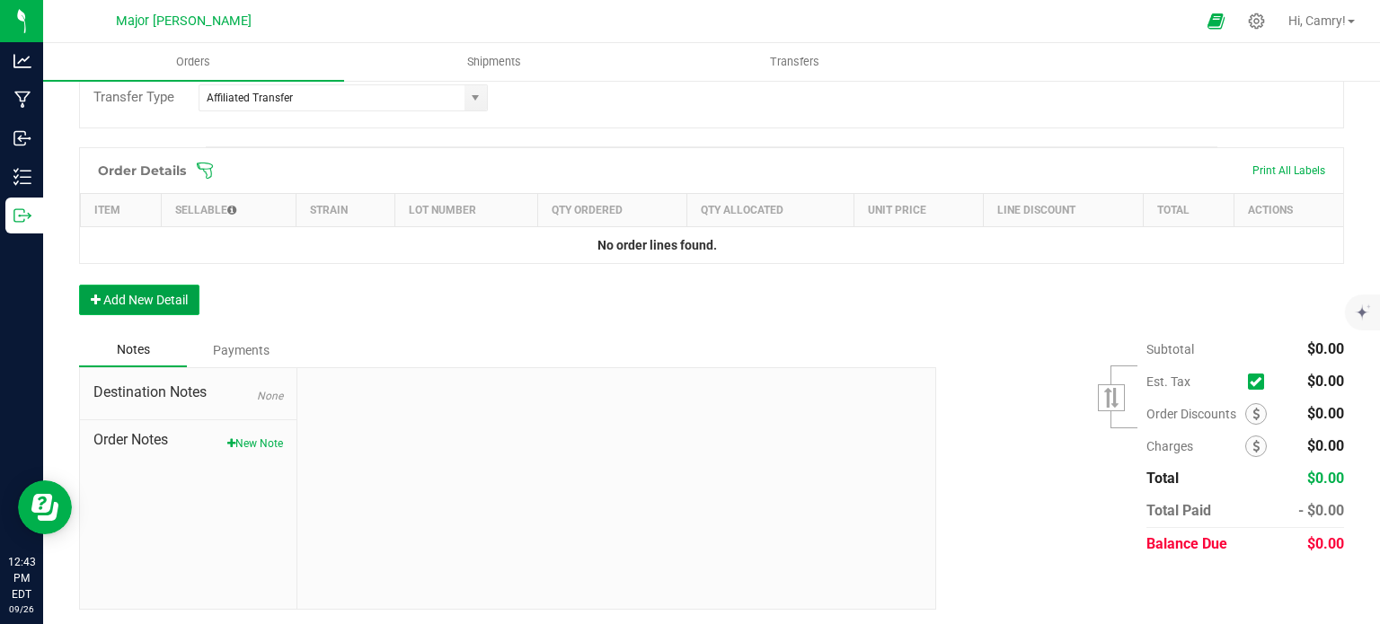
click at [132, 301] on button "Add New Detail" at bounding box center [139, 300] width 120 height 31
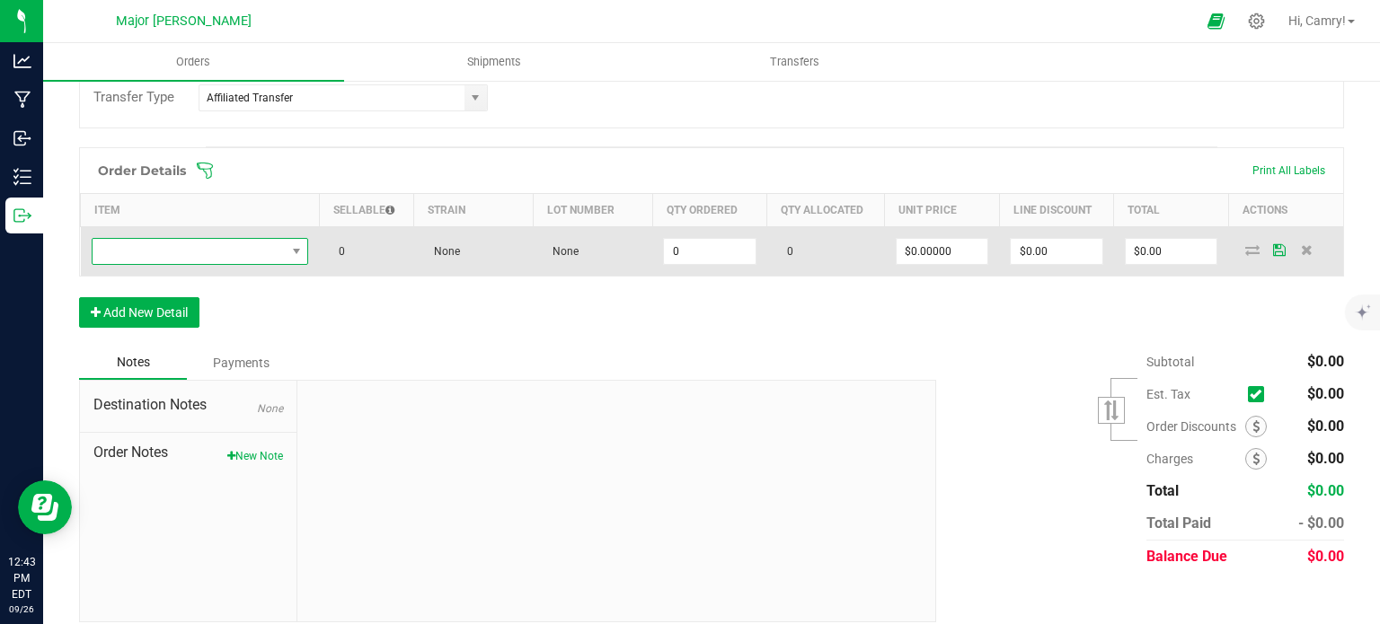
click at [161, 253] on span "NO DATA FOUND" at bounding box center [189, 251] width 193 height 25
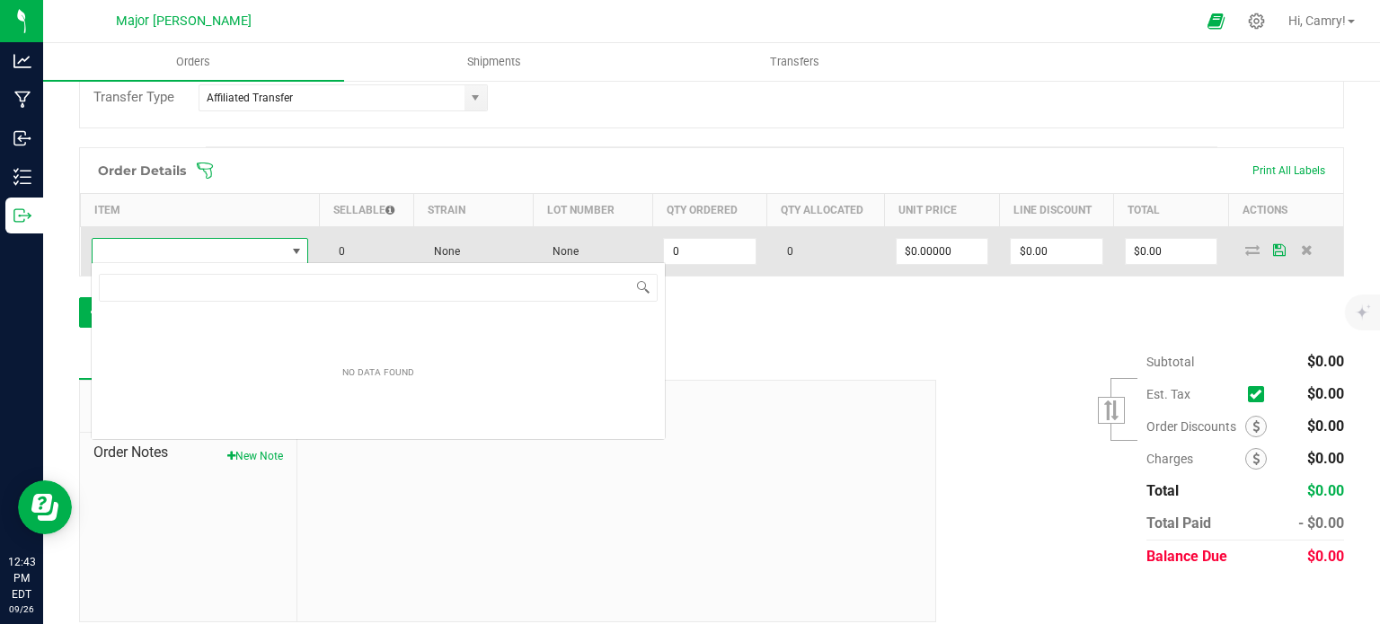
scroll to position [26, 215]
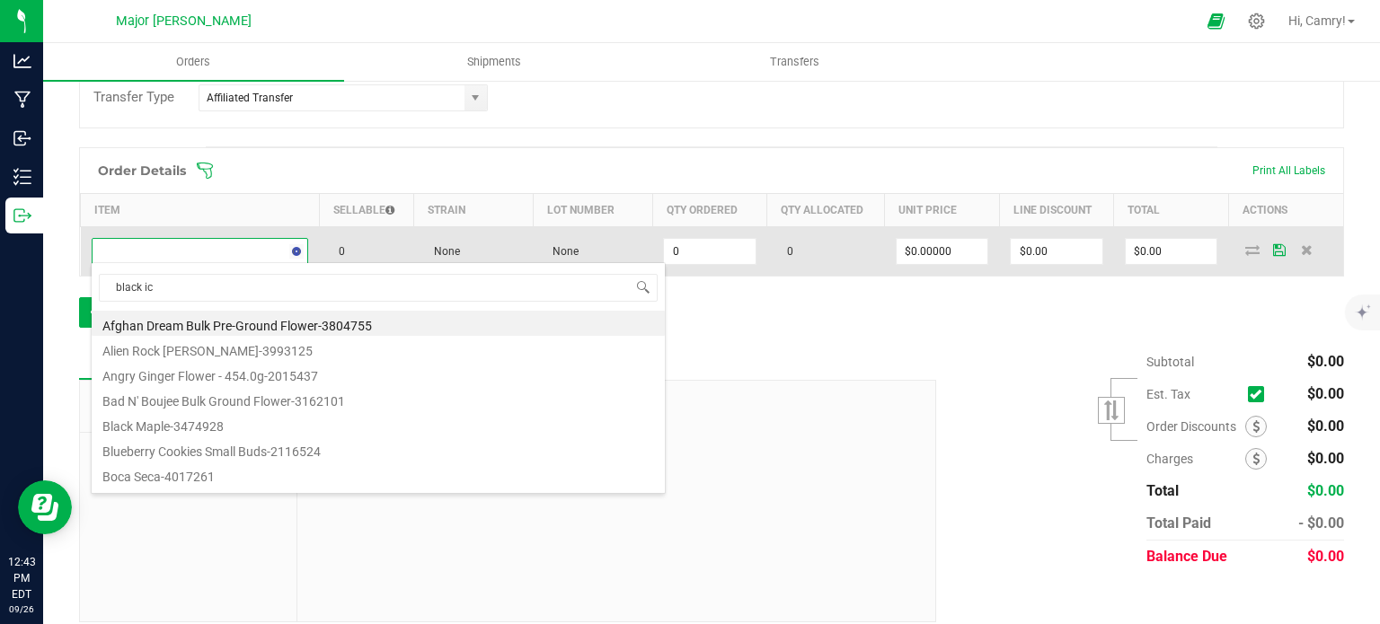
type input "black ice"
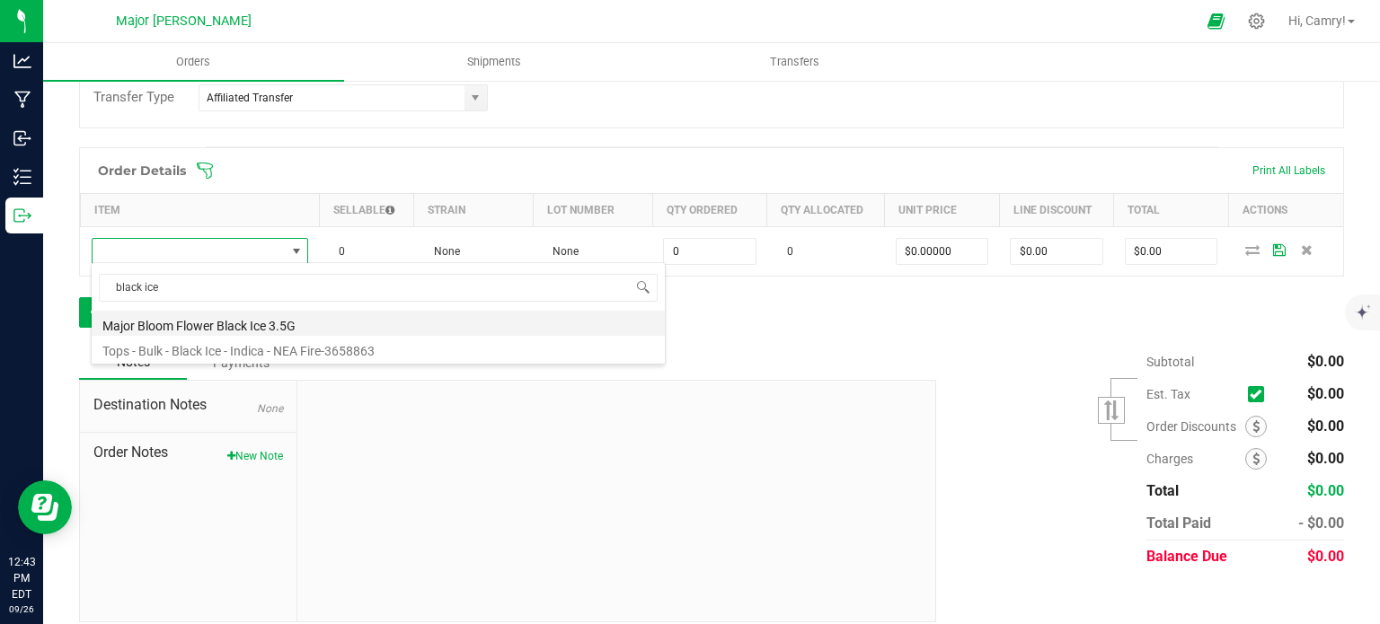
click at [234, 322] on li "Major Bloom Flower Black Ice 3.5G" at bounding box center [378, 323] width 573 height 25
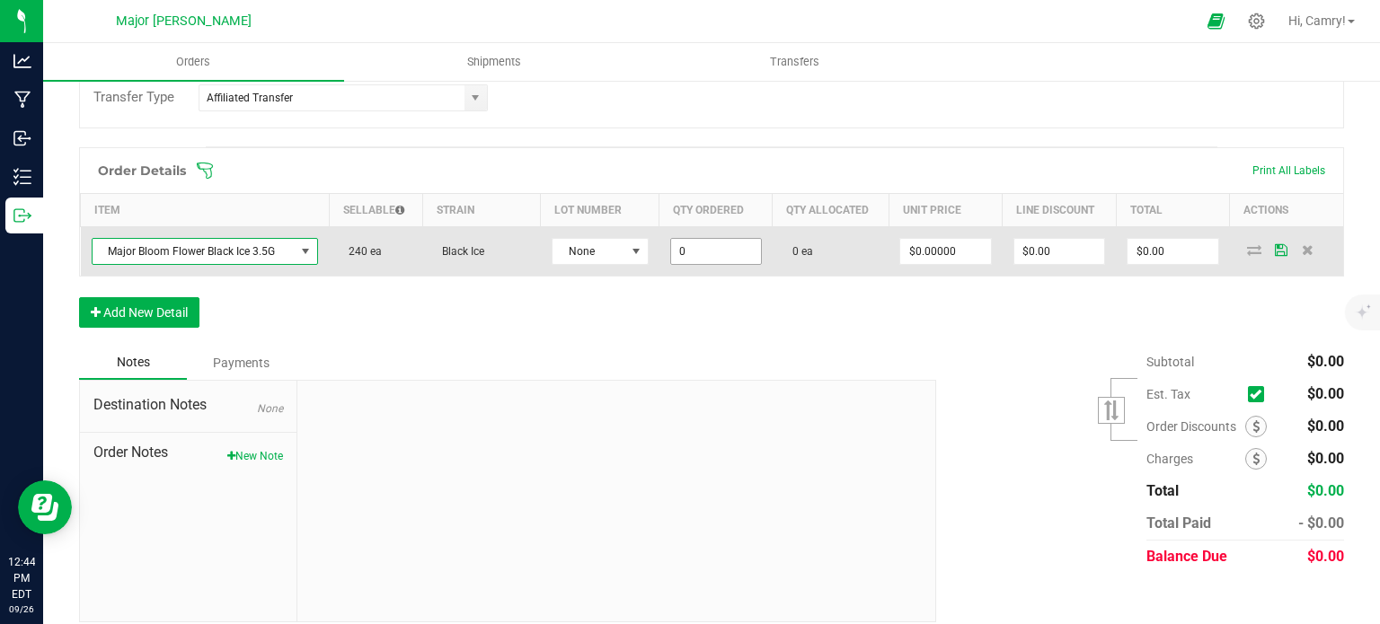
click at [690, 244] on input "0" at bounding box center [716, 251] width 90 height 25
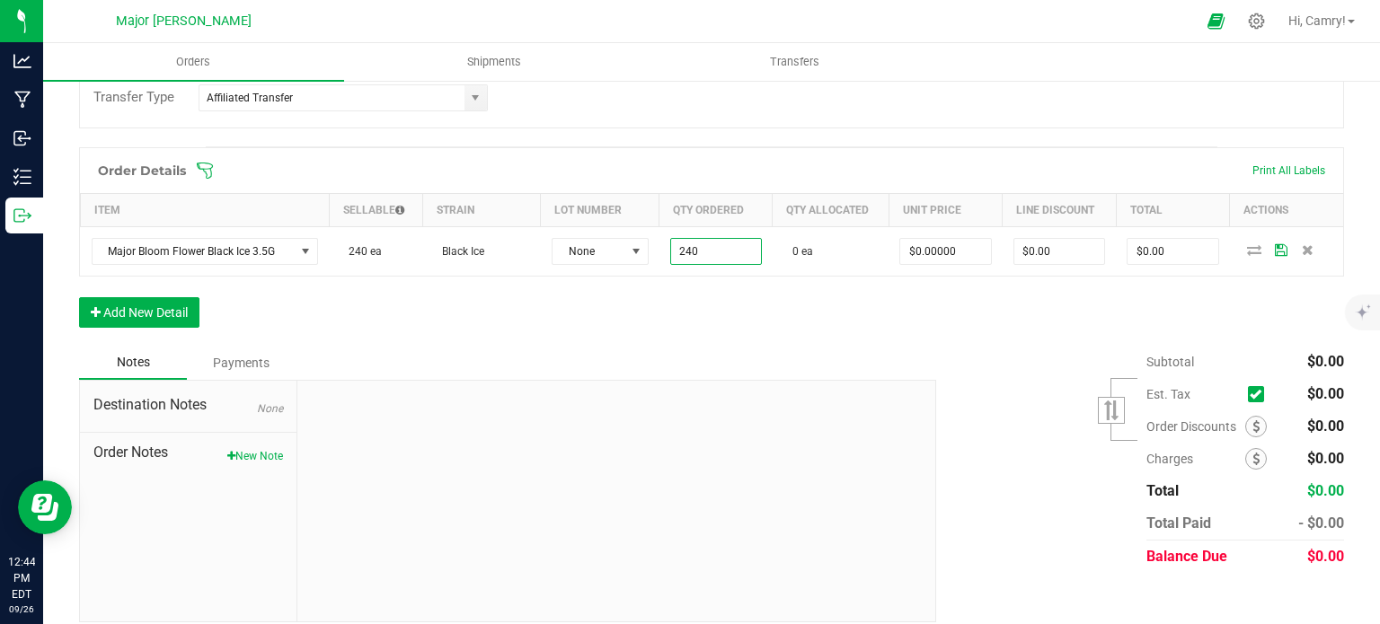
type input "240 ea"
click at [1173, 312] on div "Order Details Print All Labels Item Sellable Strain Lot Number Qty Ordered Qty …" at bounding box center [711, 246] width 1265 height 199
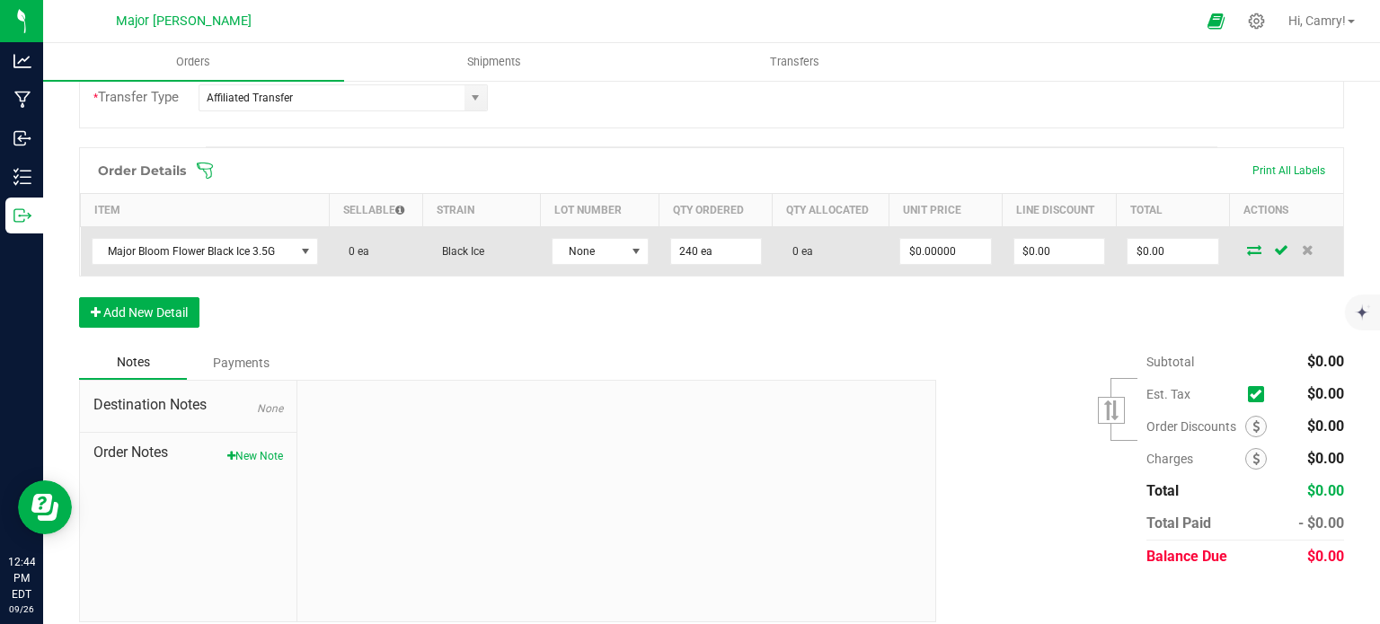
click at [1247, 244] on icon at bounding box center [1254, 249] width 14 height 11
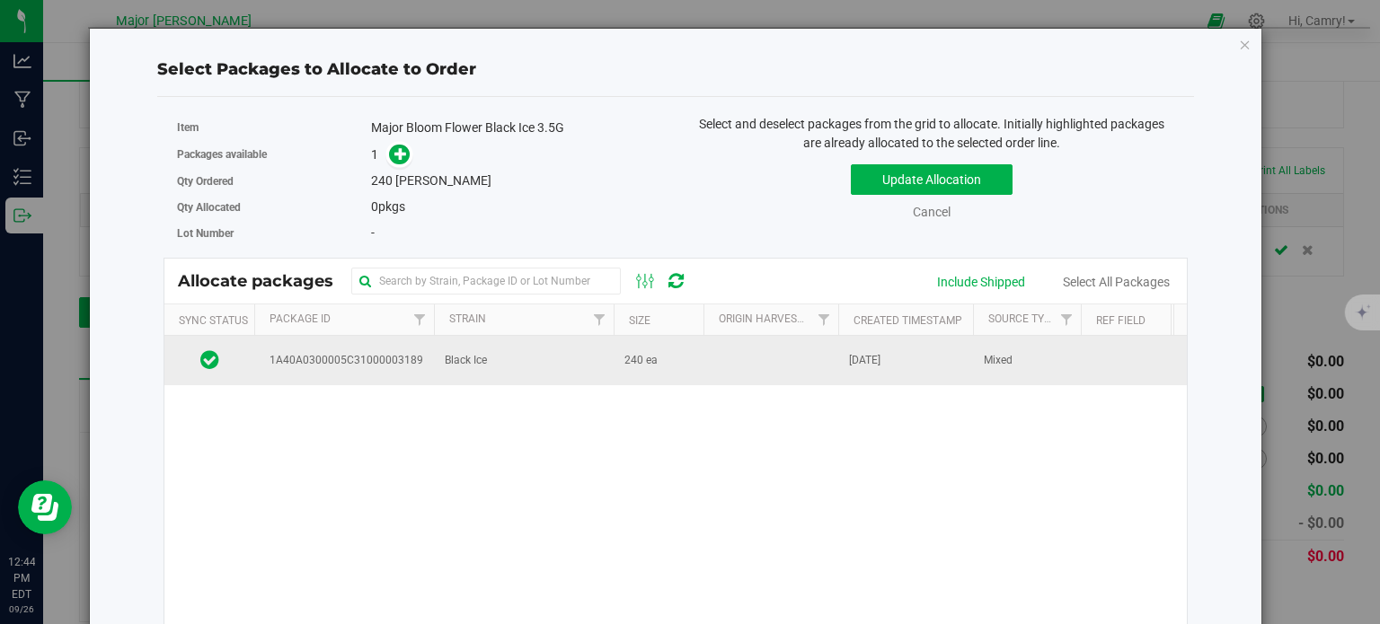
click at [600, 355] on td "Black Ice" at bounding box center [524, 360] width 180 height 49
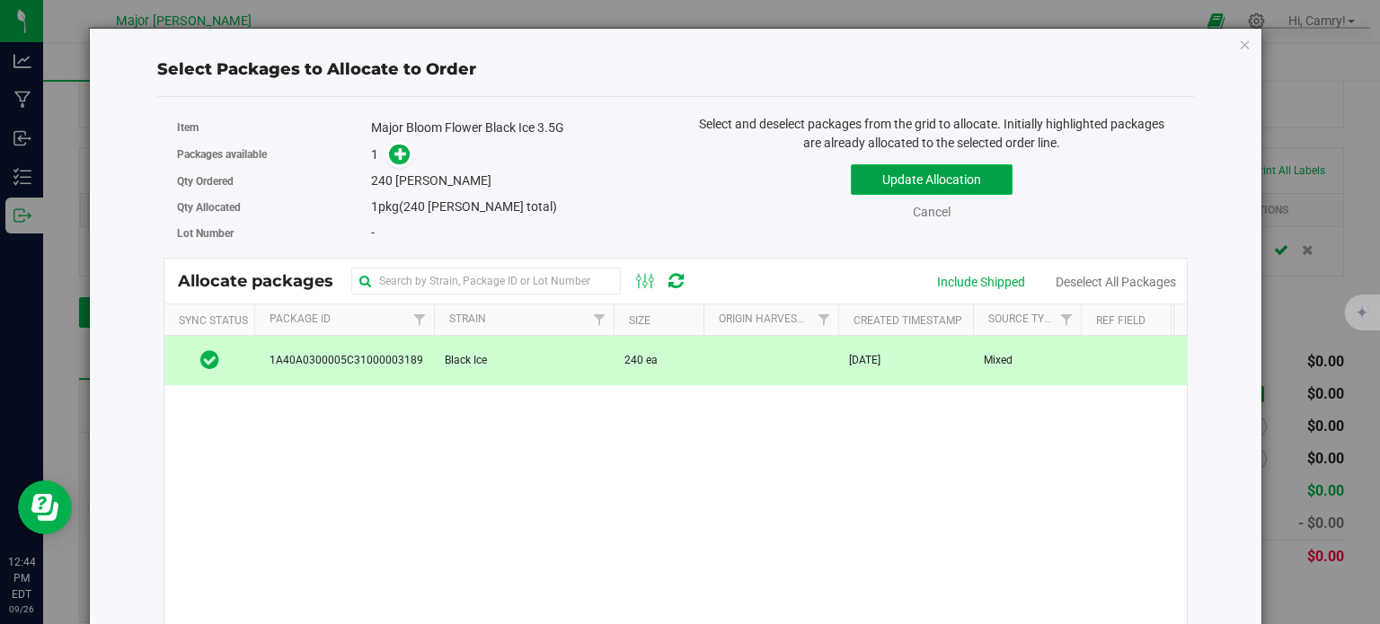
click at [883, 173] on button "Update Allocation" at bounding box center [932, 179] width 162 height 31
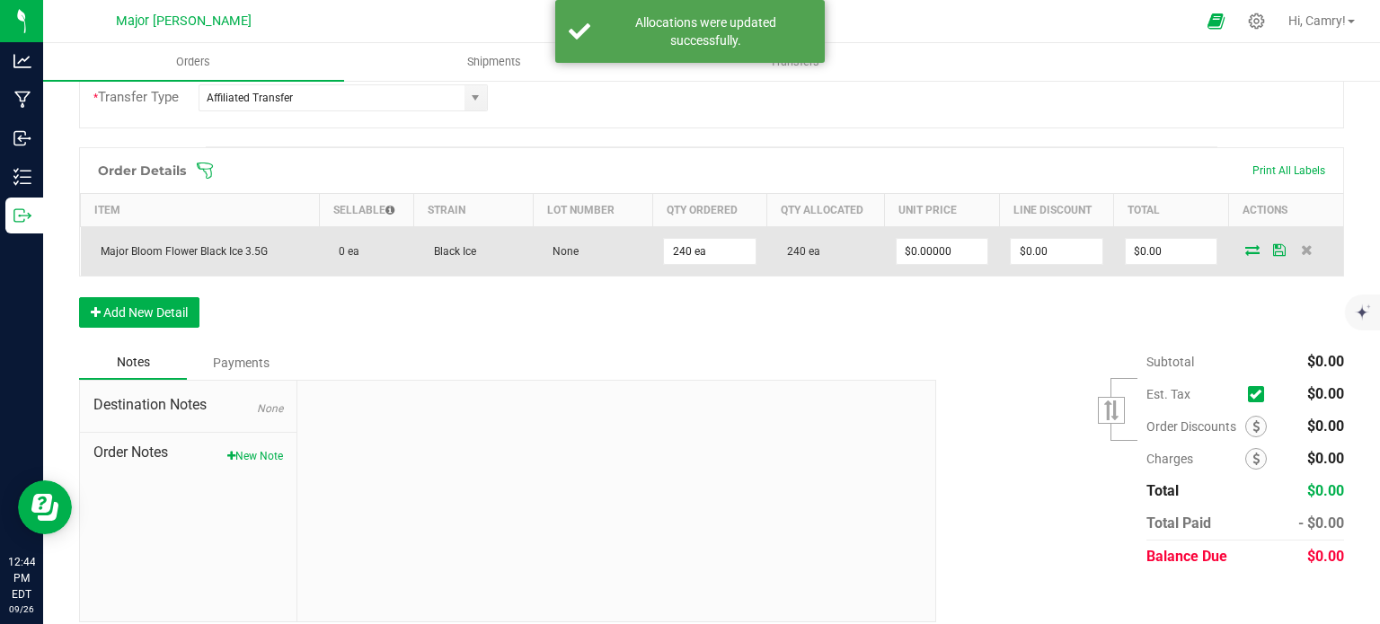
scroll to position [0, 0]
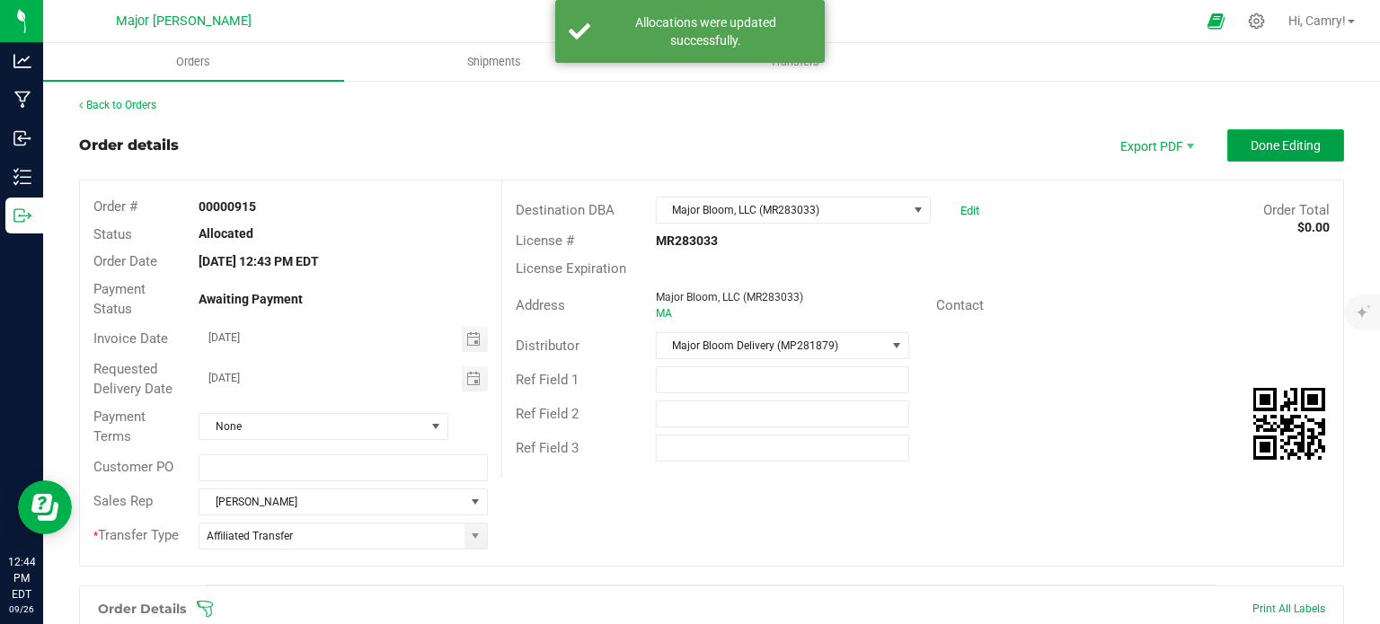
click at [1283, 138] on span "Done Editing" at bounding box center [1286, 145] width 70 height 14
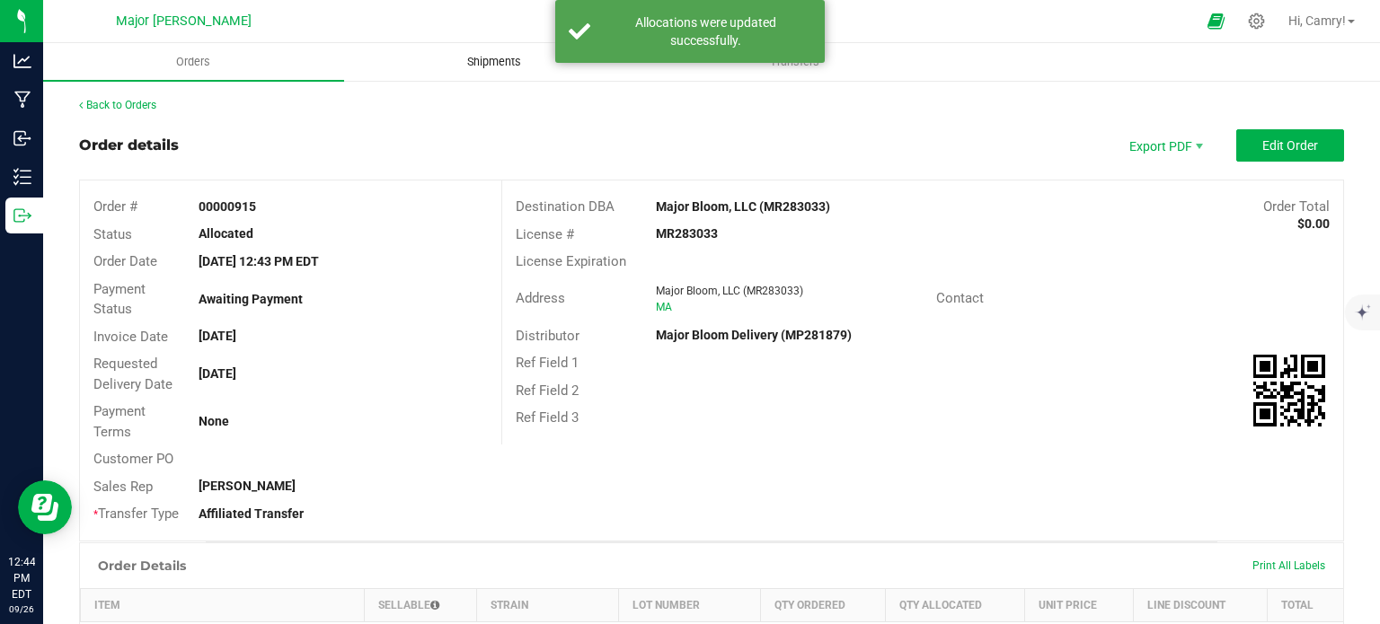
click at [485, 61] on span "Shipments" at bounding box center [494, 62] width 102 height 16
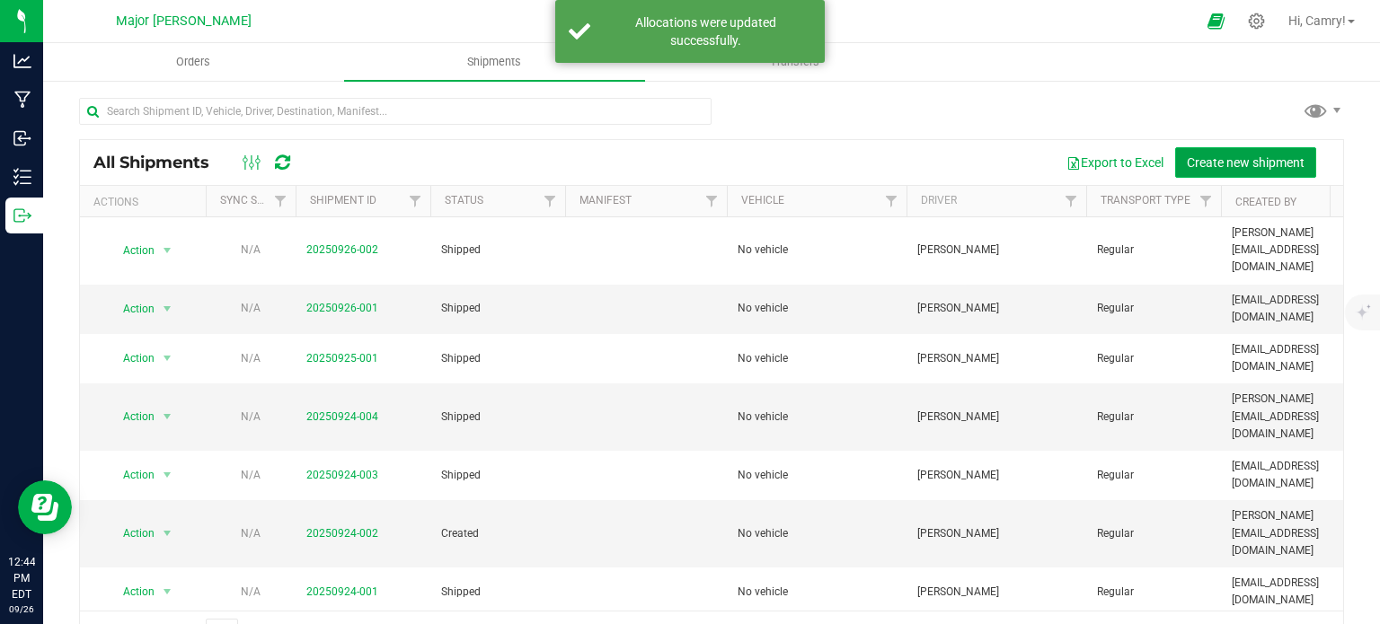
click at [1275, 155] on span "Create new shipment" at bounding box center [1246, 162] width 118 height 14
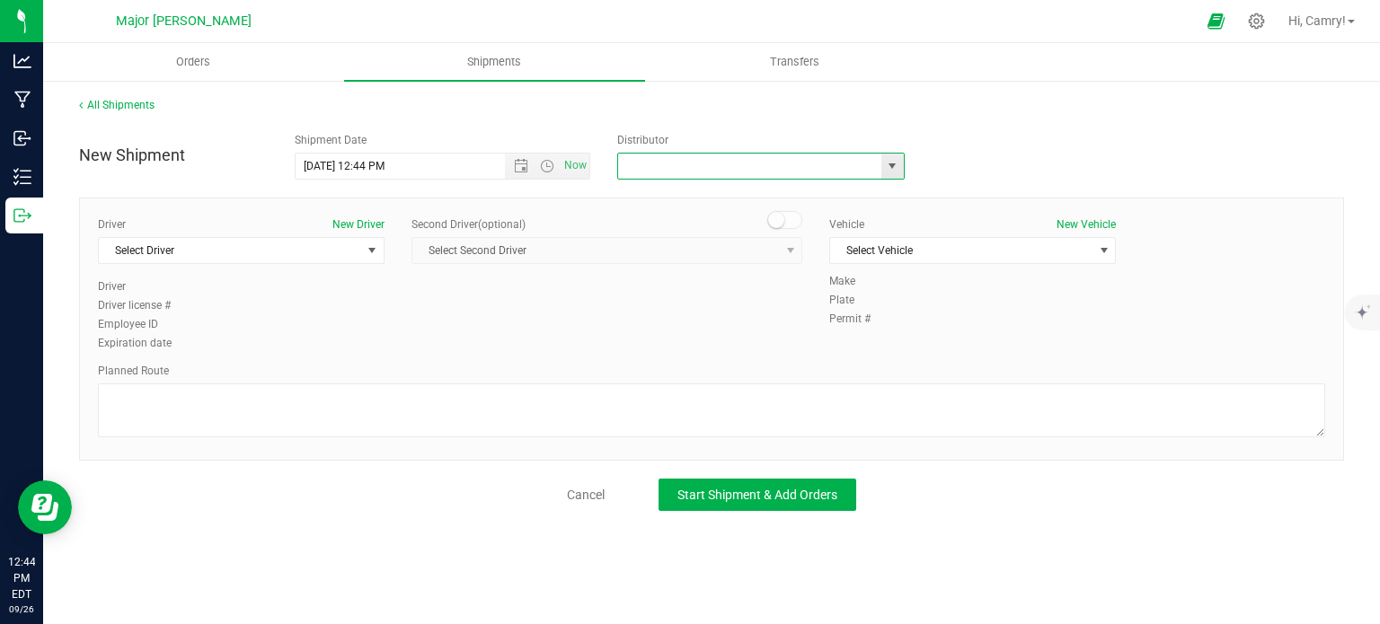
click at [755, 166] on input "text" at bounding box center [745, 166] width 255 height 25
click at [767, 202] on li "Major Bloom Delivery (MP281879)" at bounding box center [761, 196] width 286 height 27
type input "Major Bloom Delivery (MP281879)"
click at [913, 247] on span "Select Vehicle" at bounding box center [961, 250] width 262 height 25
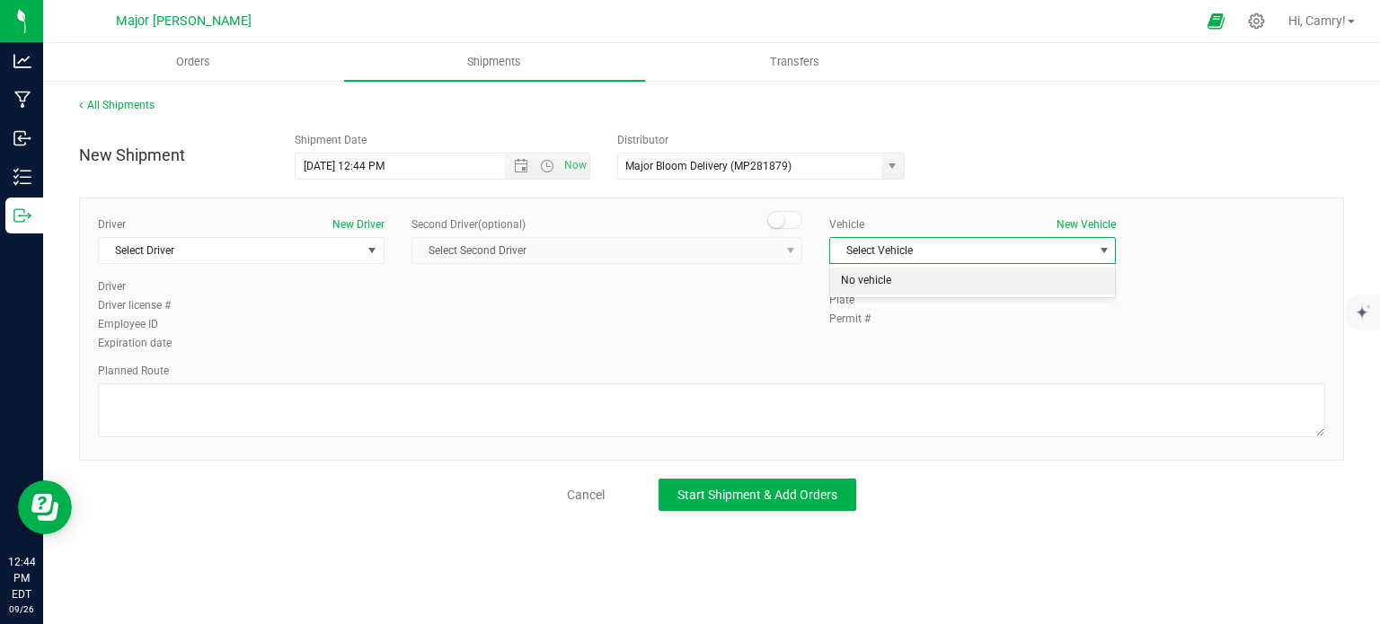
click at [915, 278] on li "No vehicle" at bounding box center [972, 281] width 285 height 27
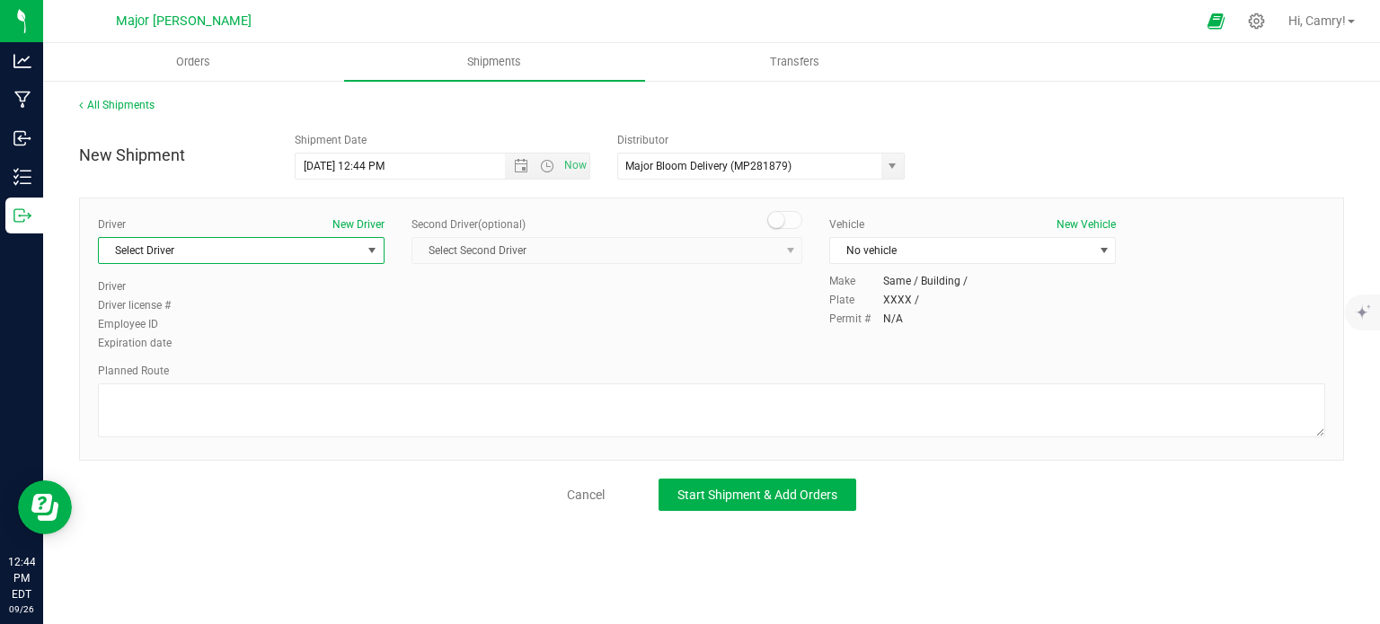
click at [314, 249] on span "Select Driver" at bounding box center [230, 250] width 262 height 25
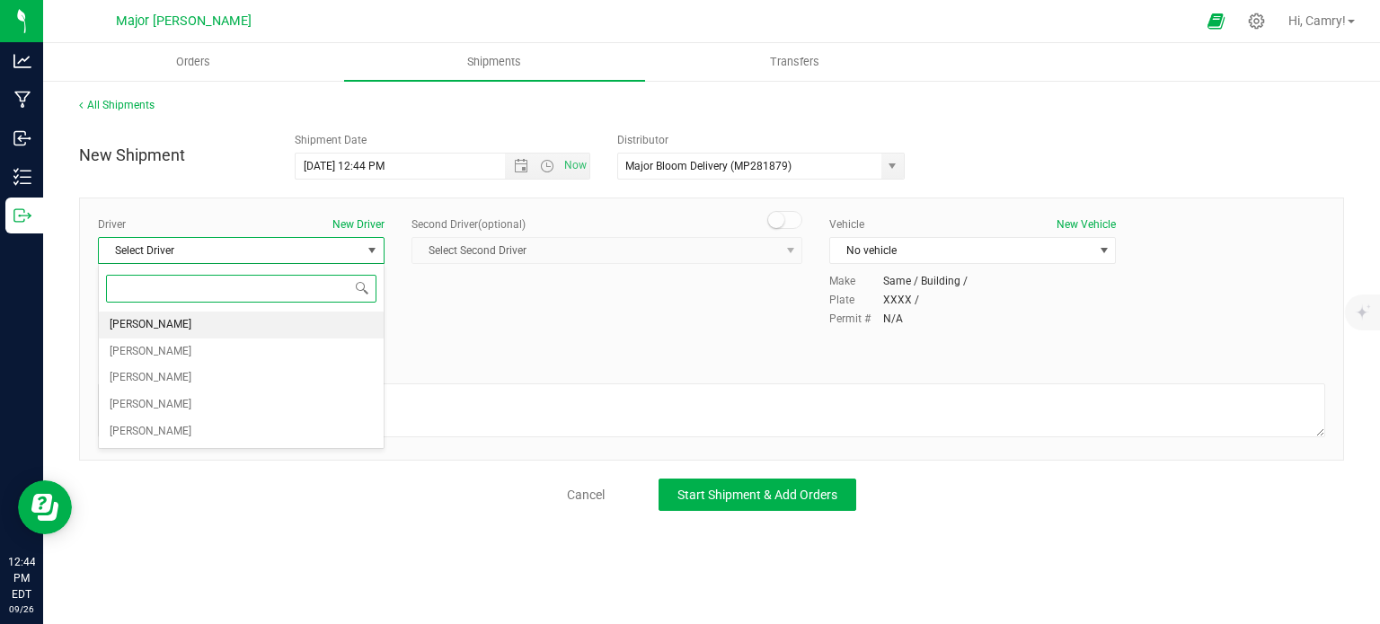
click at [298, 323] on li "[PERSON_NAME]" at bounding box center [241, 325] width 285 height 27
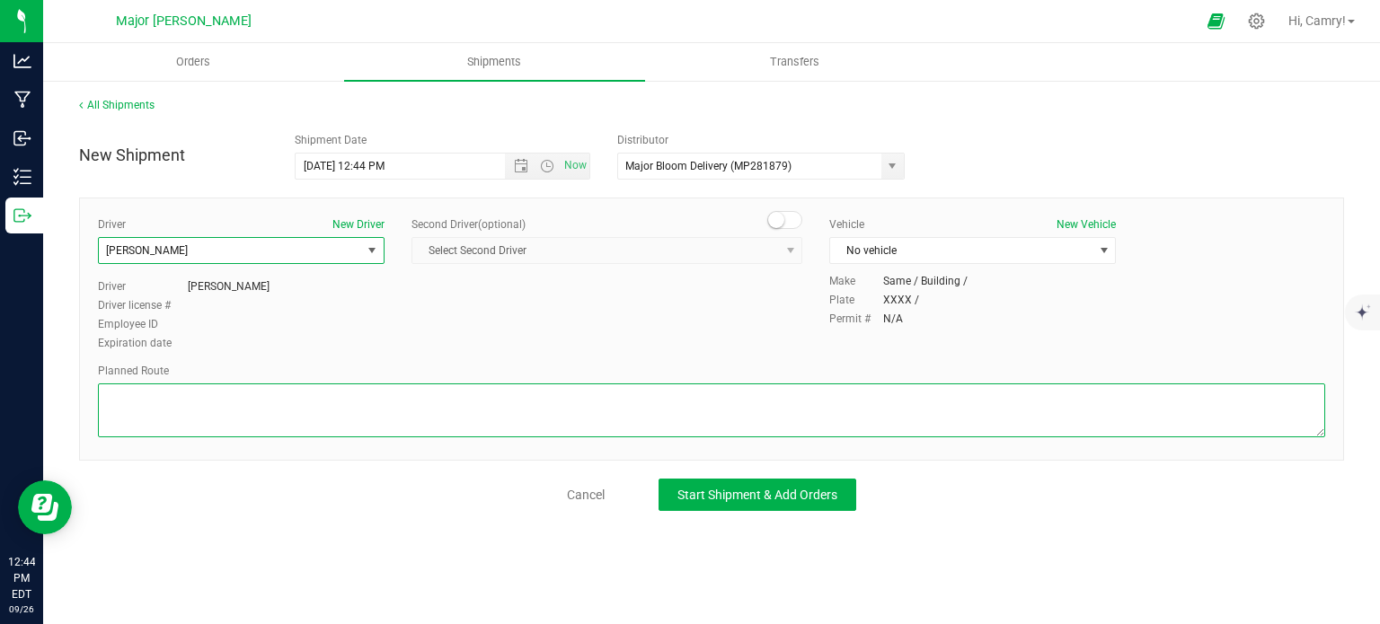
click at [306, 394] on textarea at bounding box center [711, 411] width 1227 height 54
type textarea "walking"
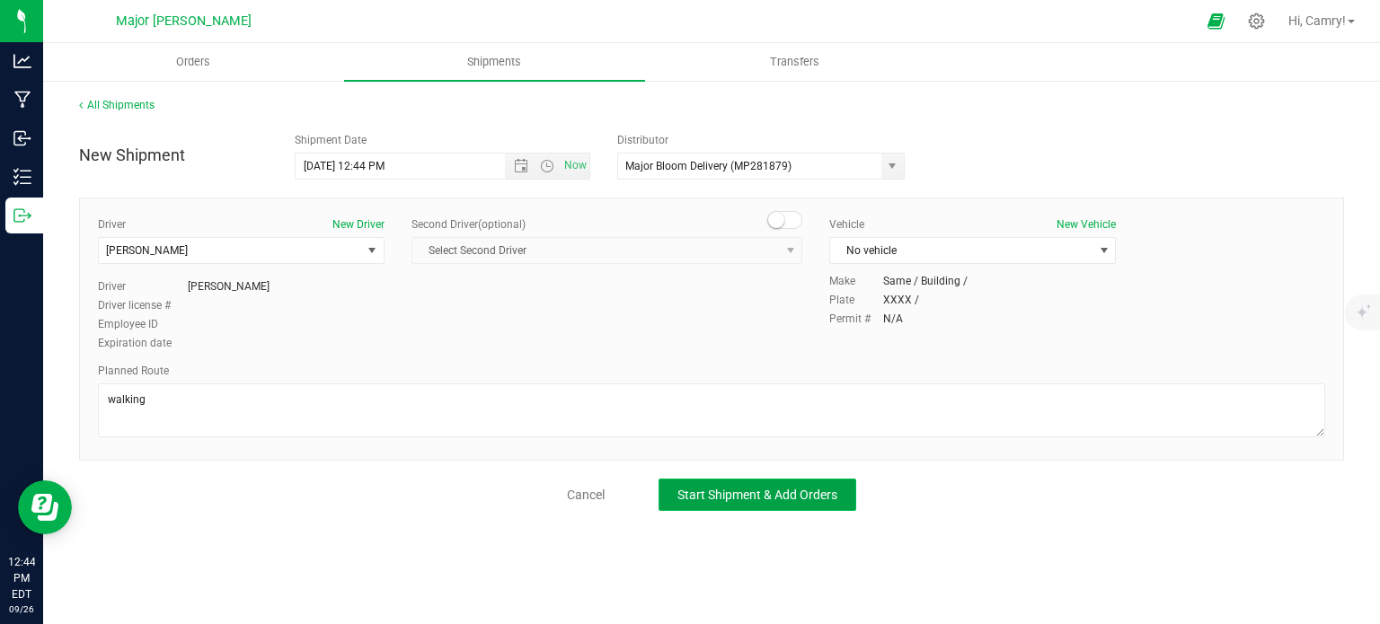
click at [670, 485] on button "Start Shipment & Add Orders" at bounding box center [758, 495] width 198 height 32
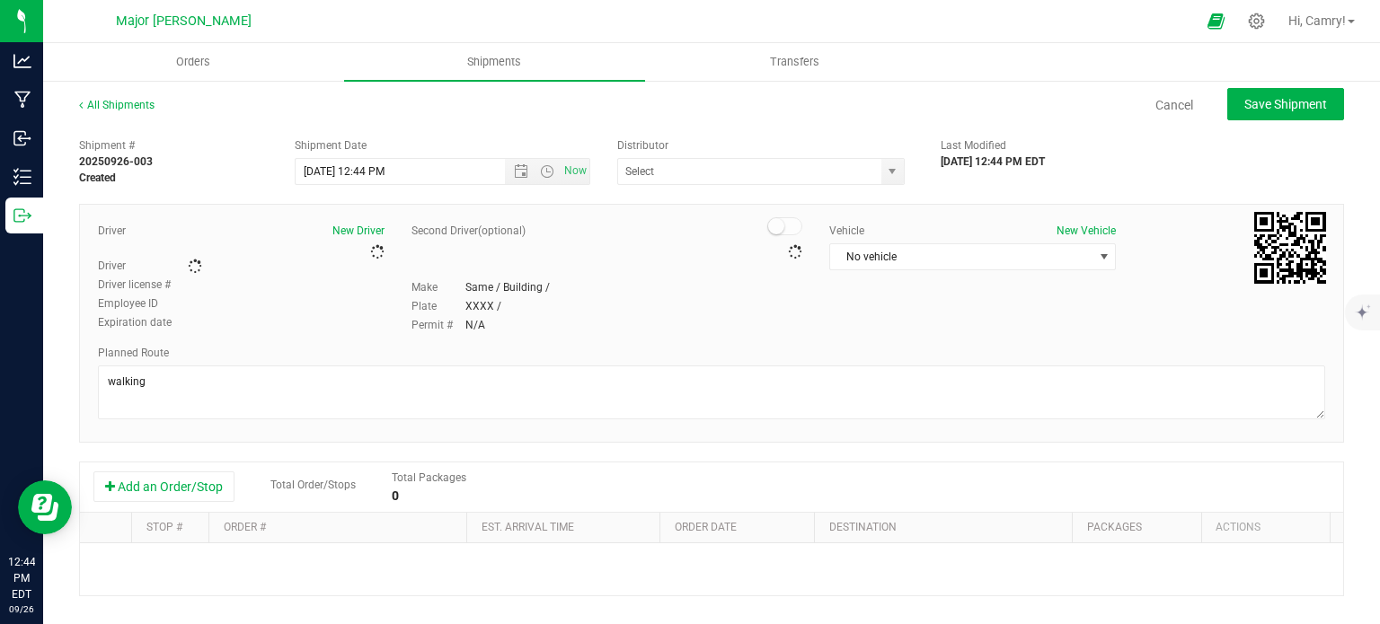
type input "Major Bloom Delivery (MP281879)"
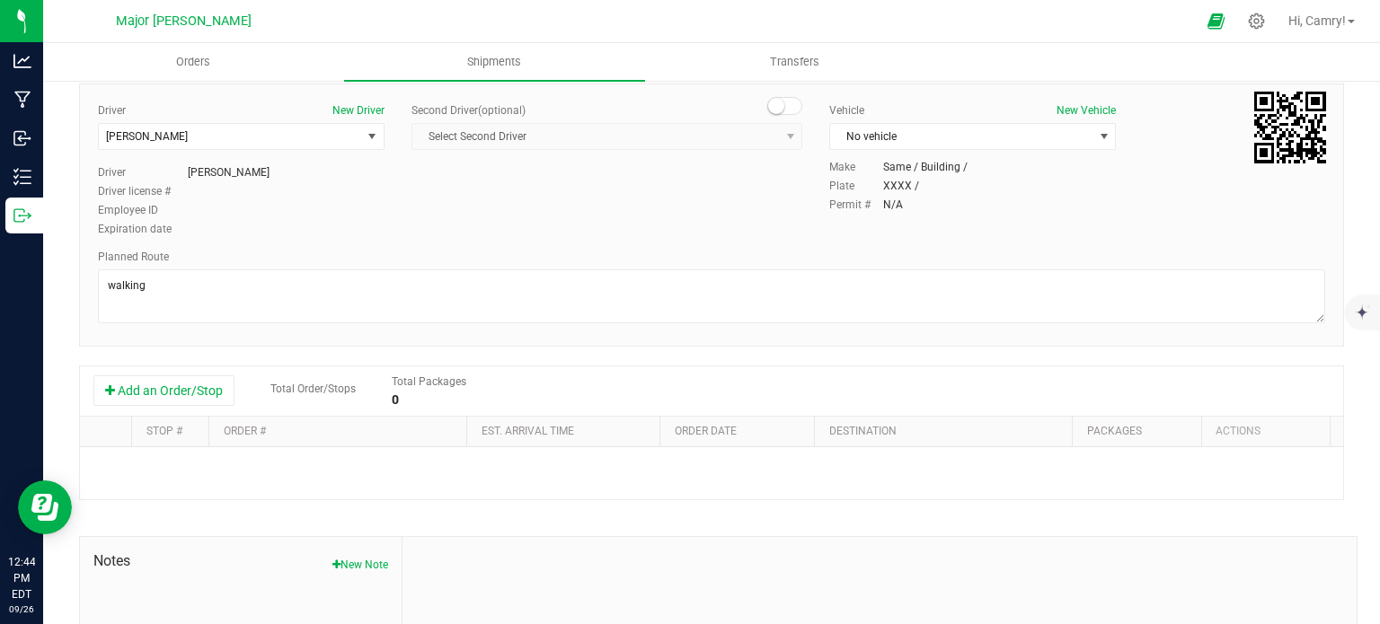
scroll to position [270, 0]
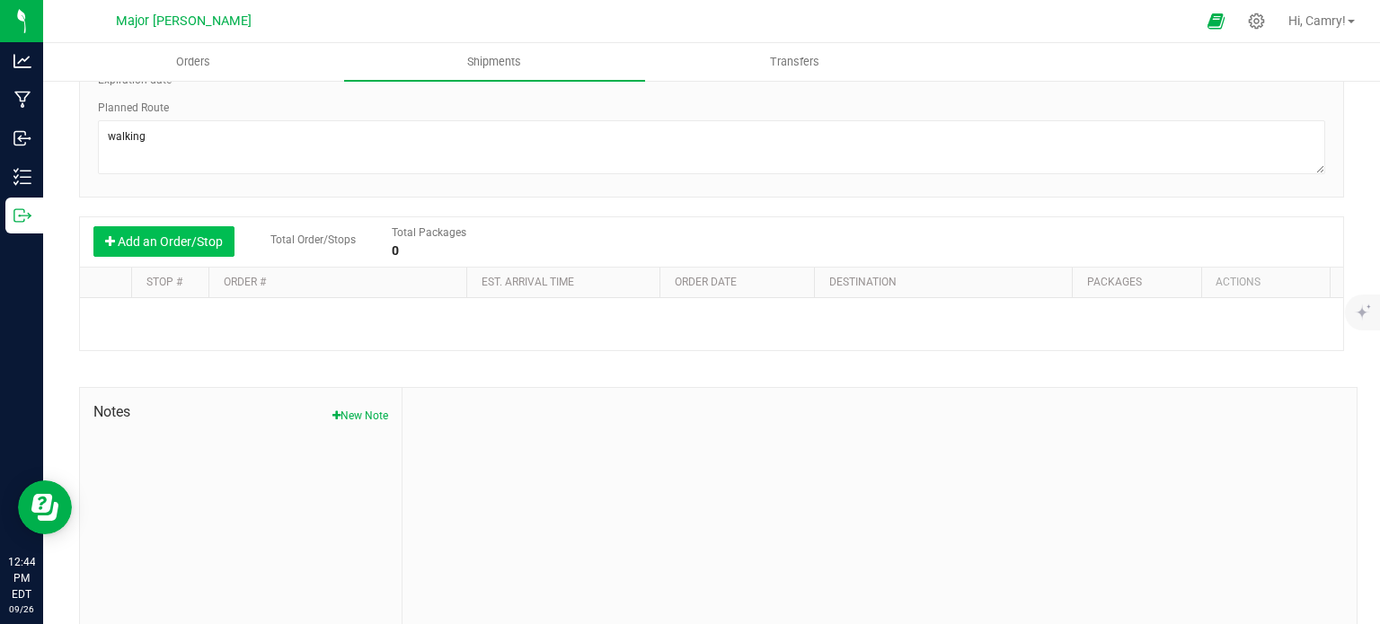
click at [160, 233] on button "Add an Order/Stop" at bounding box center [163, 241] width 141 height 31
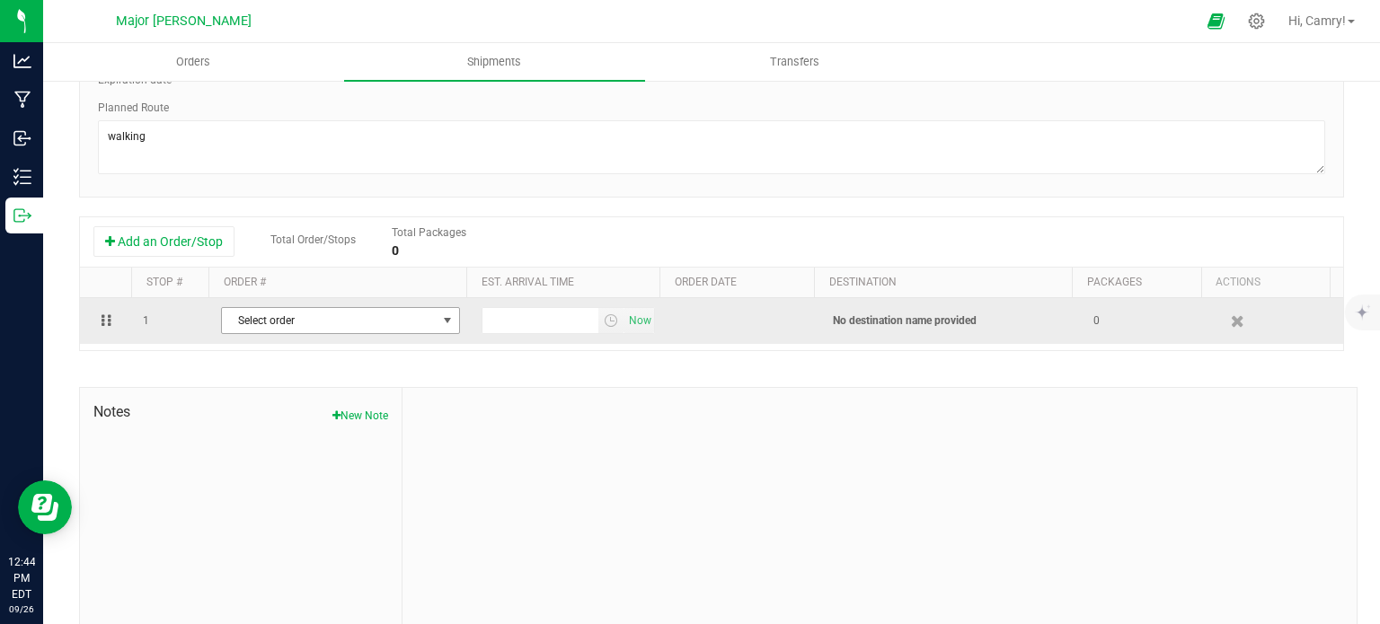
click at [268, 323] on span "Select order" at bounding box center [329, 320] width 215 height 25
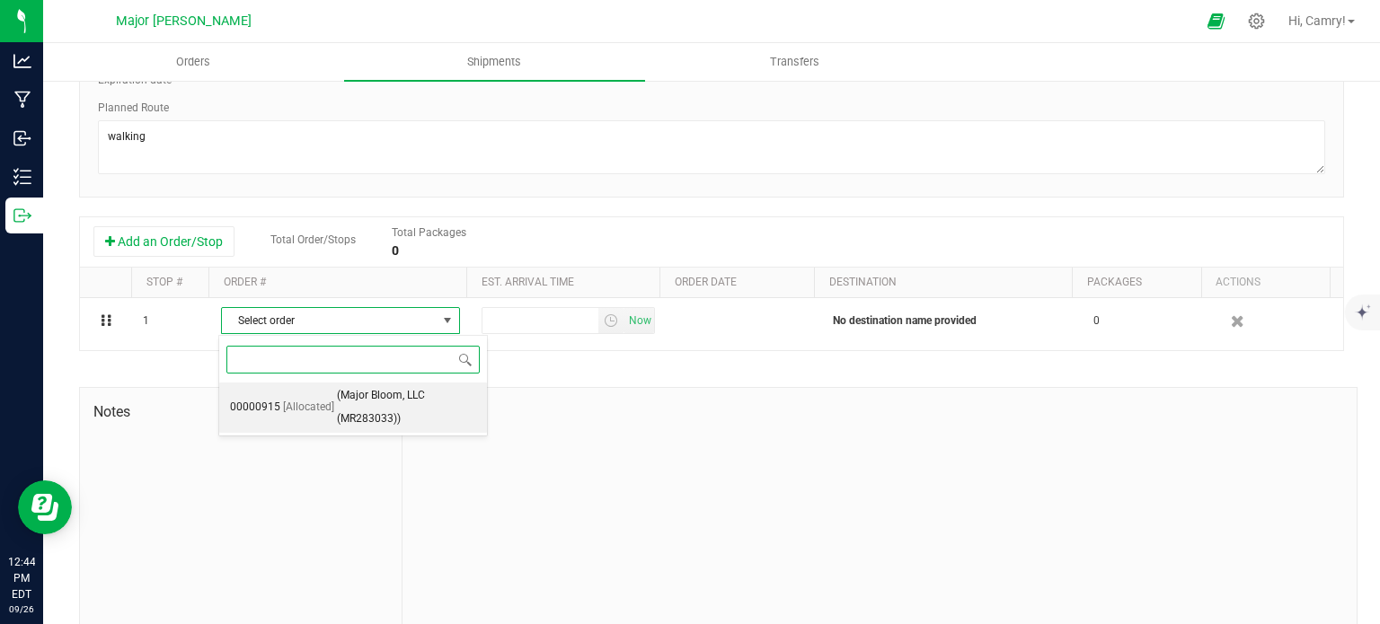
click at [337, 409] on span "(Major Bloom, LLC (MR283033))" at bounding box center [406, 408] width 139 height 46
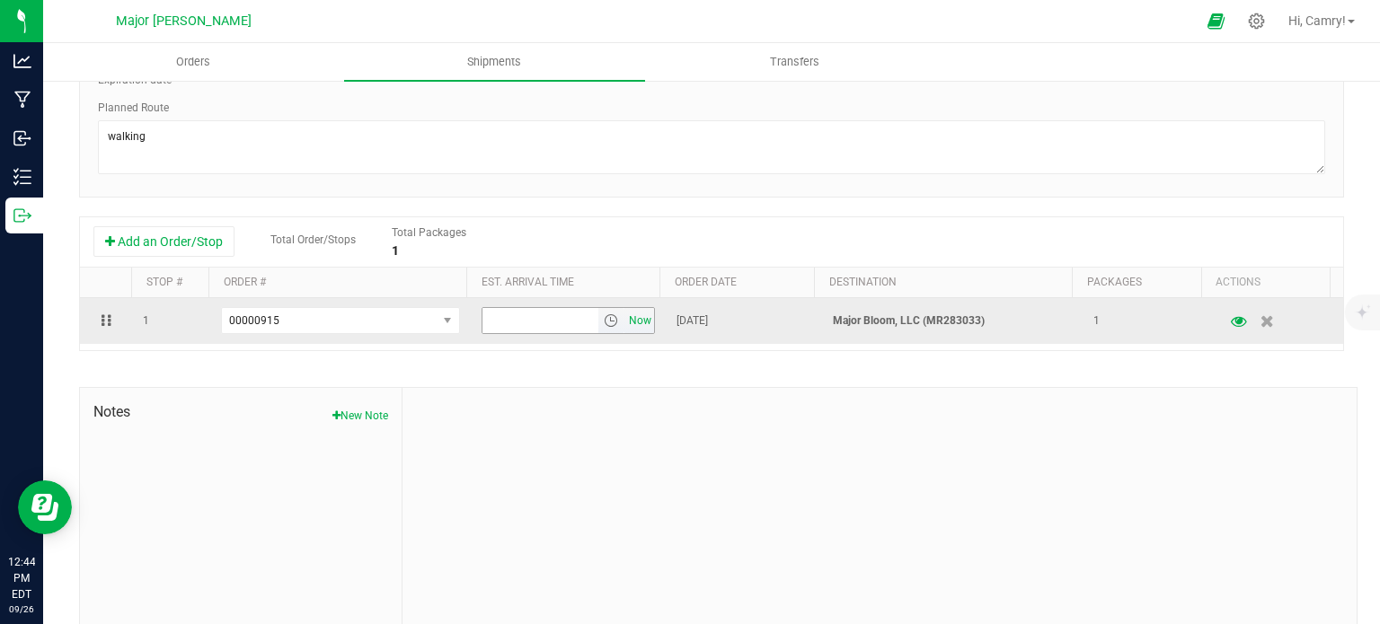
click at [631, 313] on span "Now" at bounding box center [640, 321] width 31 height 26
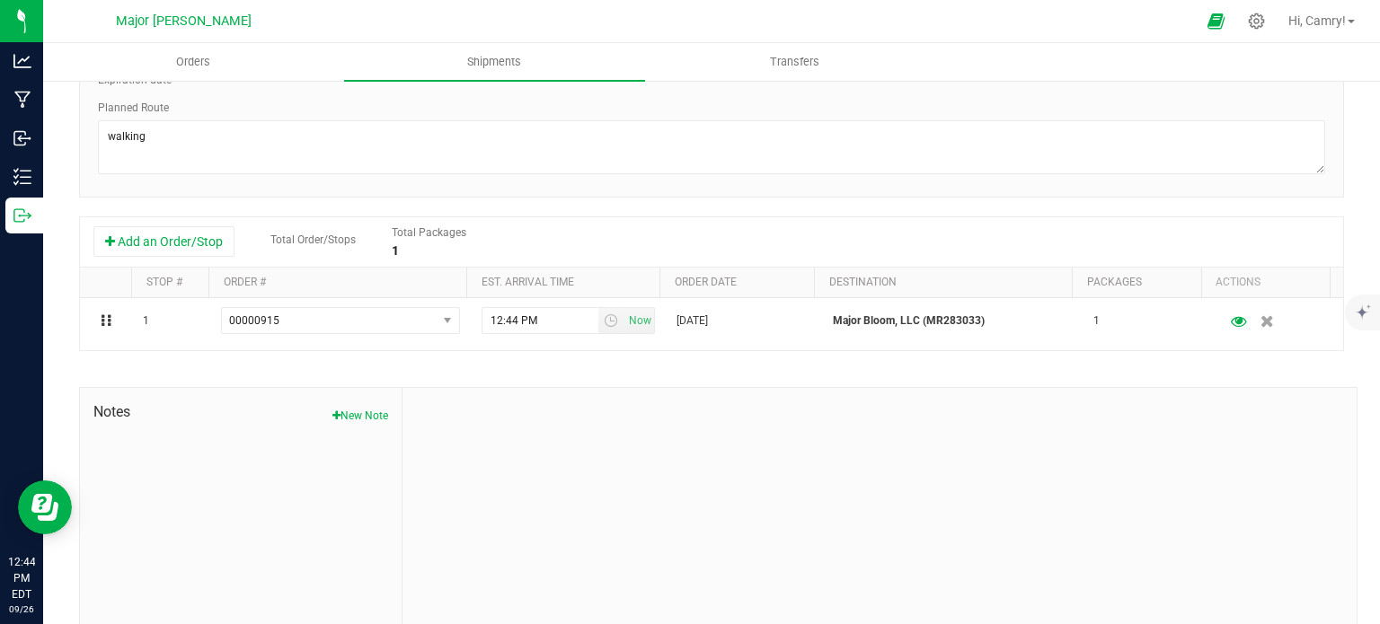
scroll to position [0, 0]
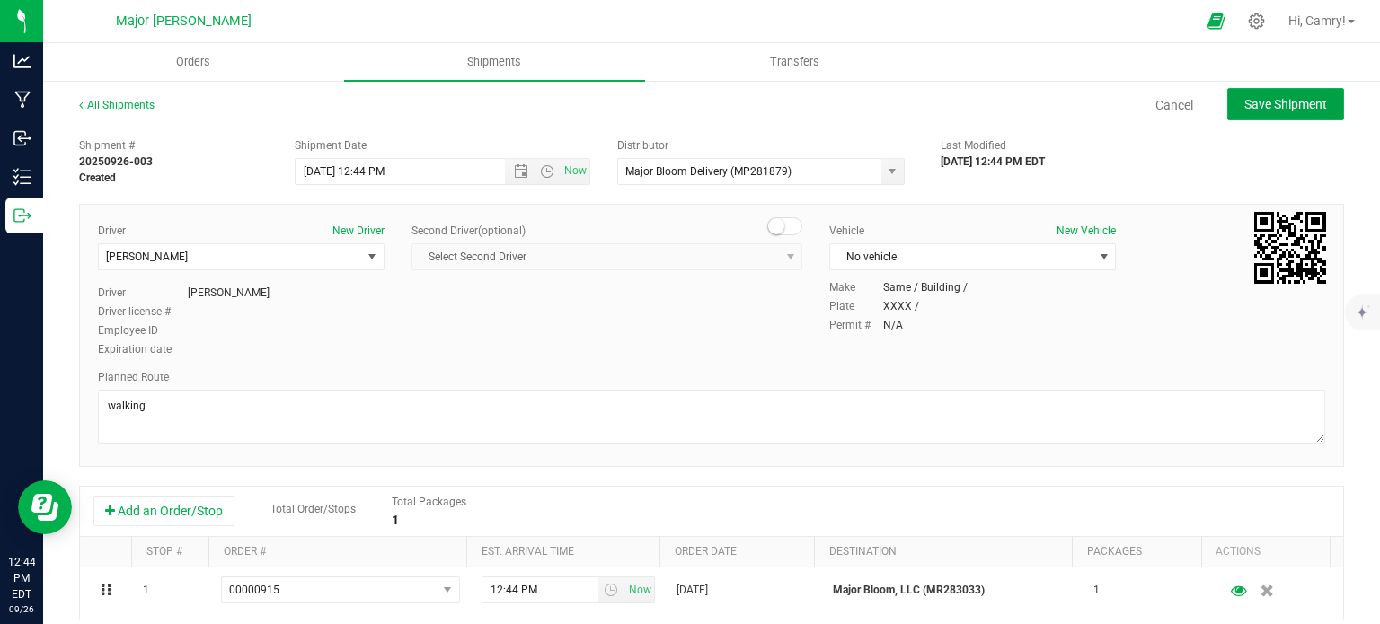
click at [1253, 110] on span "Save Shipment" at bounding box center [1285, 104] width 83 height 14
type input "[DATE] 4:44 PM"
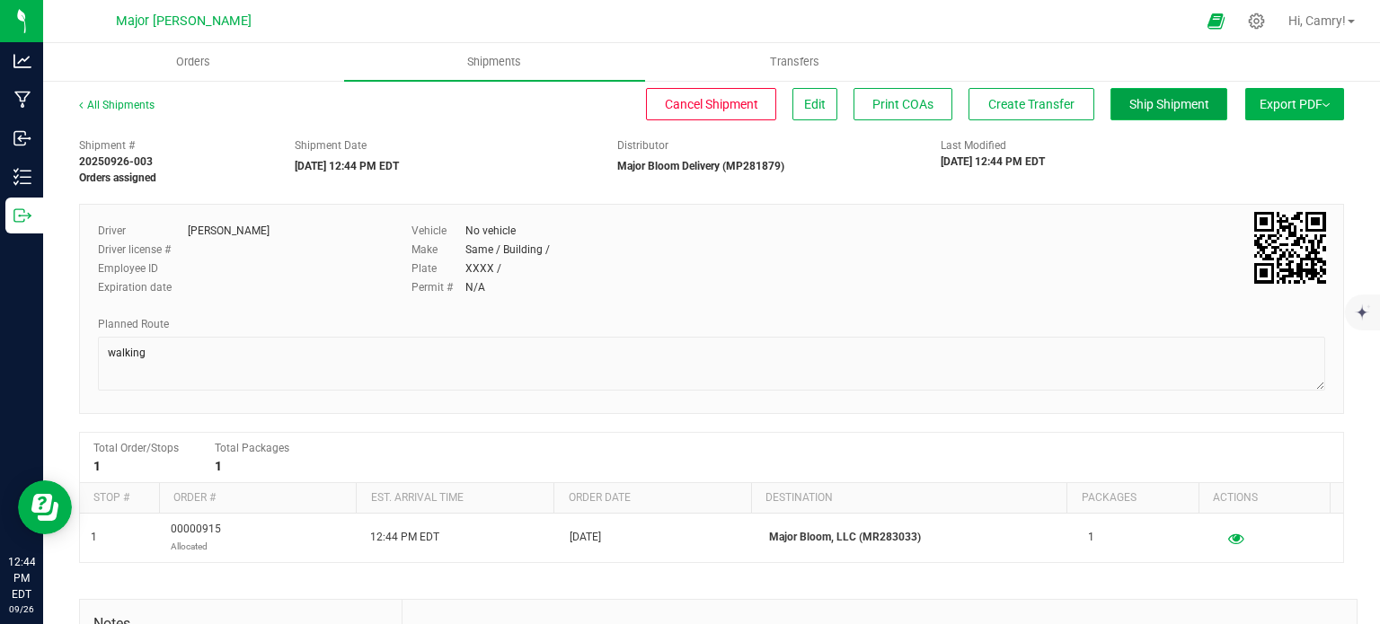
click at [1147, 97] on span "Ship Shipment" at bounding box center [1169, 104] width 80 height 14
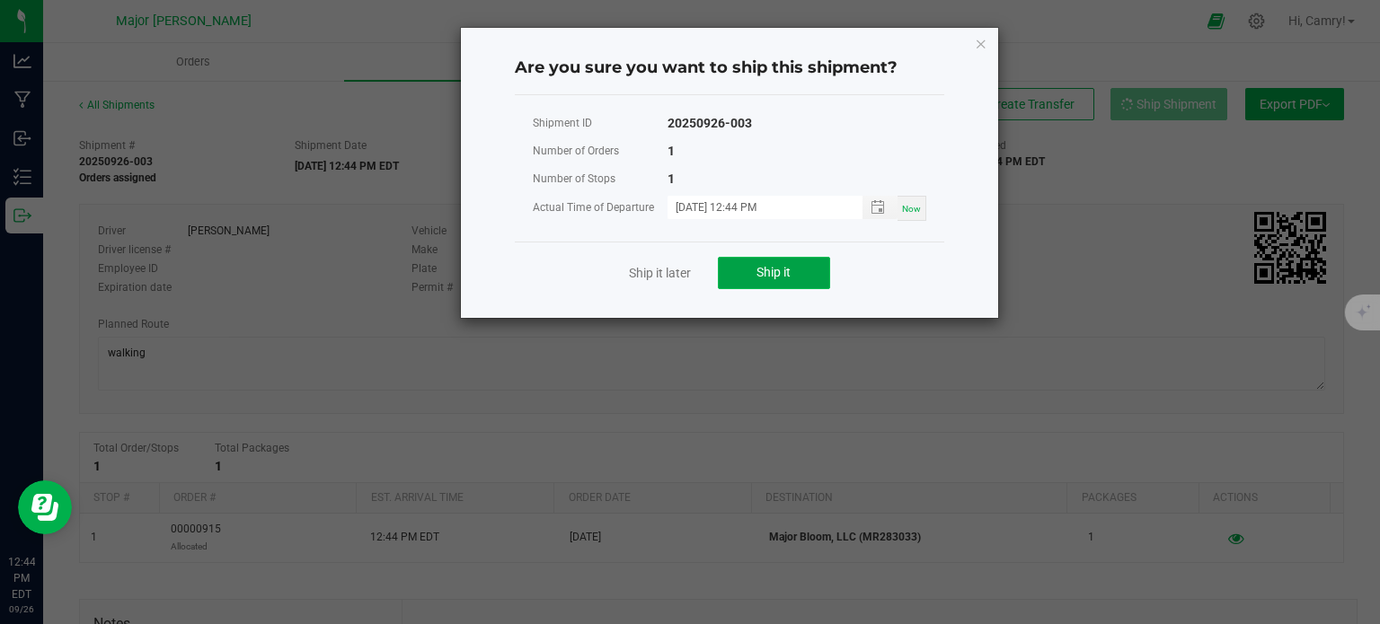
click at [744, 267] on button "Ship it" at bounding box center [774, 273] width 112 height 32
